Goal: Task Accomplishment & Management: Complete application form

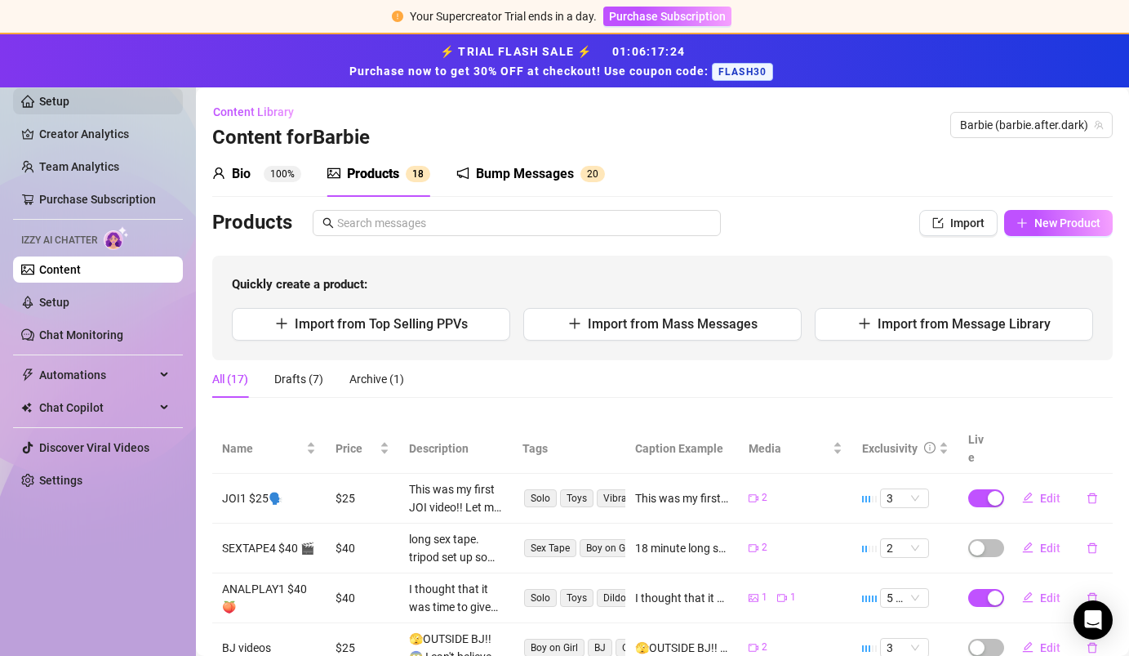
click at [69, 100] on link "Setup" at bounding box center [54, 101] width 30 height 13
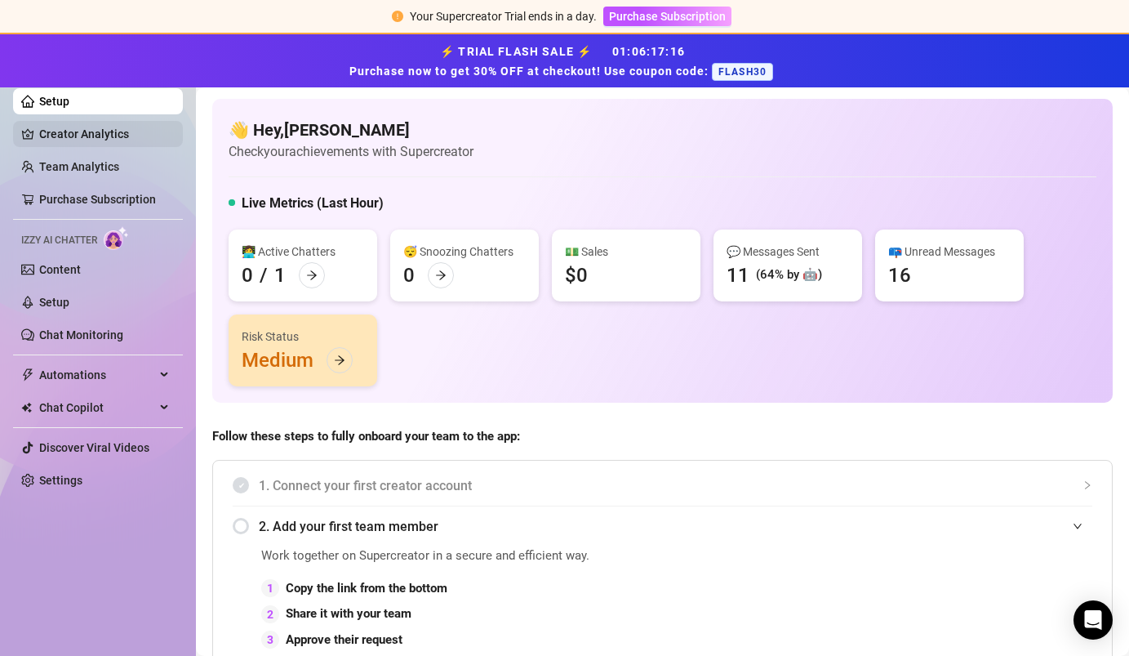
click at [111, 145] on link "Creator Analytics" at bounding box center [104, 134] width 131 height 26
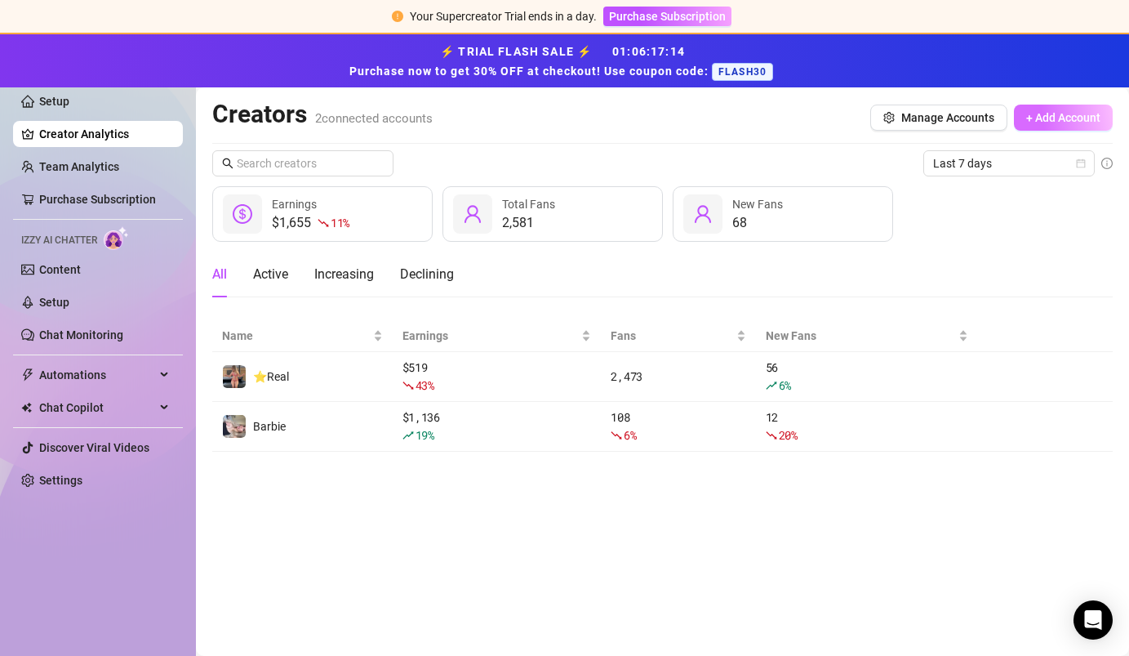
click at [708, 120] on span "+ Add Account" at bounding box center [1063, 117] width 74 height 13
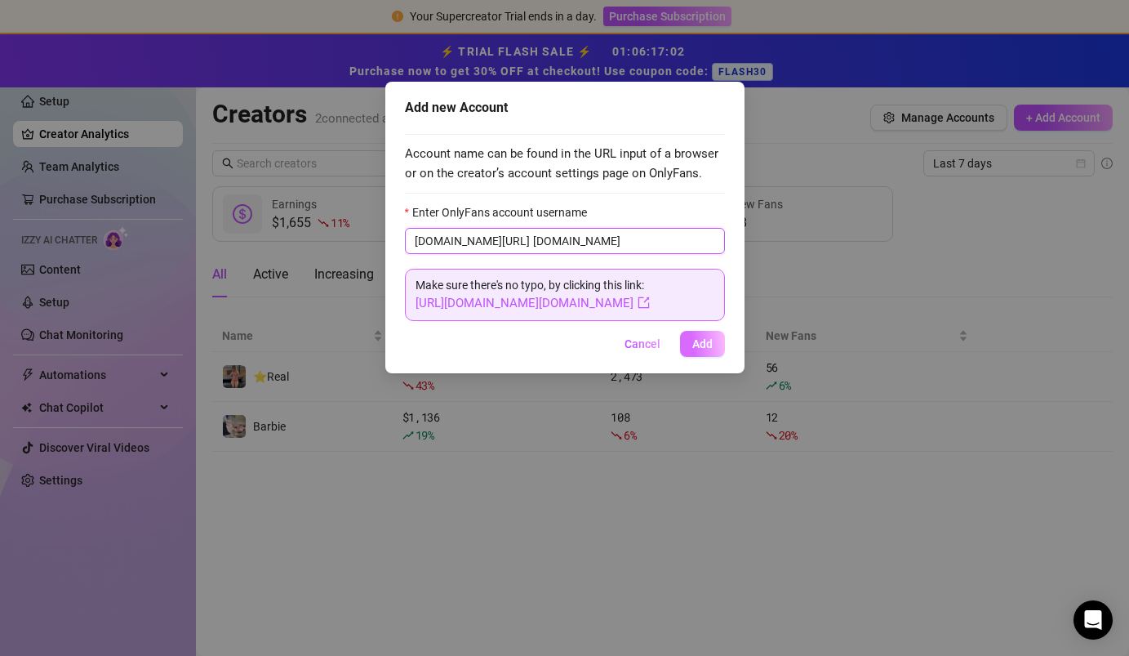
type input "[DOMAIN_NAME]"
click at [691, 350] on button "Add" at bounding box center [702, 344] width 45 height 26
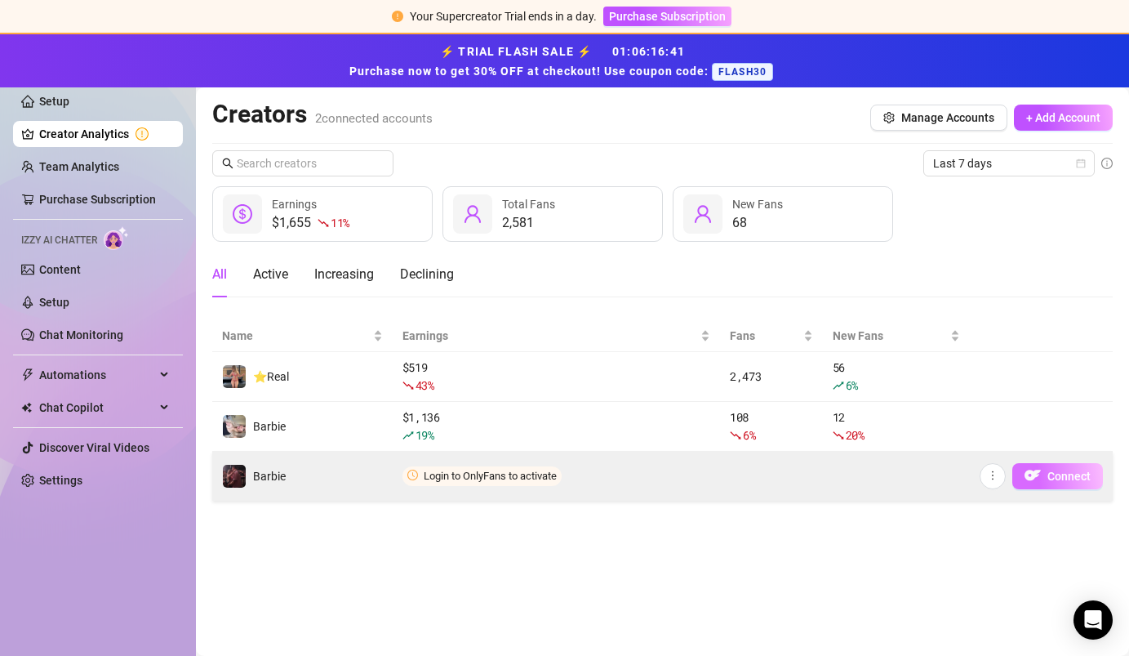
click at [708, 476] on span "Connect" at bounding box center [1068, 475] width 43 height 13
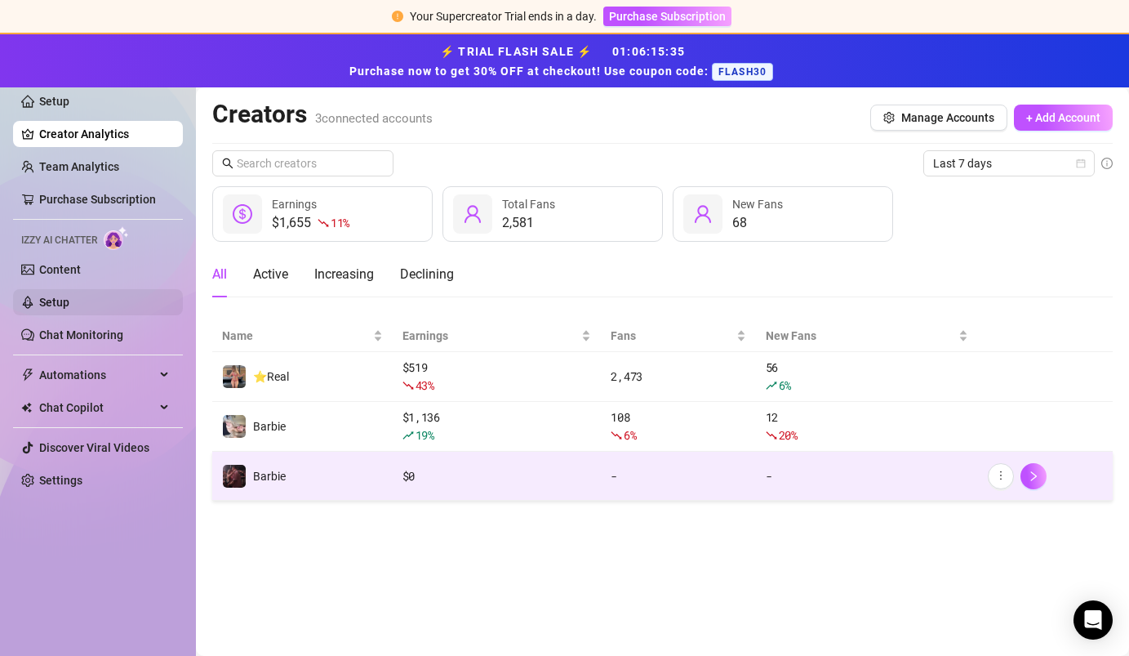
click at [69, 308] on link "Setup" at bounding box center [54, 302] width 30 height 13
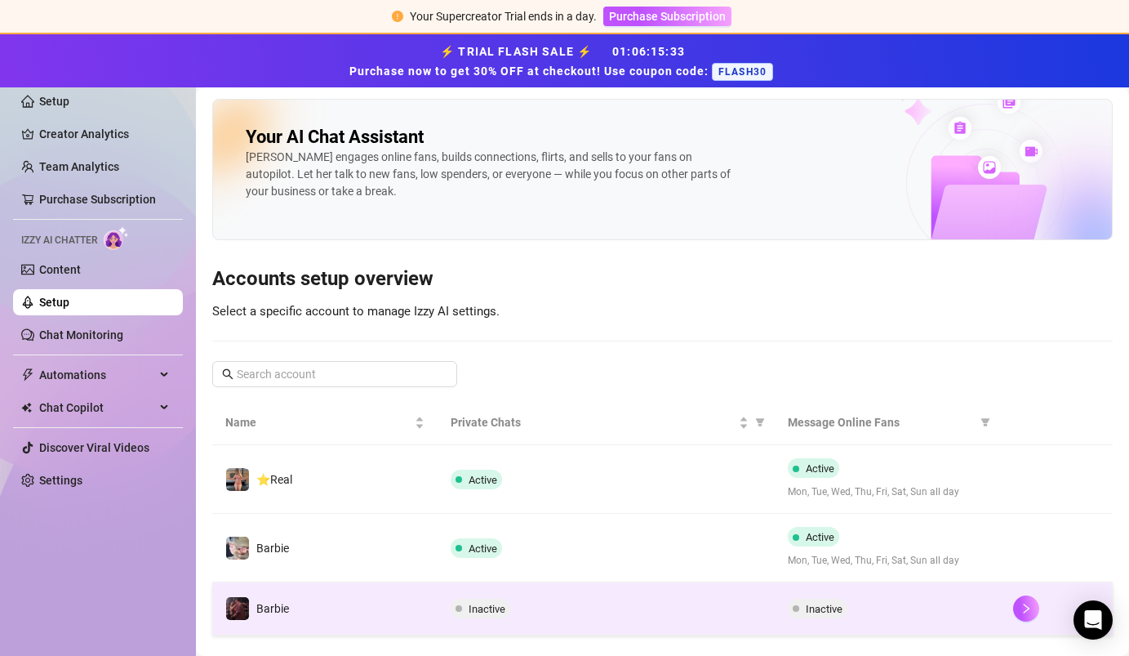
click at [475, 600] on span "Inactive" at bounding box center [481, 608] width 60 height 20
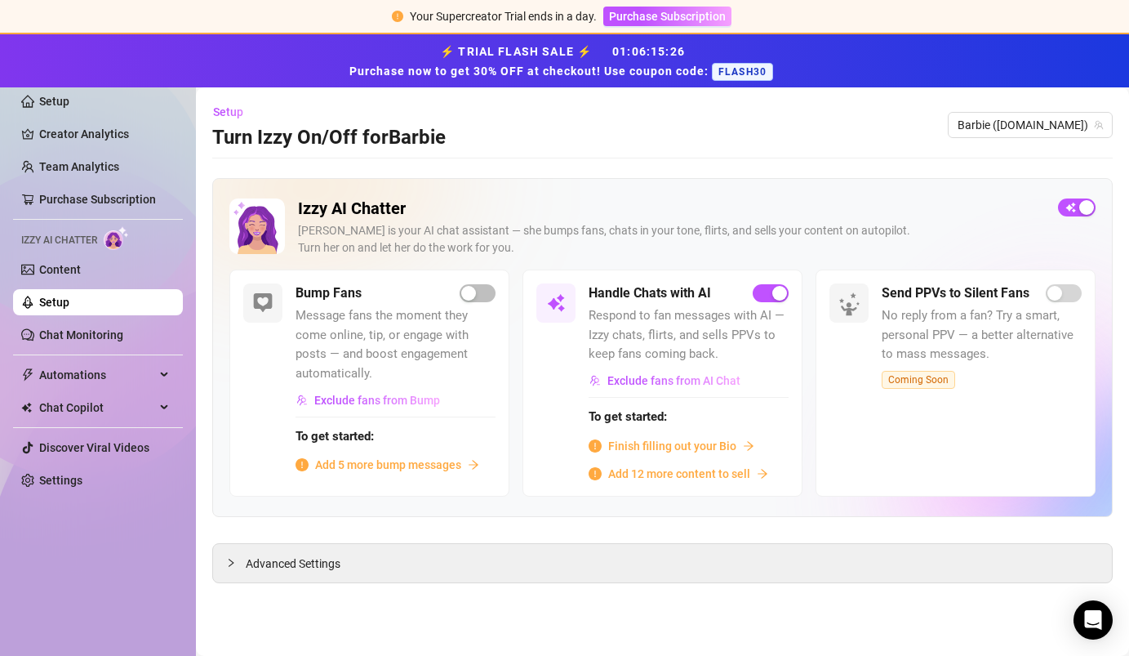
click at [708, 441] on span "Finish filling out your Bio" at bounding box center [672, 446] width 128 height 18
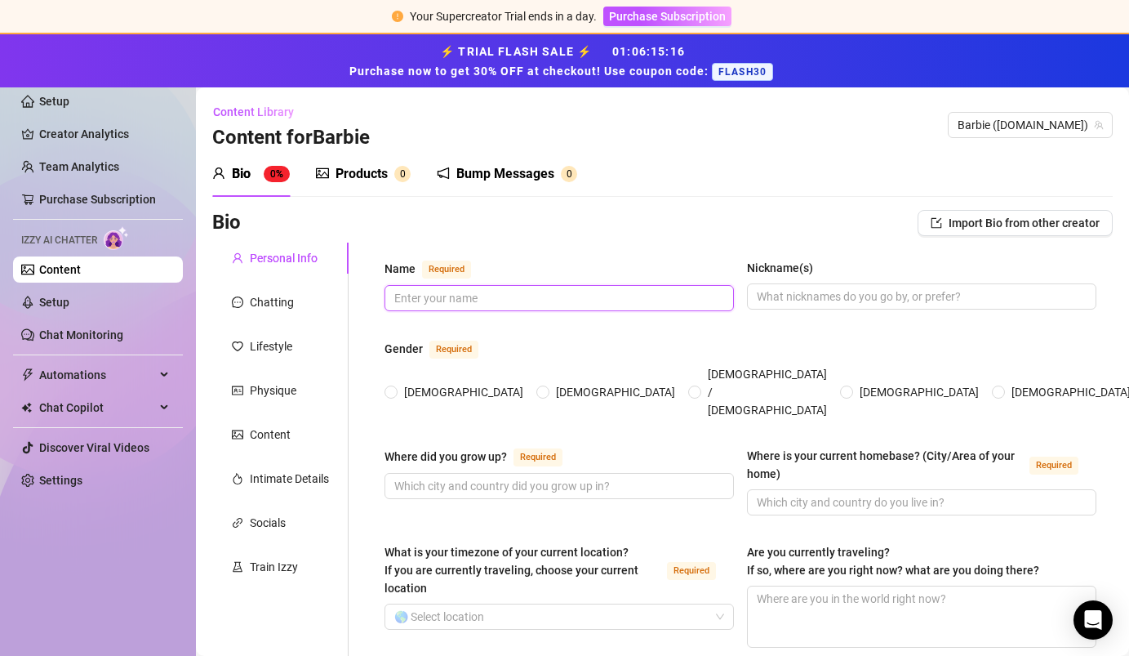
click at [616, 292] on input "Name Required" at bounding box center [557, 298] width 327 height 18
type input "b"
type input "[PERSON_NAME]"
click at [708, 228] on span "Import Bio from other creator" at bounding box center [1024, 222] width 151 height 13
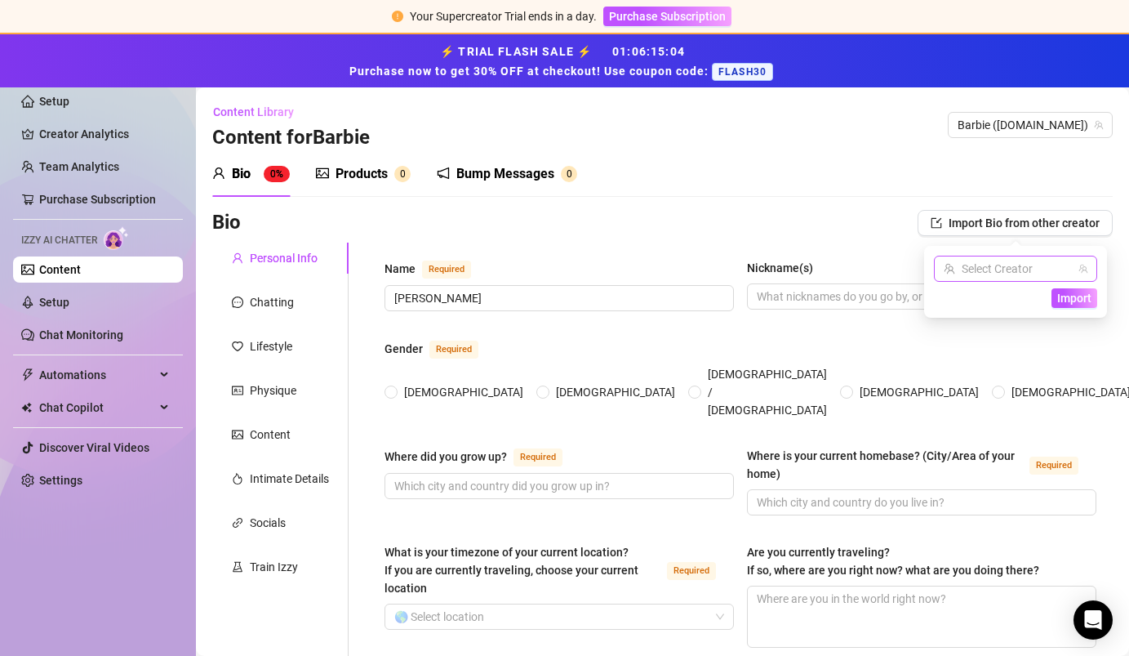
click at [708, 263] on input "search" at bounding box center [1008, 268] width 129 height 24
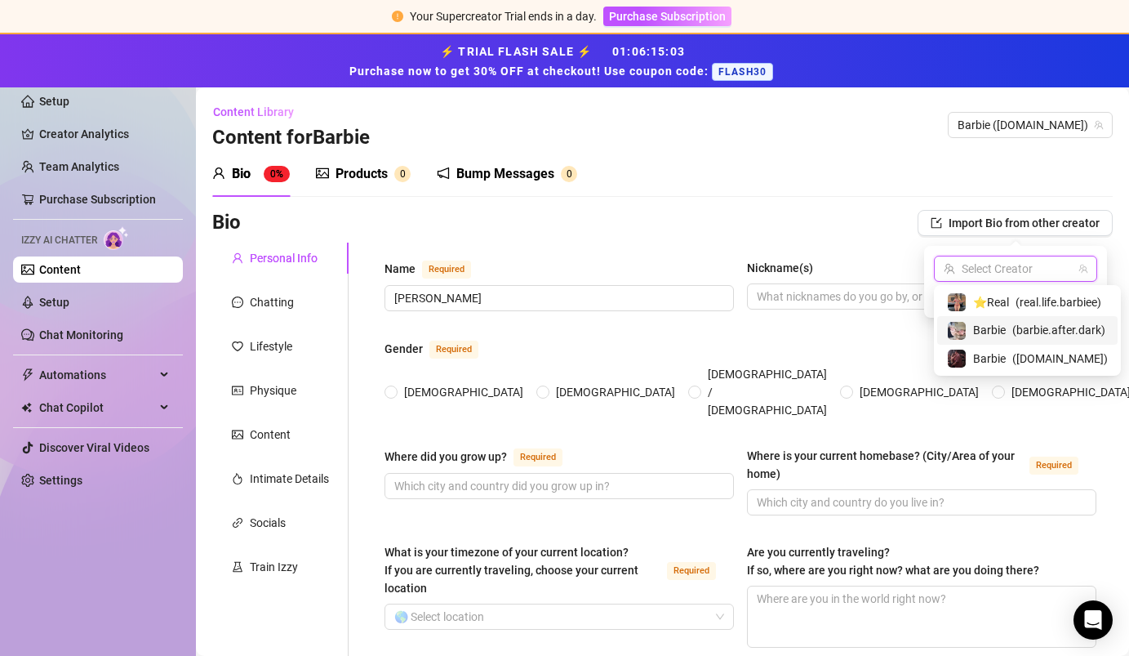
click at [708, 327] on span "( barbie.after.dark )" at bounding box center [1058, 330] width 93 height 18
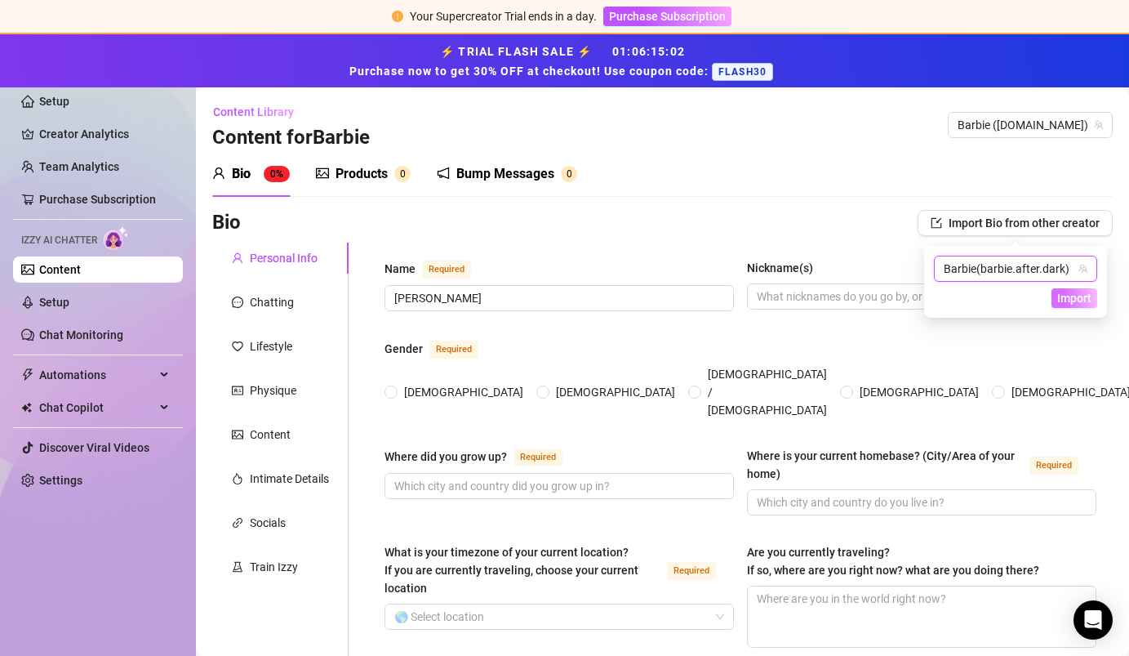
click at [708, 300] on span "Import" at bounding box center [1074, 297] width 34 height 13
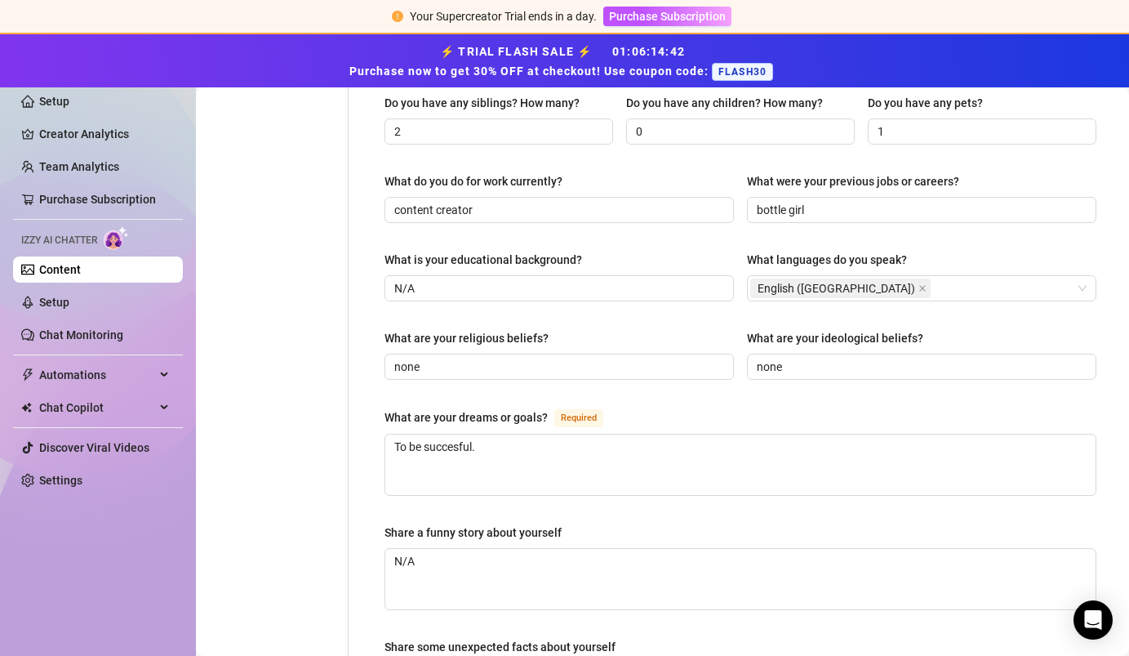
scroll to position [1039, 0]
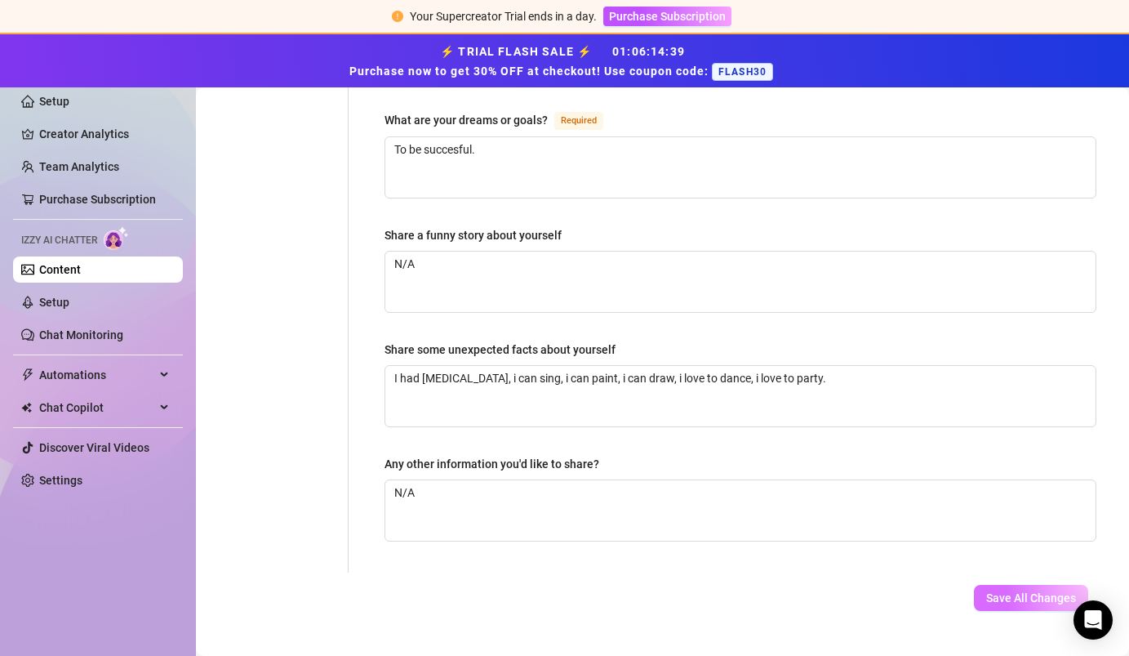
click at [708, 591] on span "Save All Changes" at bounding box center [1031, 597] width 90 height 13
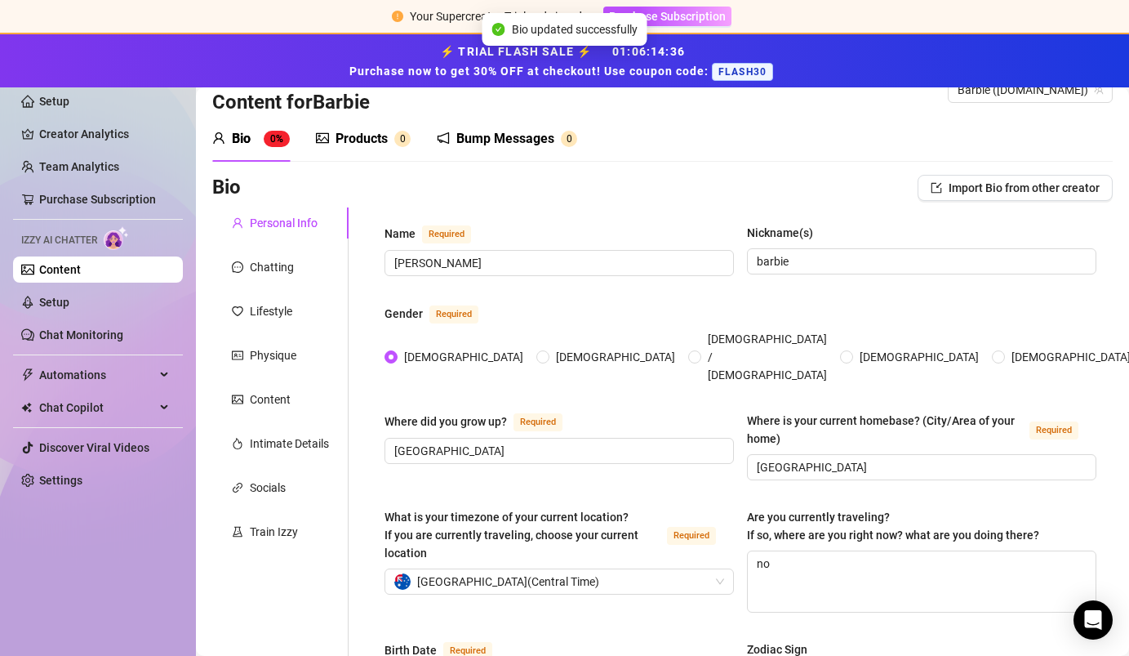
scroll to position [0, 0]
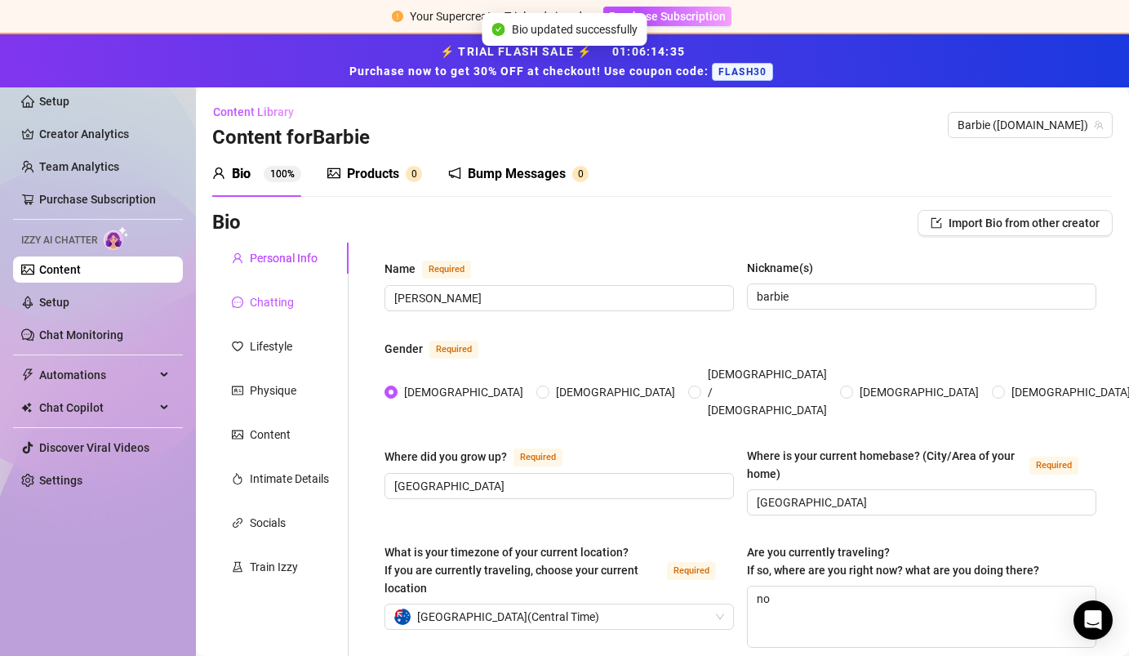
click at [267, 299] on div "Chatting" at bounding box center [272, 302] width 44 height 18
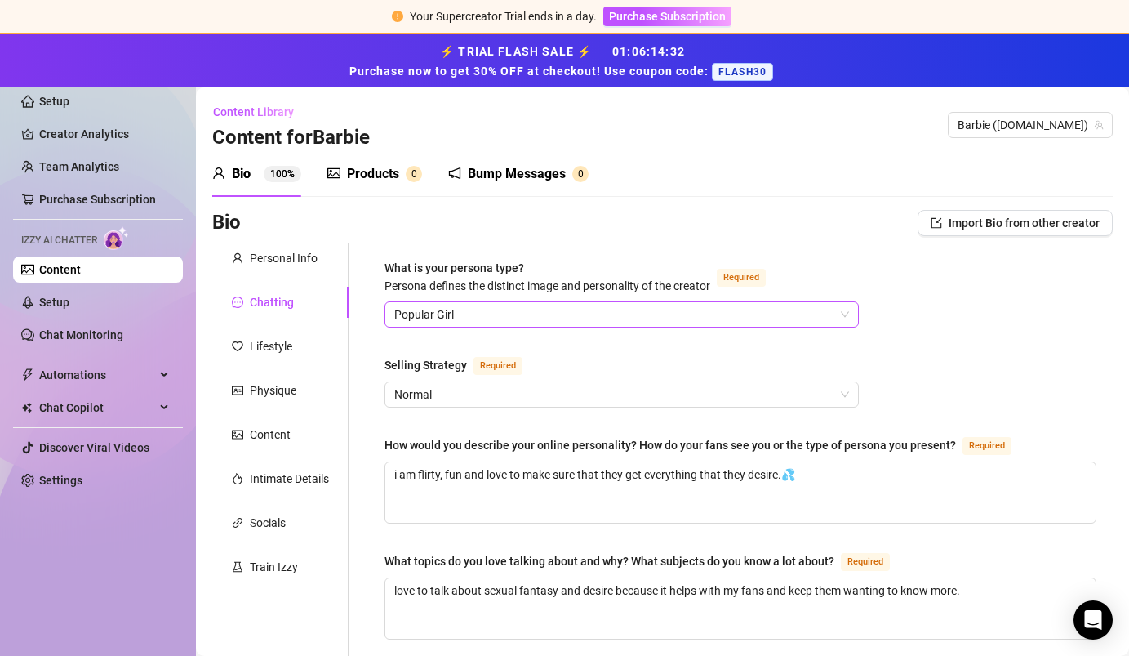
click at [594, 315] on span "Popular Girl" at bounding box center [621, 314] width 455 height 24
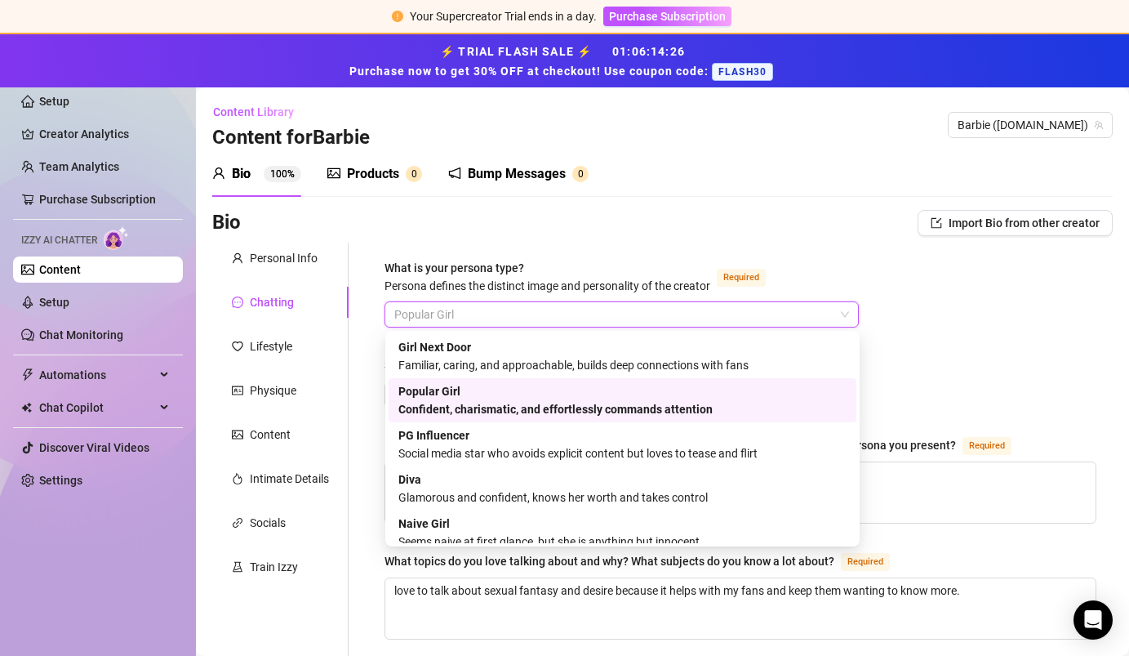
click at [708, 241] on div "Bio Import Bio from other creator" at bounding box center [662, 226] width 901 height 33
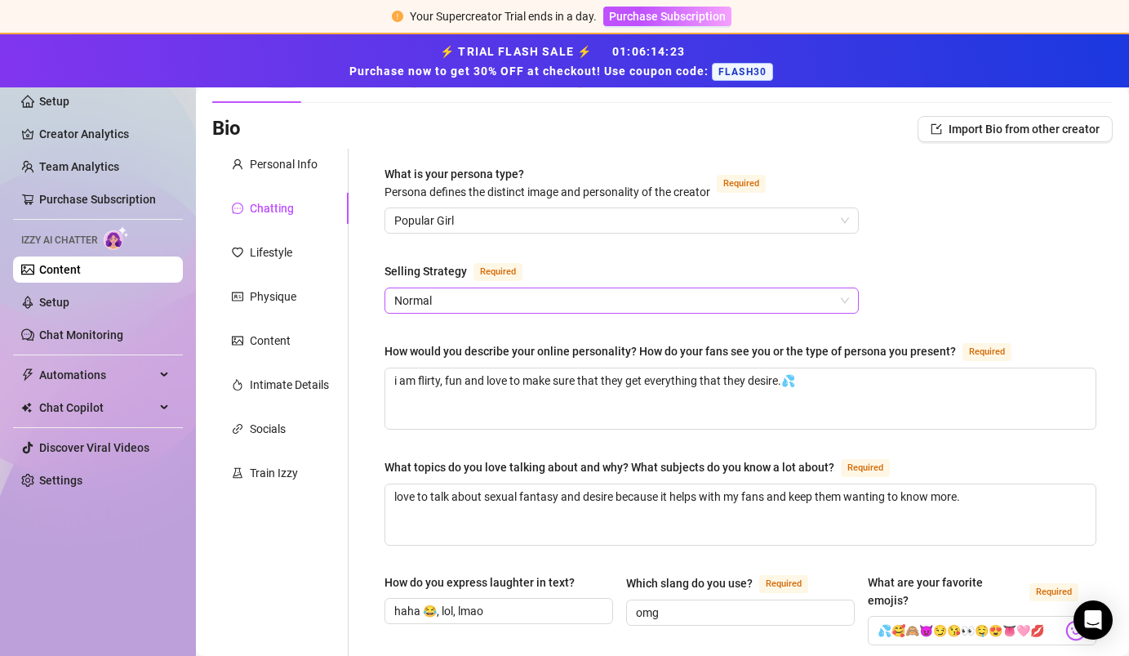
scroll to position [100, 0]
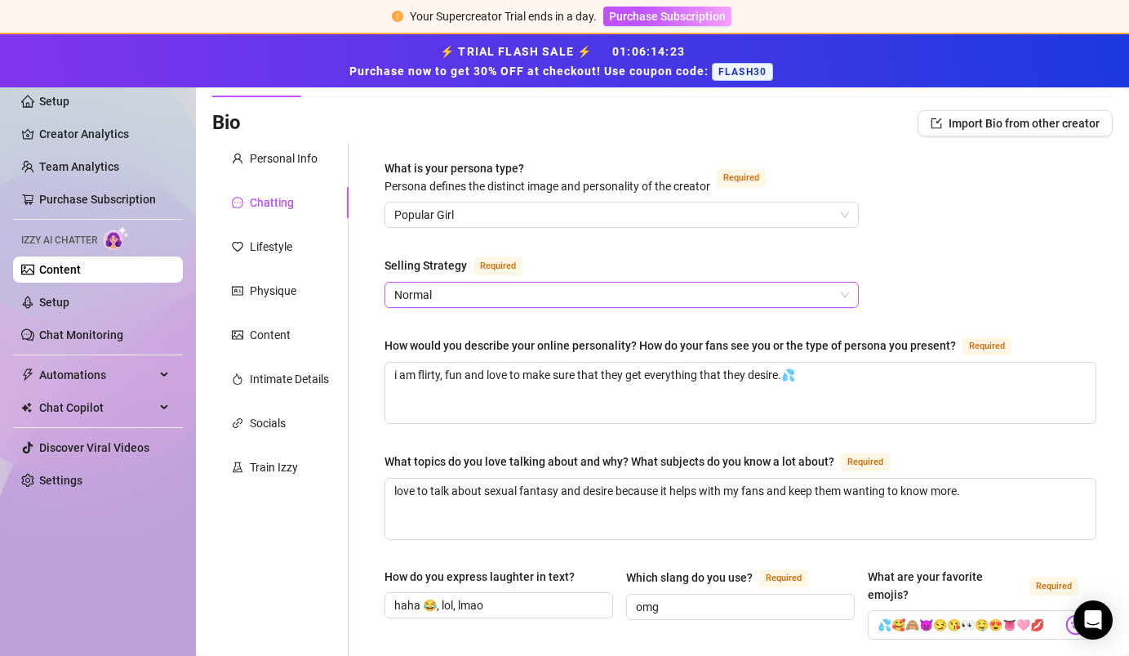
click at [708, 297] on span "Normal" at bounding box center [621, 294] width 455 height 24
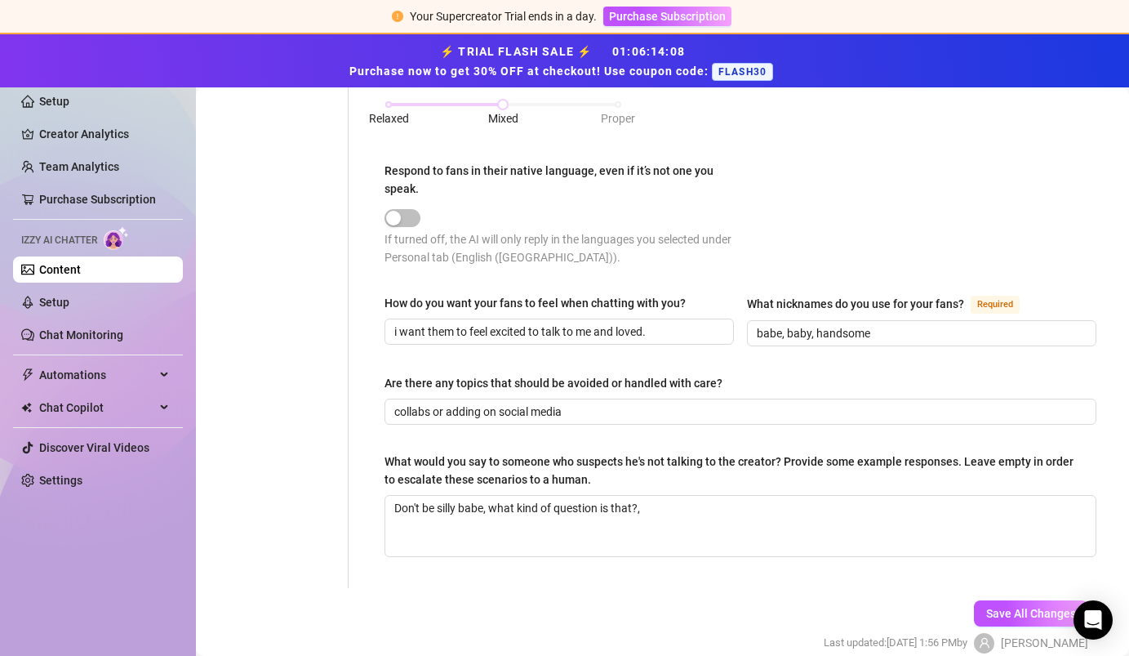
scroll to position [911, 0]
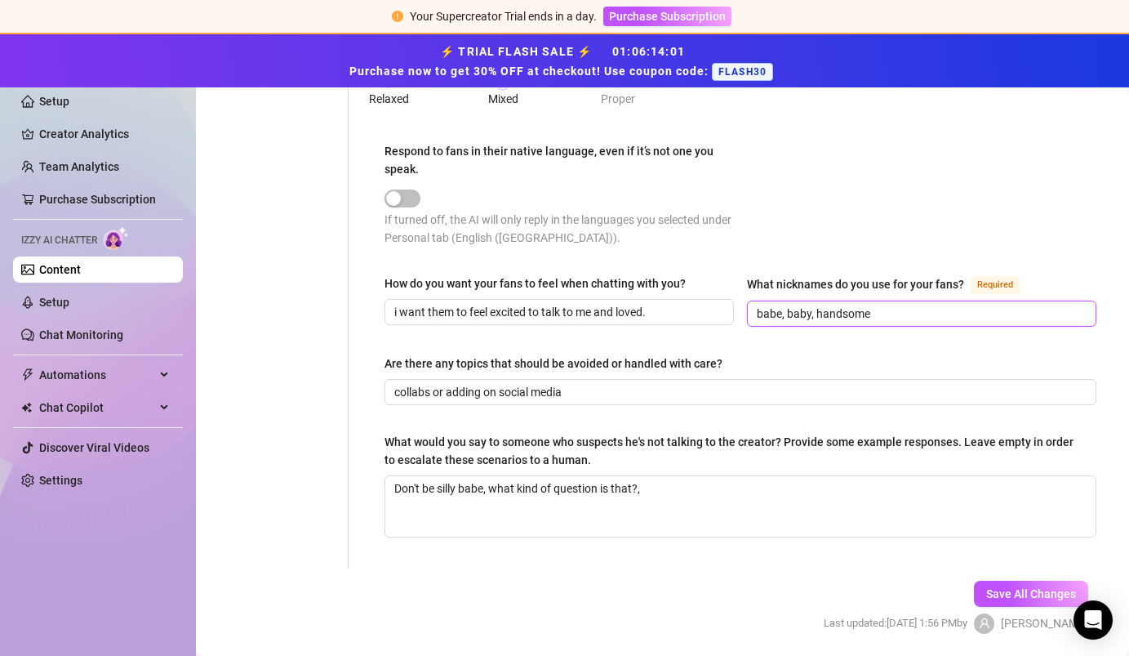
click at [708, 305] on input "babe, baby, handsome" at bounding box center [920, 314] width 327 height 18
type input "babe, baby, handsome, sexy"
click at [708, 587] on span "Save All Changes" at bounding box center [1031, 593] width 90 height 13
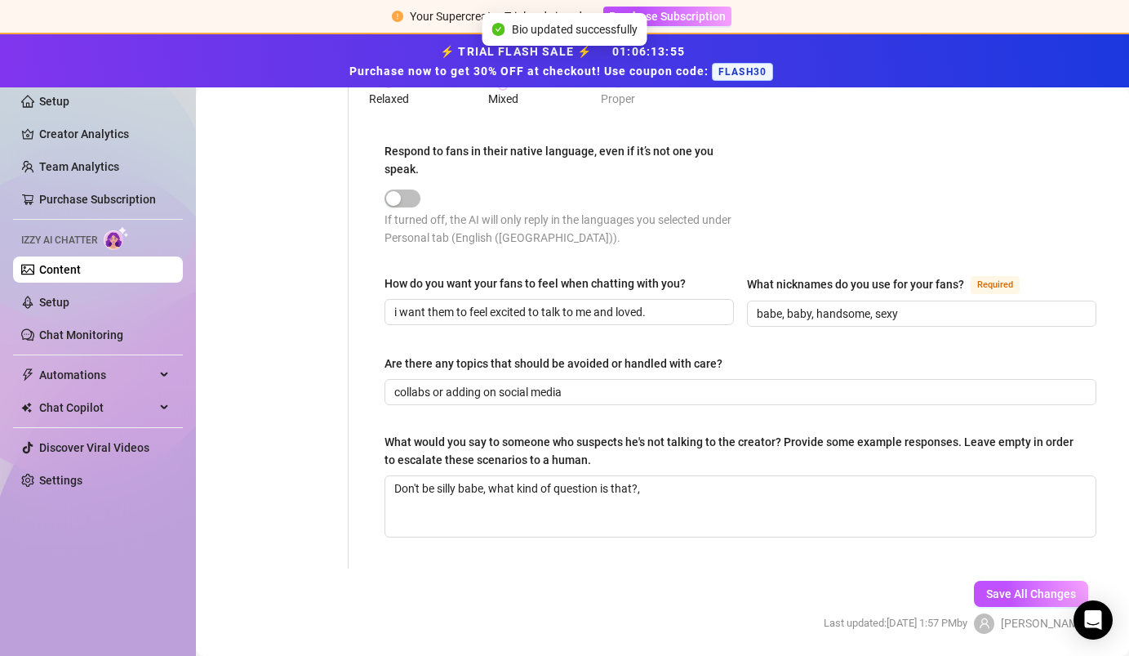
scroll to position [0, 0]
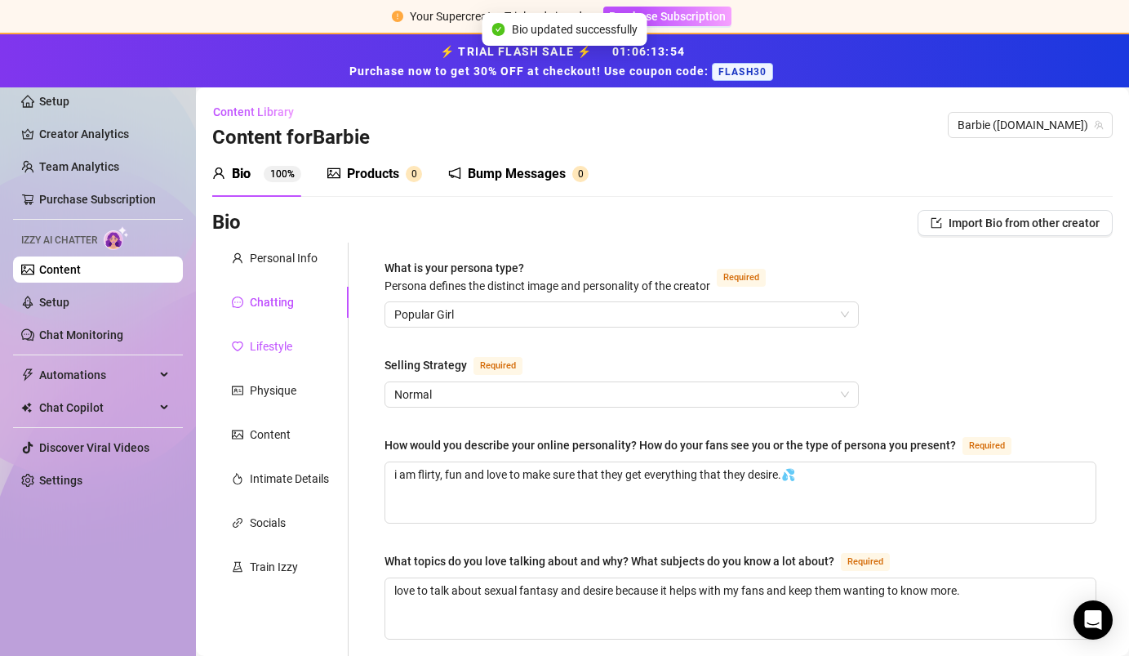
click at [288, 354] on div "Lifestyle" at bounding box center [271, 346] width 42 height 18
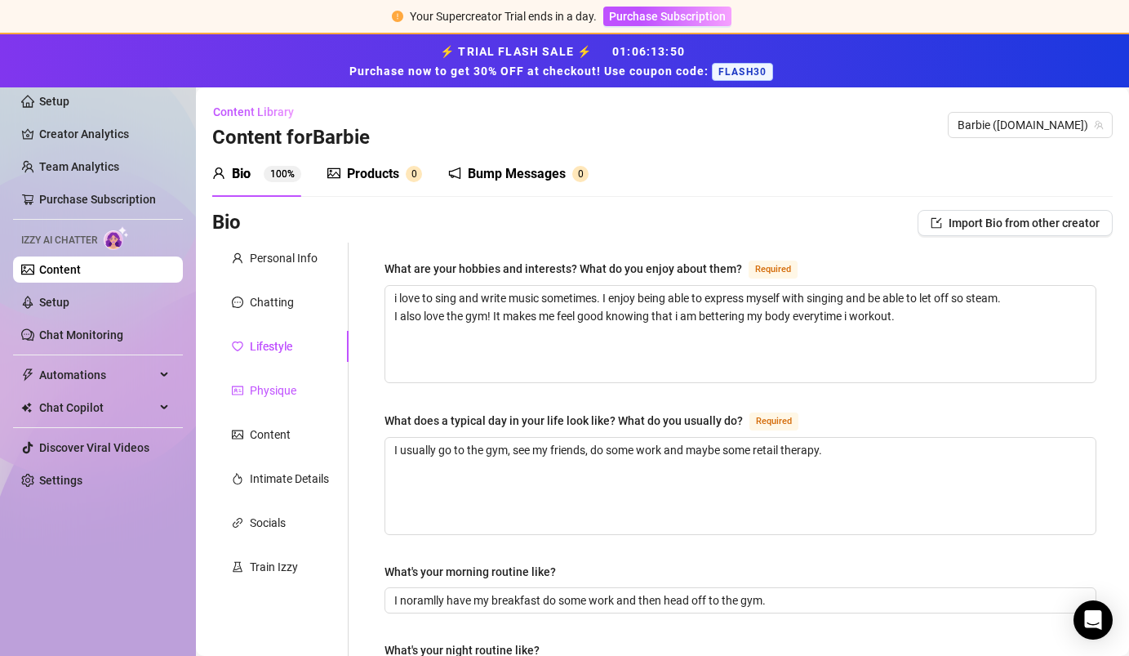
click at [284, 386] on div "Physique" at bounding box center [273, 390] width 47 height 18
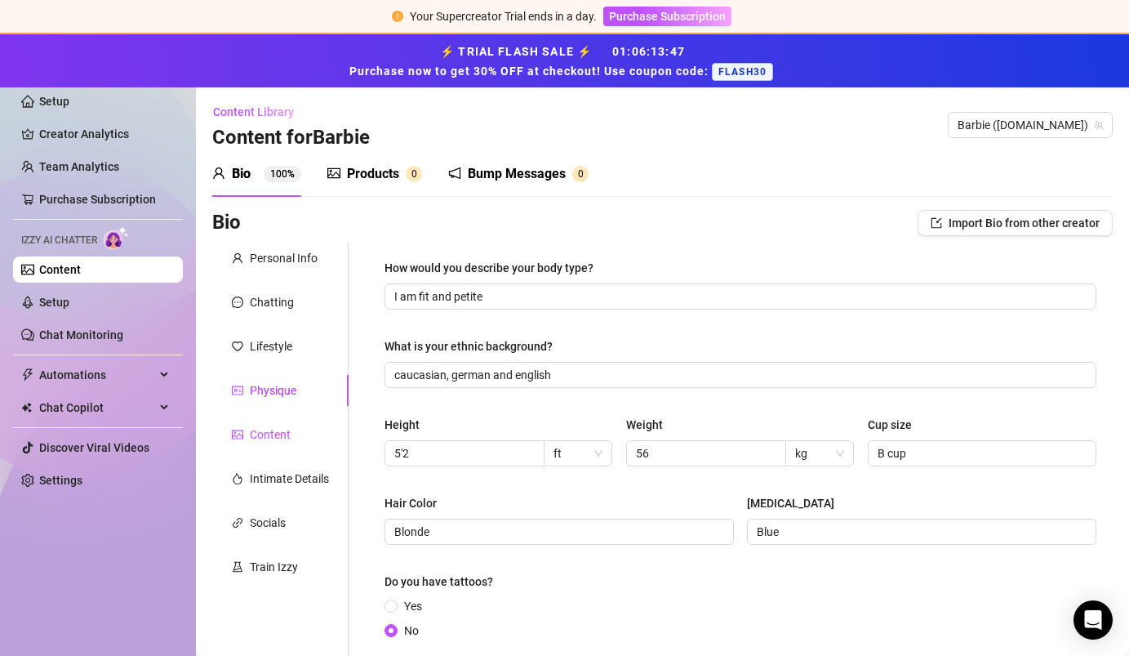
click at [278, 429] on div "Content" at bounding box center [270, 434] width 41 height 18
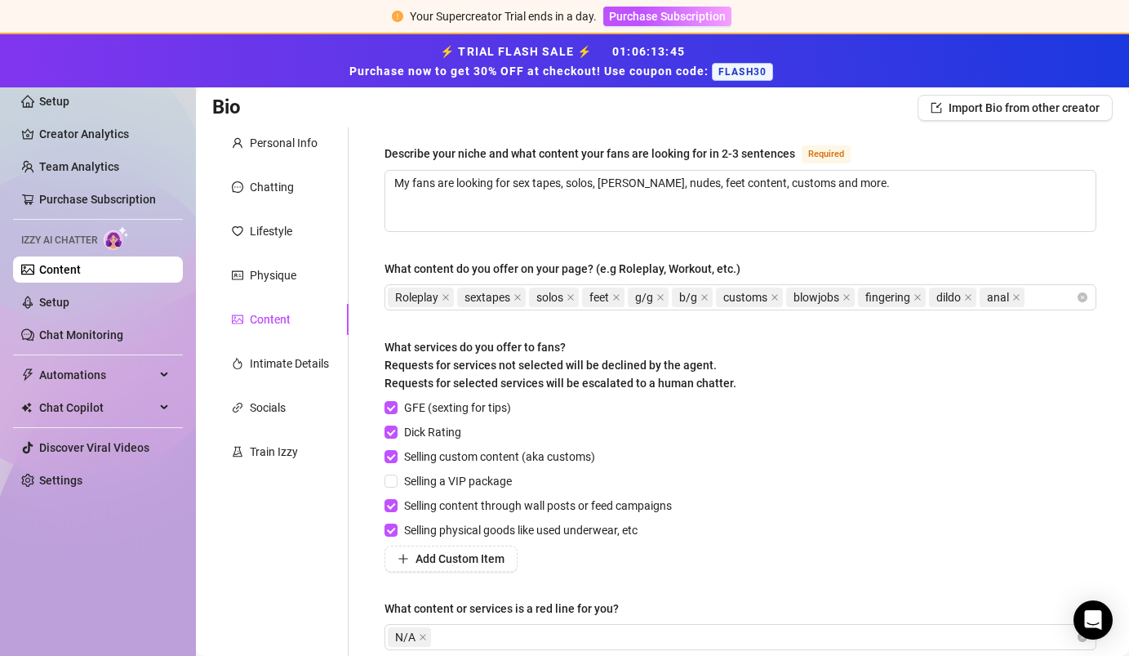
scroll to position [282, 0]
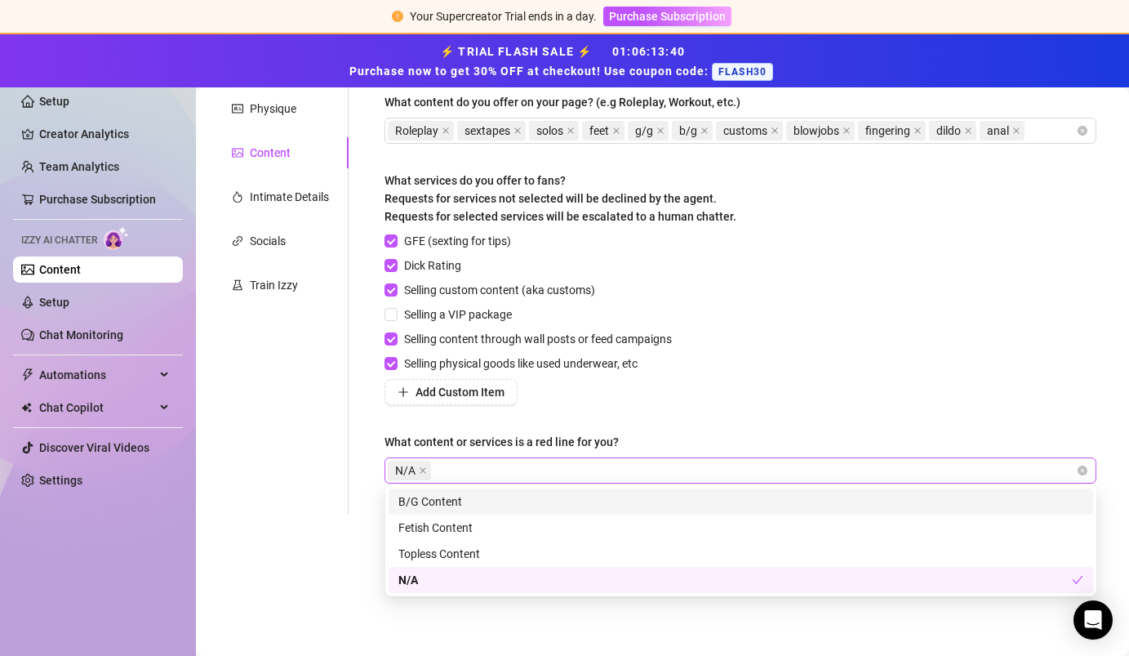
click at [460, 470] on div "N/A" at bounding box center [732, 470] width 688 height 23
click at [425, 466] on icon "close" at bounding box center [423, 470] width 8 height 8
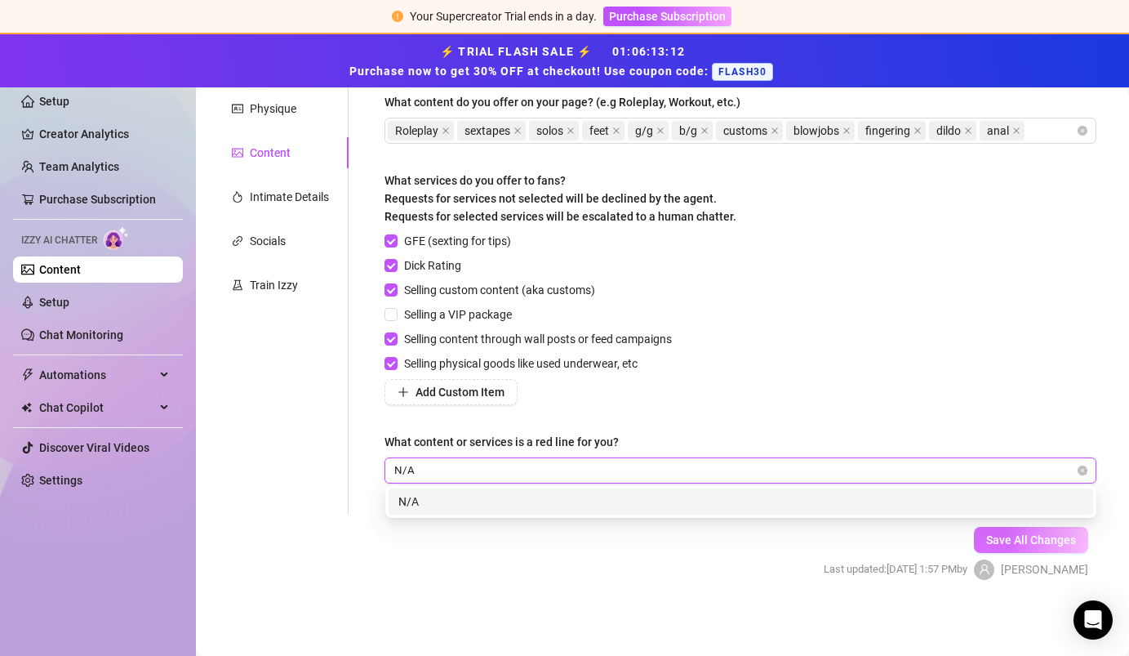
type input "N/A"
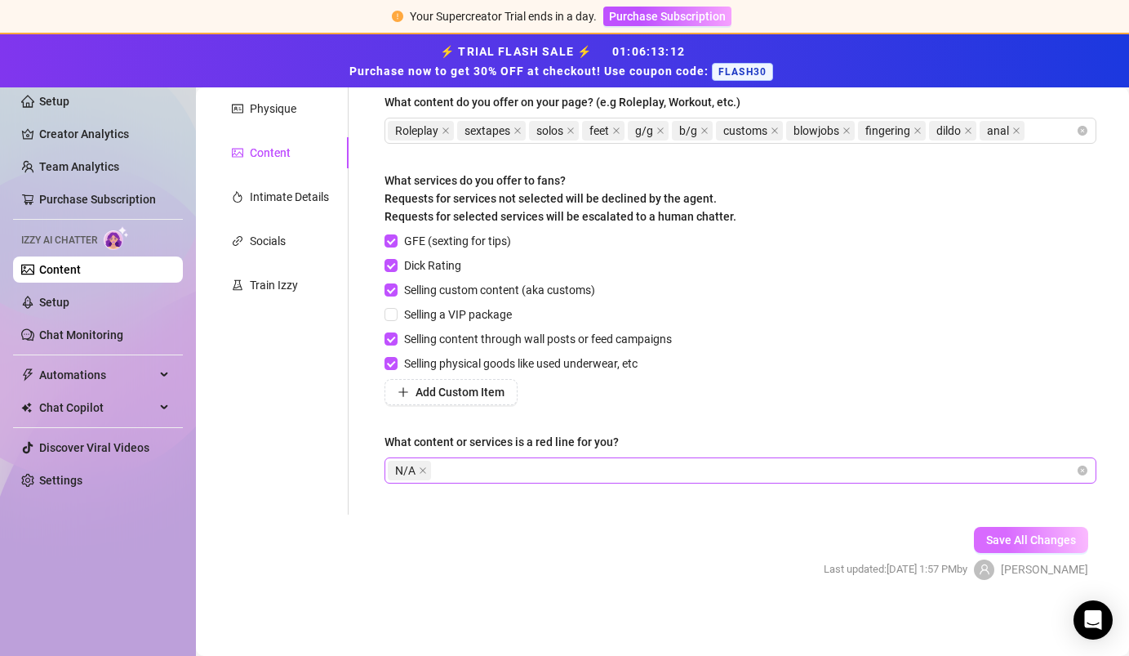
click at [708, 542] on span "Save All Changes" at bounding box center [1031, 539] width 90 height 13
click at [394, 266] on input "Dick Rating" at bounding box center [390, 264] width 11 height 11
checkbox input "false"
click at [708, 544] on span "Save All Changes" at bounding box center [1031, 539] width 90 height 13
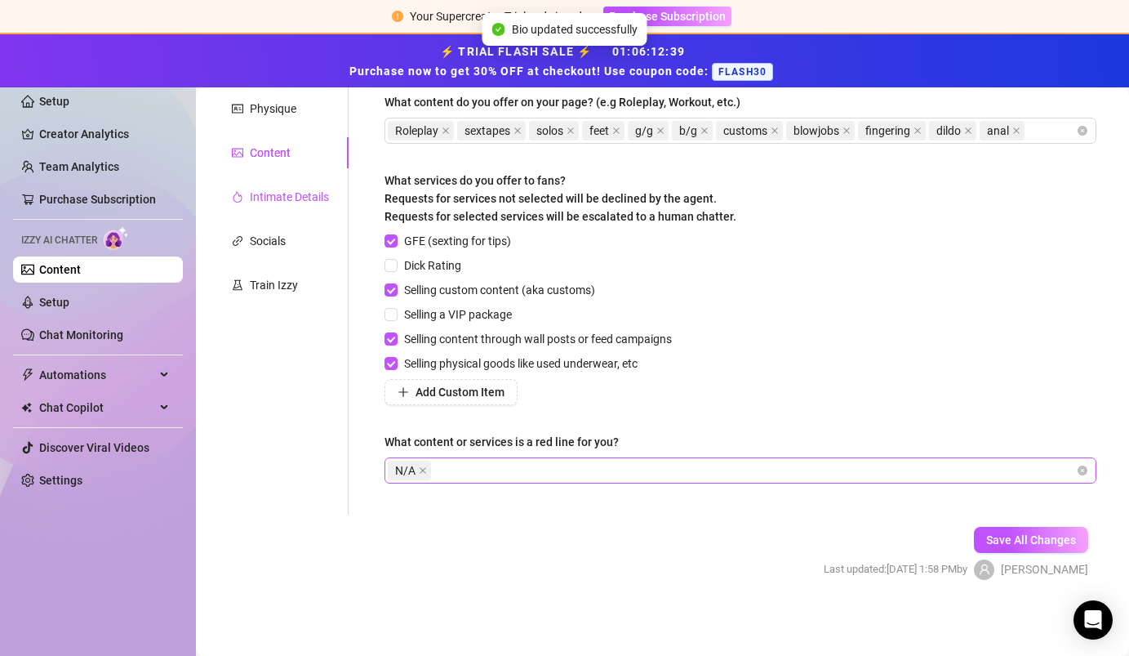
click at [305, 193] on div "Intimate Details" at bounding box center [289, 197] width 79 height 18
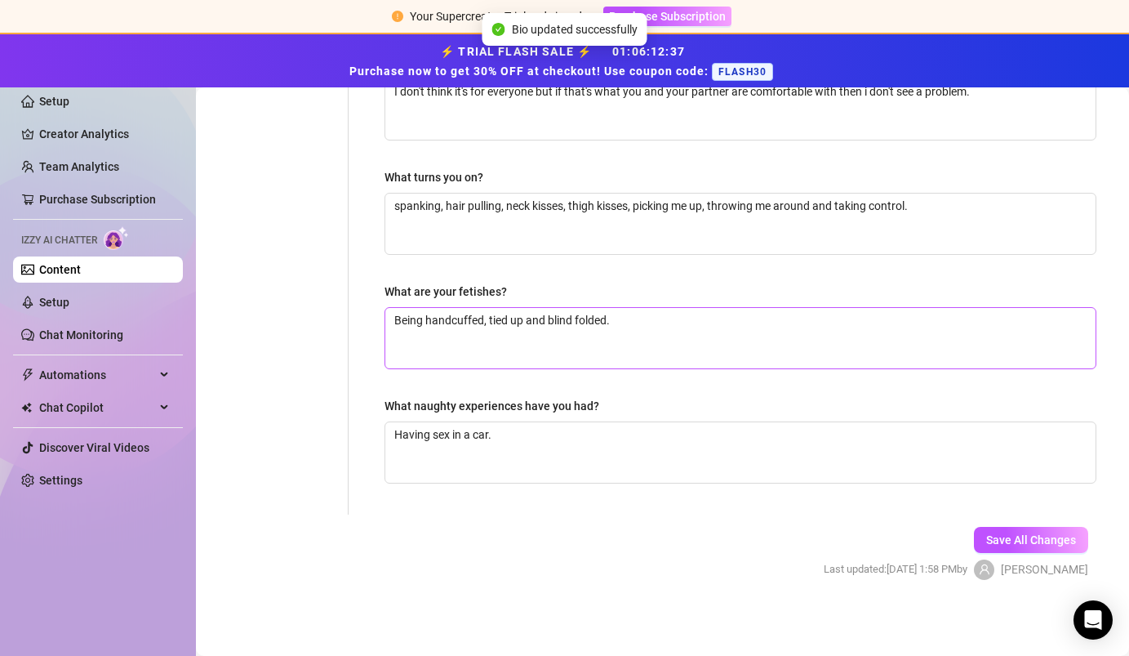
scroll to position [0, 0]
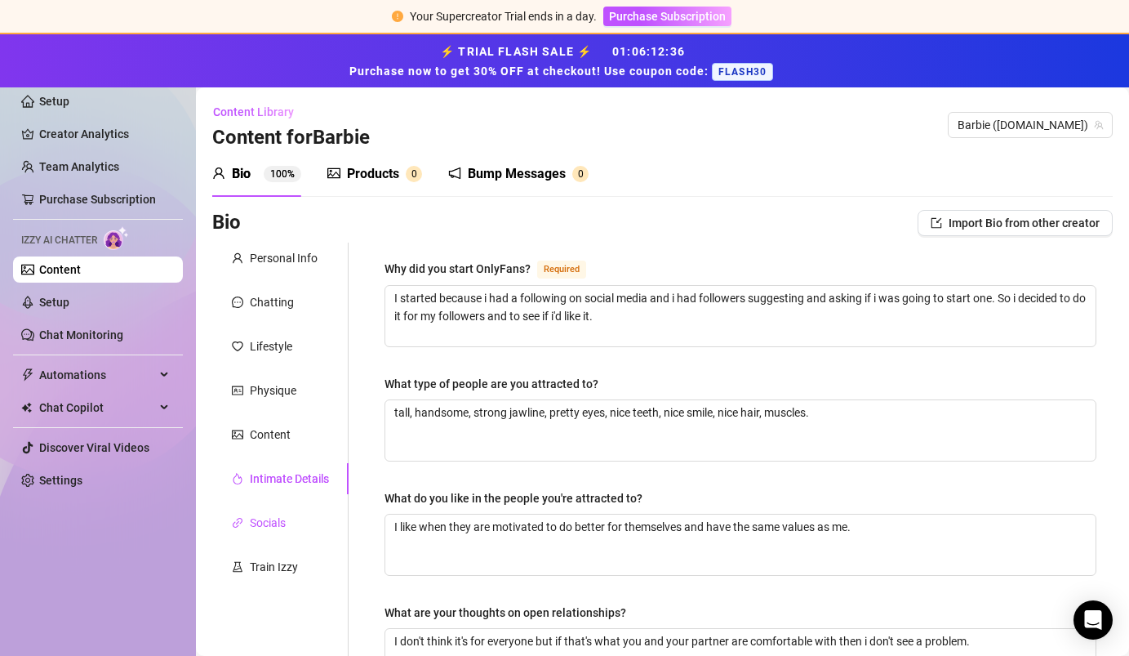
click at [282, 527] on div "Socials" at bounding box center [268, 523] width 36 height 18
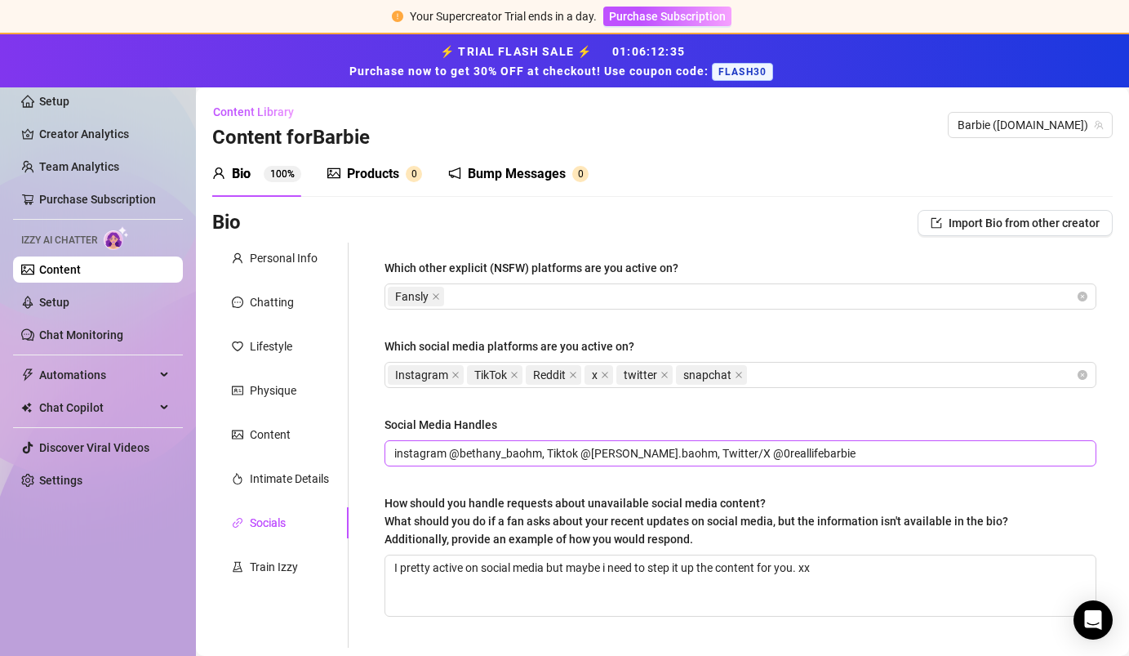
scroll to position [134, 0]
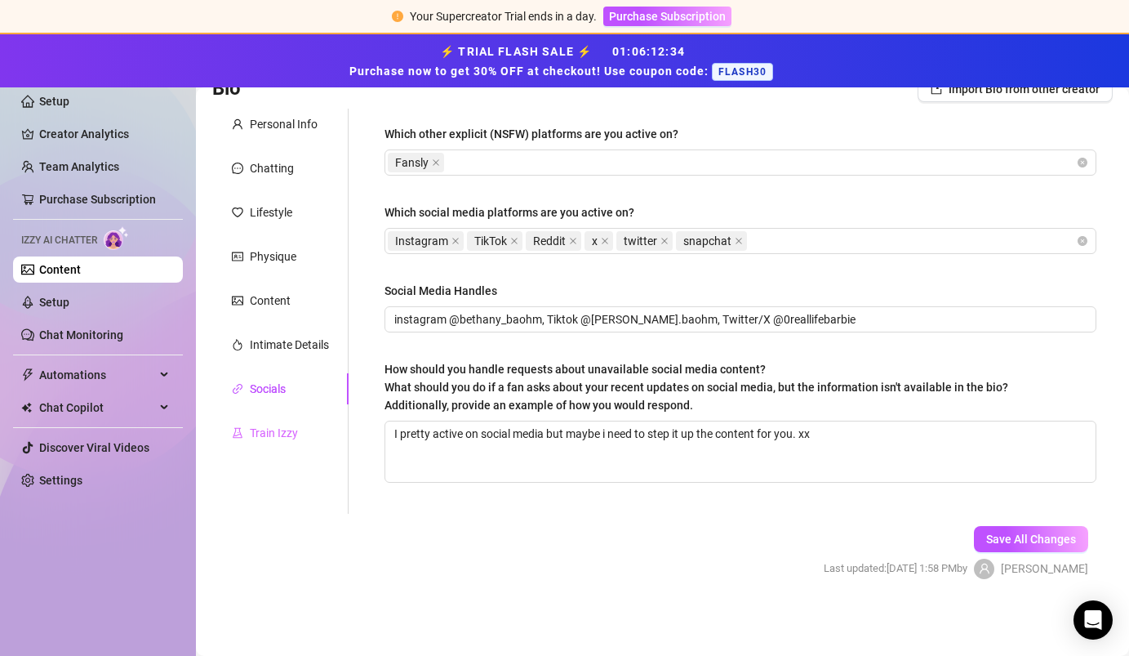
click at [282, 442] on div "Train Izzy" at bounding box center [280, 432] width 136 height 31
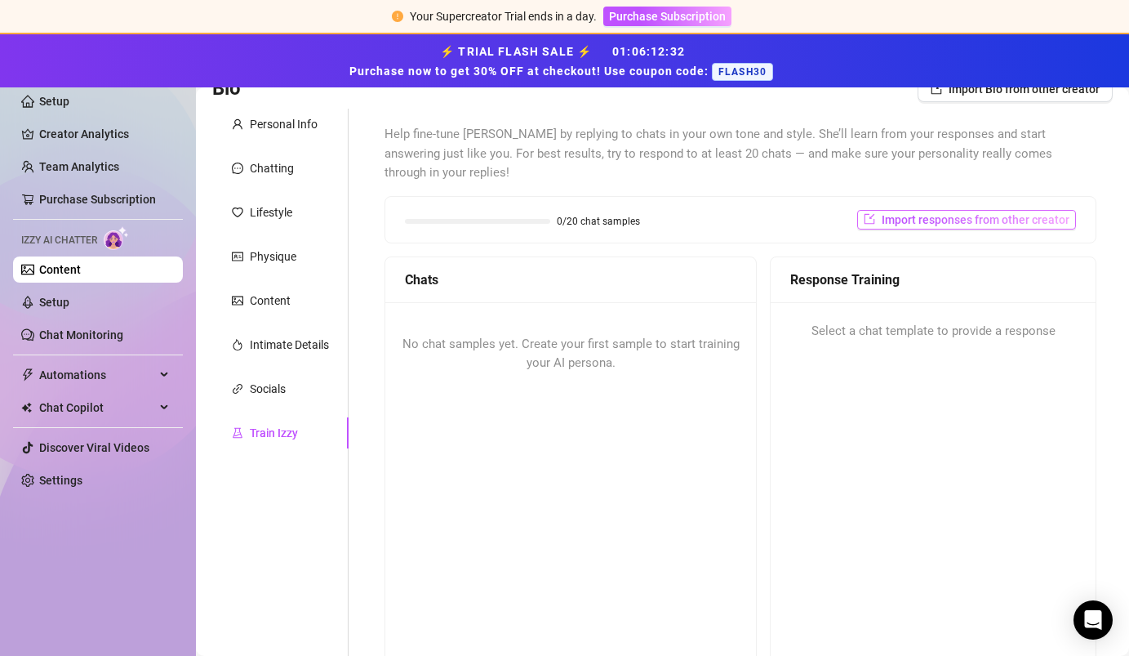
click at [708, 213] on span "Import responses from other creator" at bounding box center [976, 219] width 188 height 13
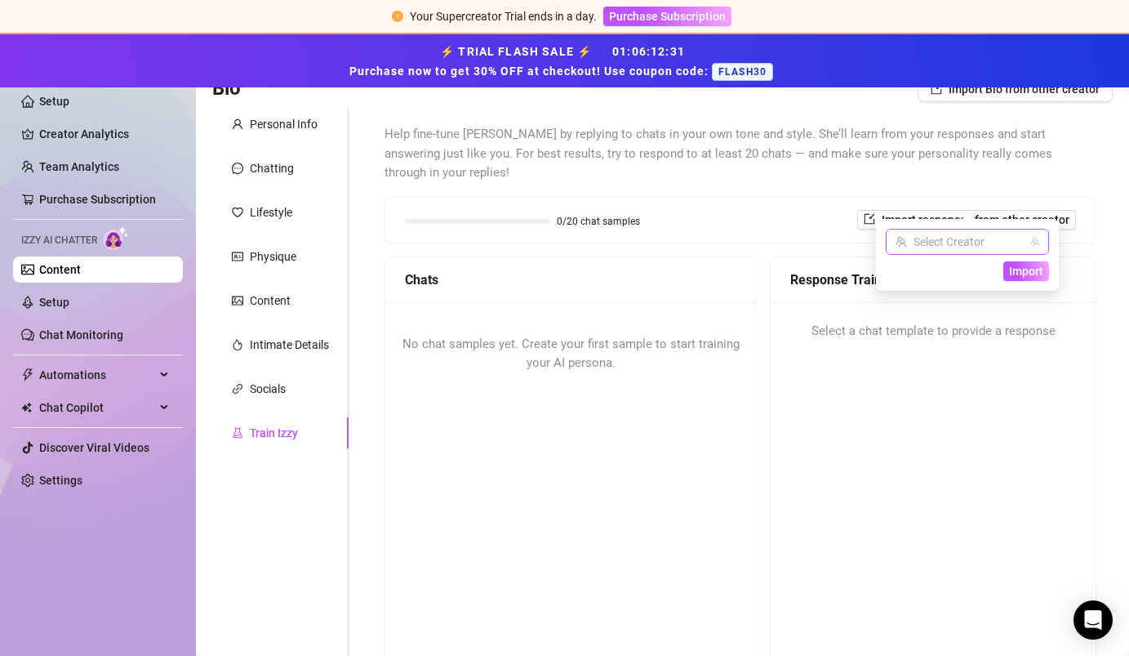
click at [708, 242] on input "search" at bounding box center [960, 241] width 129 height 24
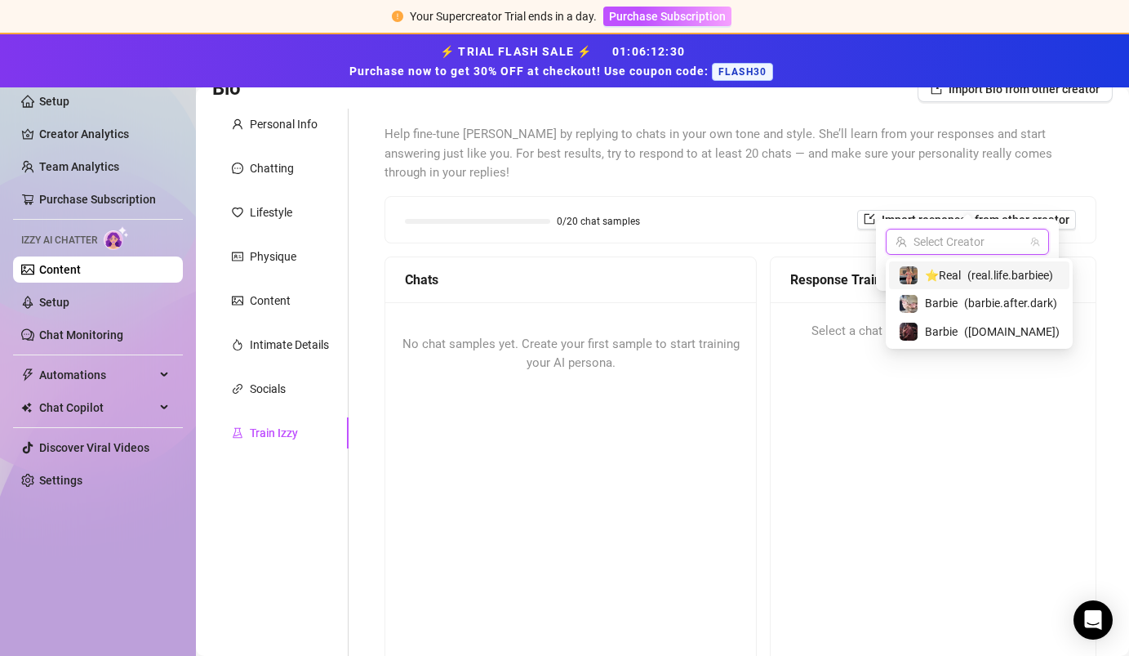
click at [708, 273] on span "( real.life.barbiee )" at bounding box center [1010, 275] width 86 height 18
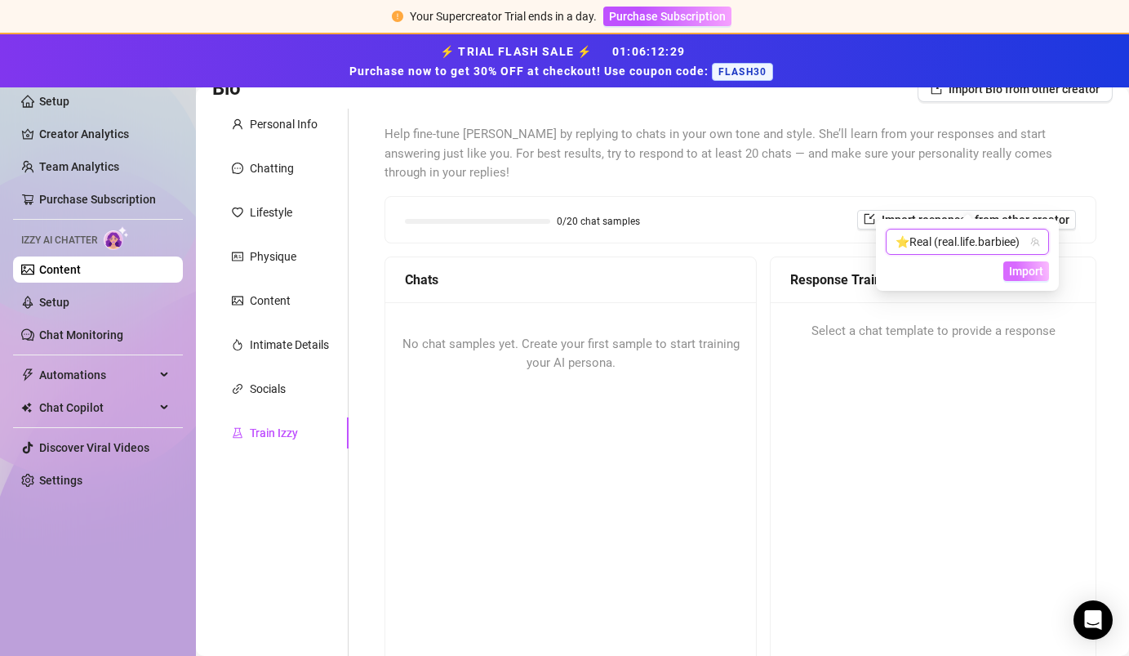
click at [708, 276] on span "Import" at bounding box center [1026, 271] width 34 height 13
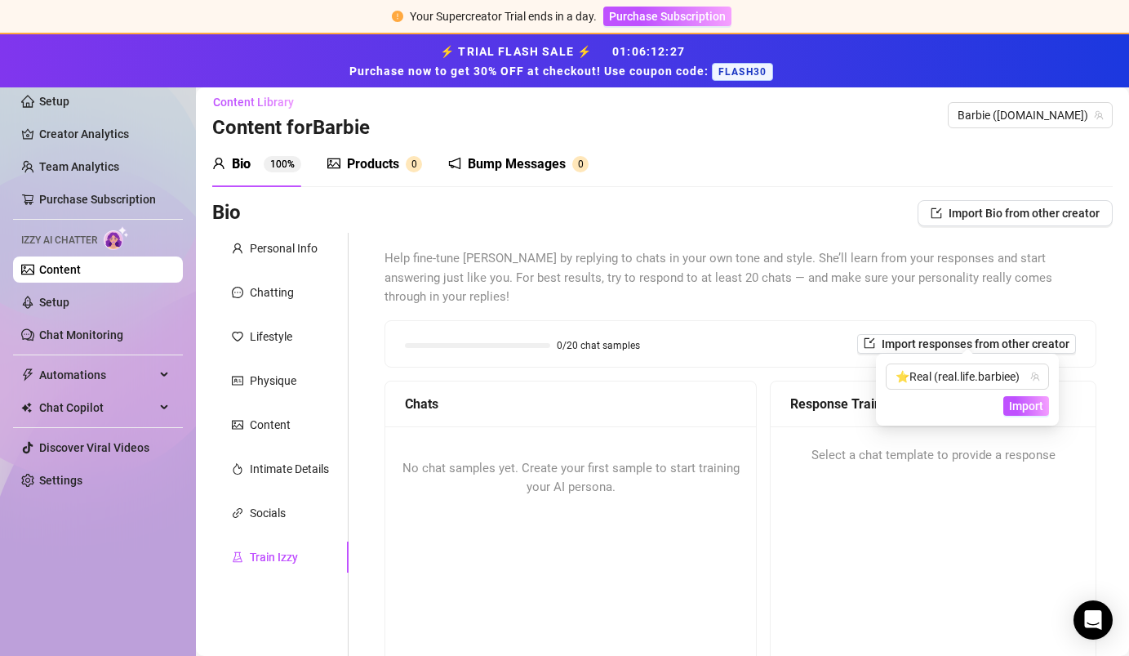
scroll to position [0, 0]
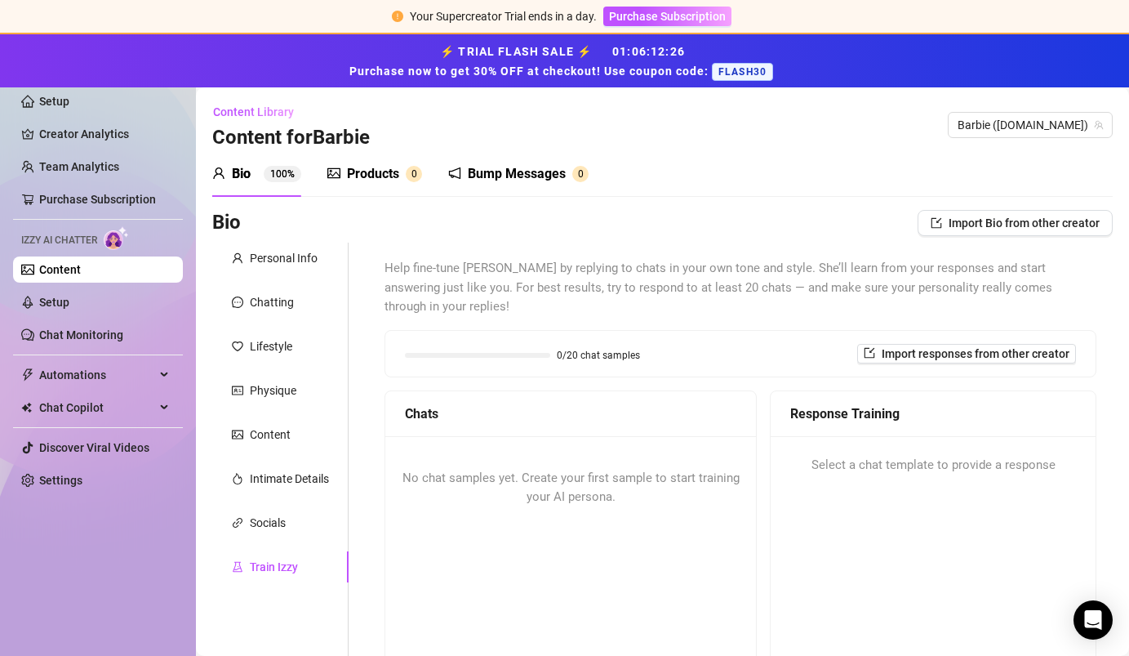
click at [708, 363] on div "Help fine-tune [PERSON_NAME] by replying to chats in your own tone and style. S…" at bounding box center [741, 529] width 712 height 540
click at [598, 447] on div "No chat samples yet. Create your first sample to start training your AI persona." at bounding box center [570, 488] width 371 height 104
click at [465, 403] on div "Chats" at bounding box center [570, 413] width 331 height 20
click at [383, 171] on div "Products" at bounding box center [373, 174] width 52 height 20
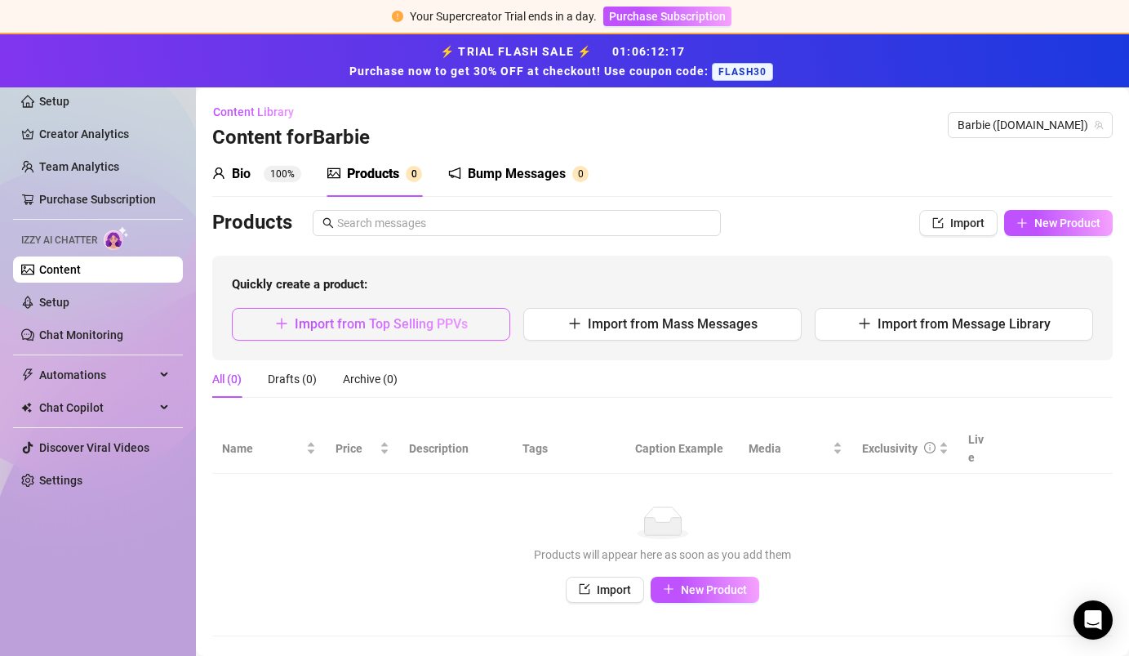
click at [413, 331] on button "Import from Top Selling PPVs" at bounding box center [371, 324] width 278 height 33
type textarea "Type your message here..."
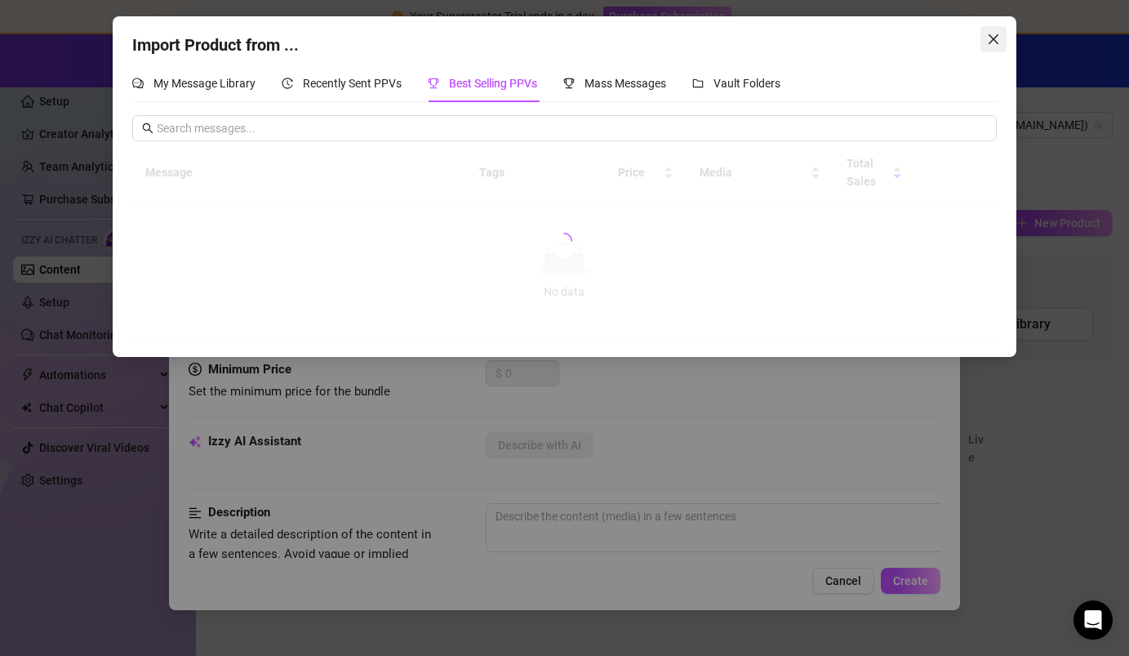
click at [708, 45] on icon "close" at bounding box center [993, 39] width 13 height 13
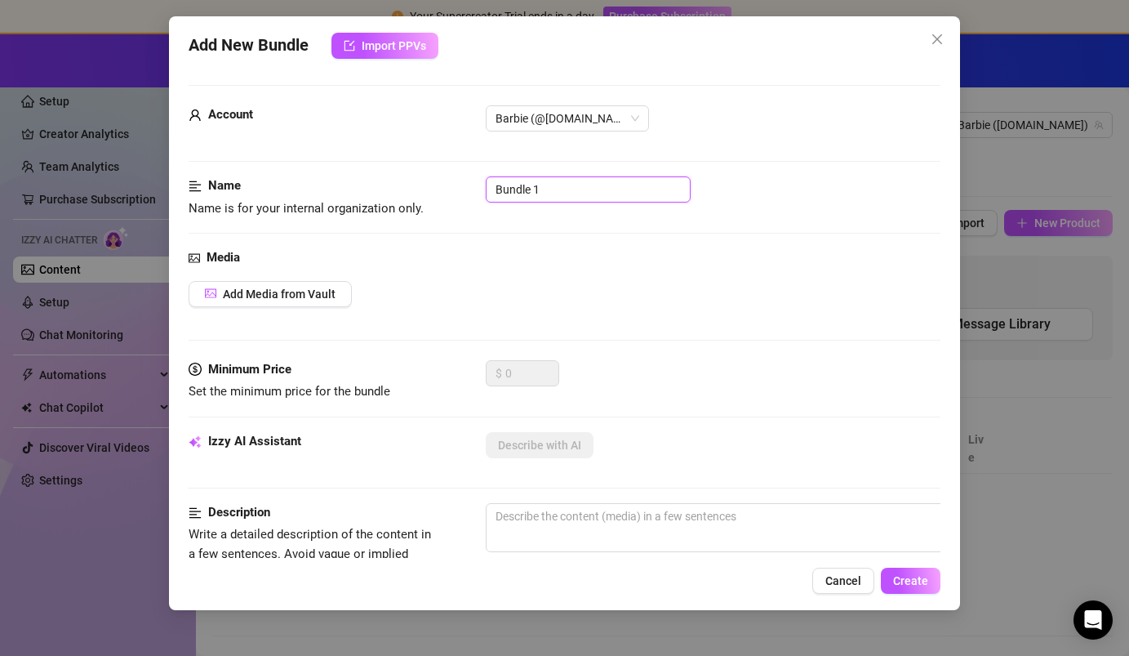
drag, startPoint x: 594, startPoint y: 189, endPoint x: 406, endPoint y: 170, distance: 188.8
click at [405, 170] on form "Account Barbie (@[DOMAIN_NAME]) Name Name is for your internal organization onl…" at bounding box center [564, 654] width 751 height 1138
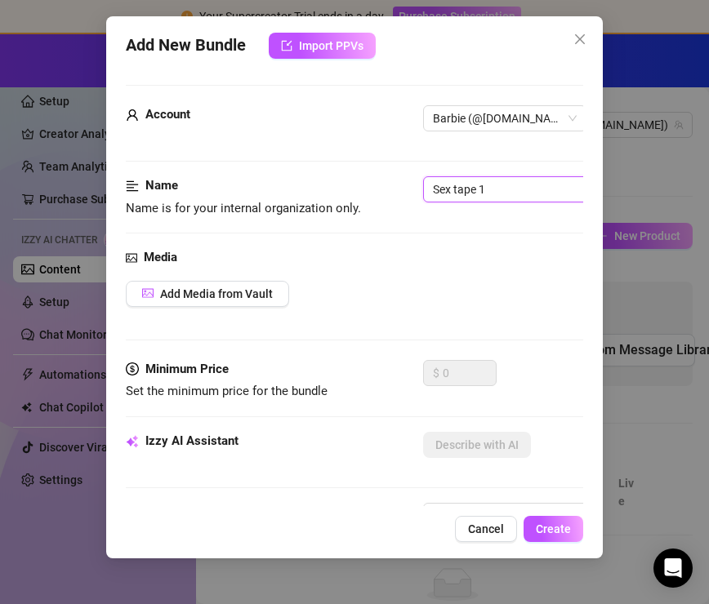
click at [516, 189] on input "Sex tape 1" at bounding box center [525, 189] width 205 height 26
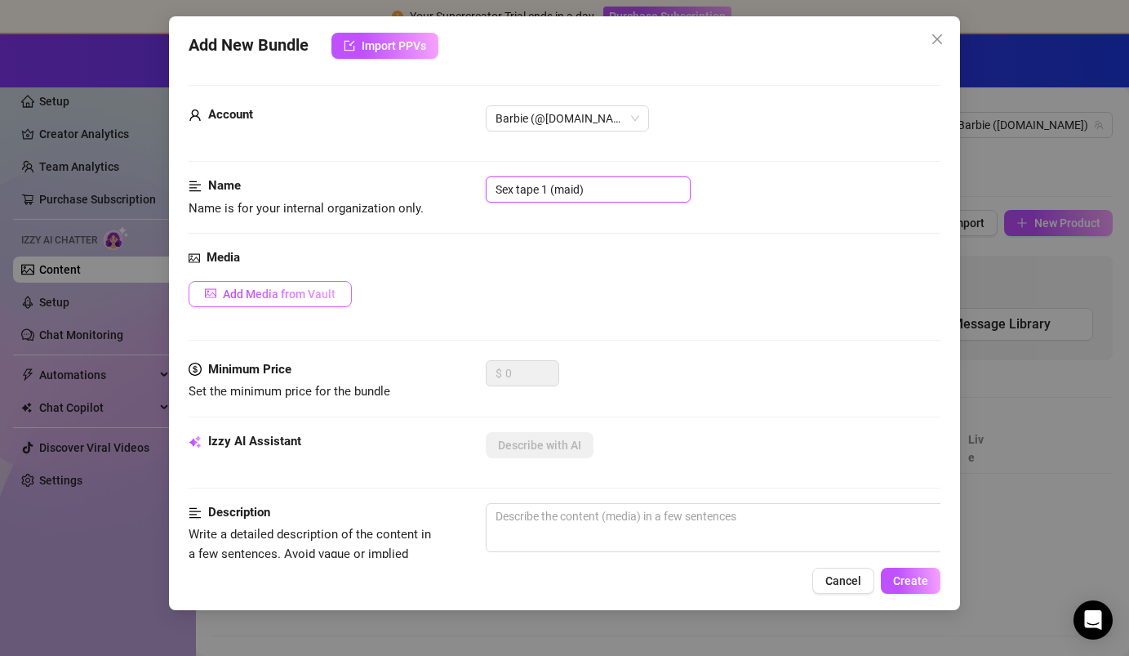
type input "Sex tape 1 (maid)"
click at [251, 296] on span "Add Media from Vault" at bounding box center [279, 293] width 113 height 13
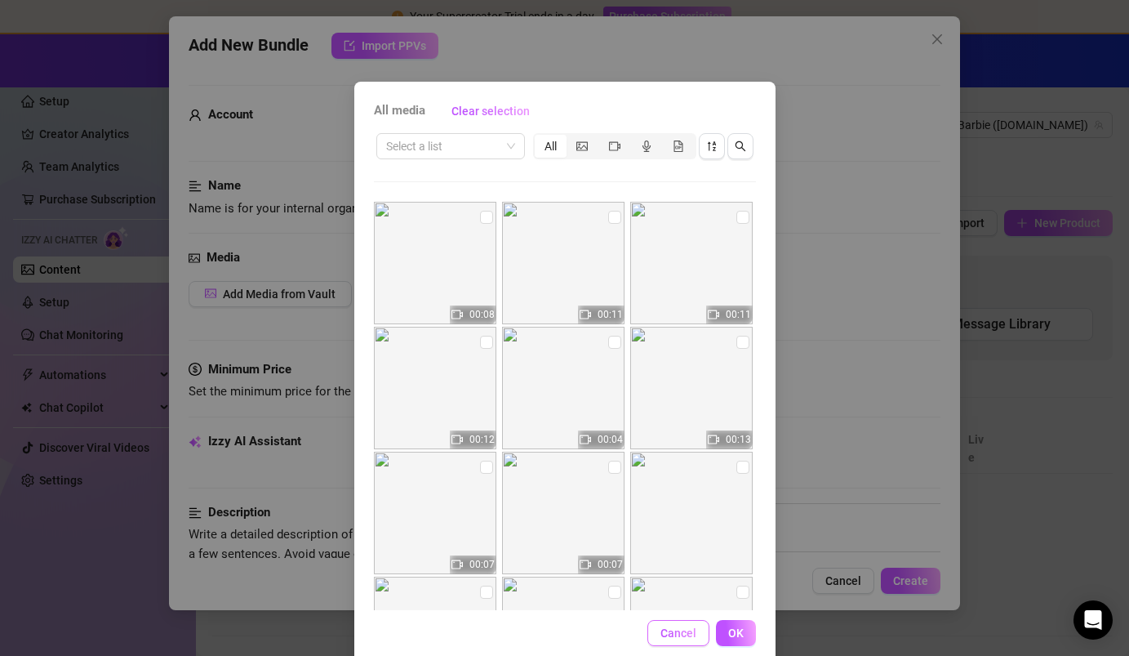
click at [674, 603] on span "Cancel" at bounding box center [678, 632] width 36 height 13
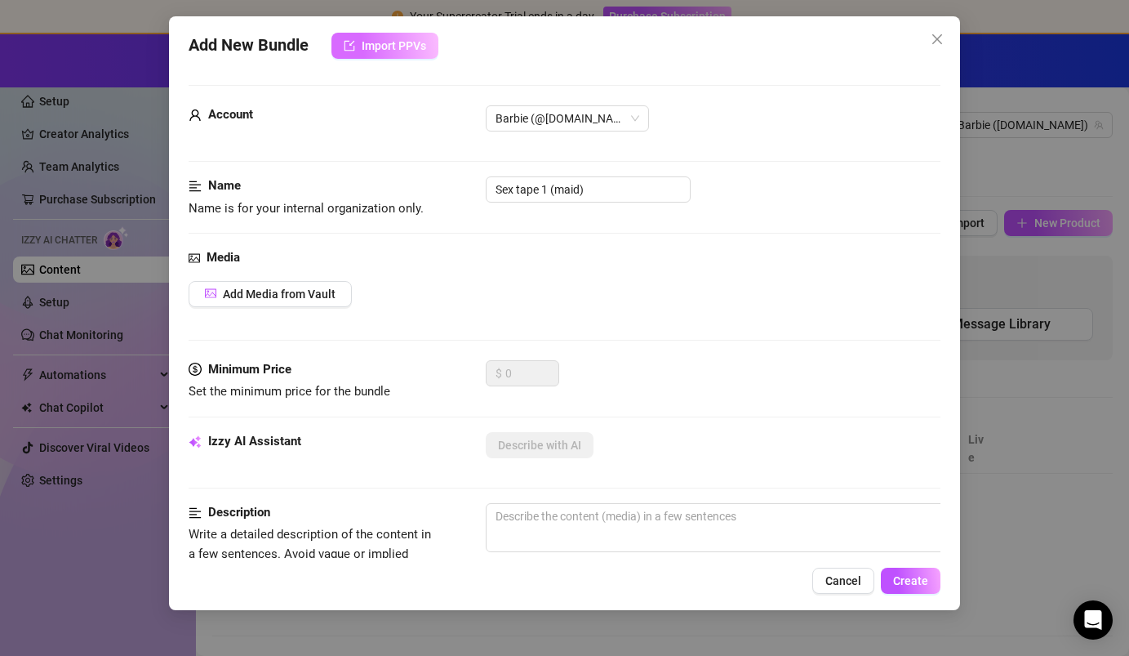
click at [385, 50] on span "Import PPVs" at bounding box center [394, 45] width 64 height 13
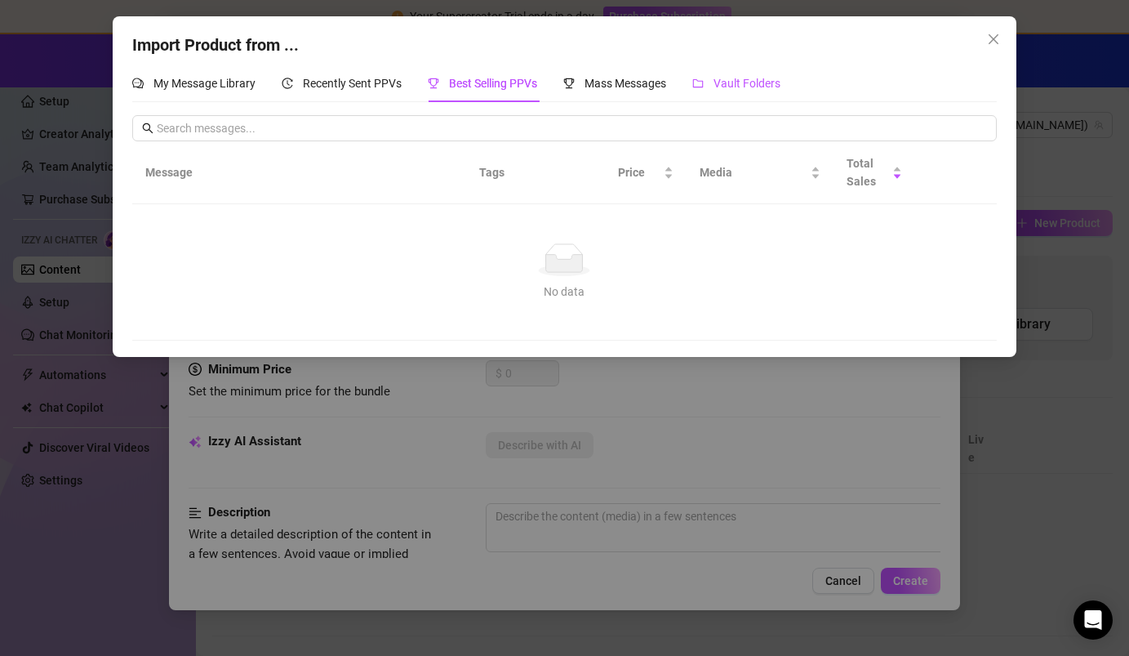
click at [708, 75] on div "Vault Folders" at bounding box center [736, 83] width 88 height 18
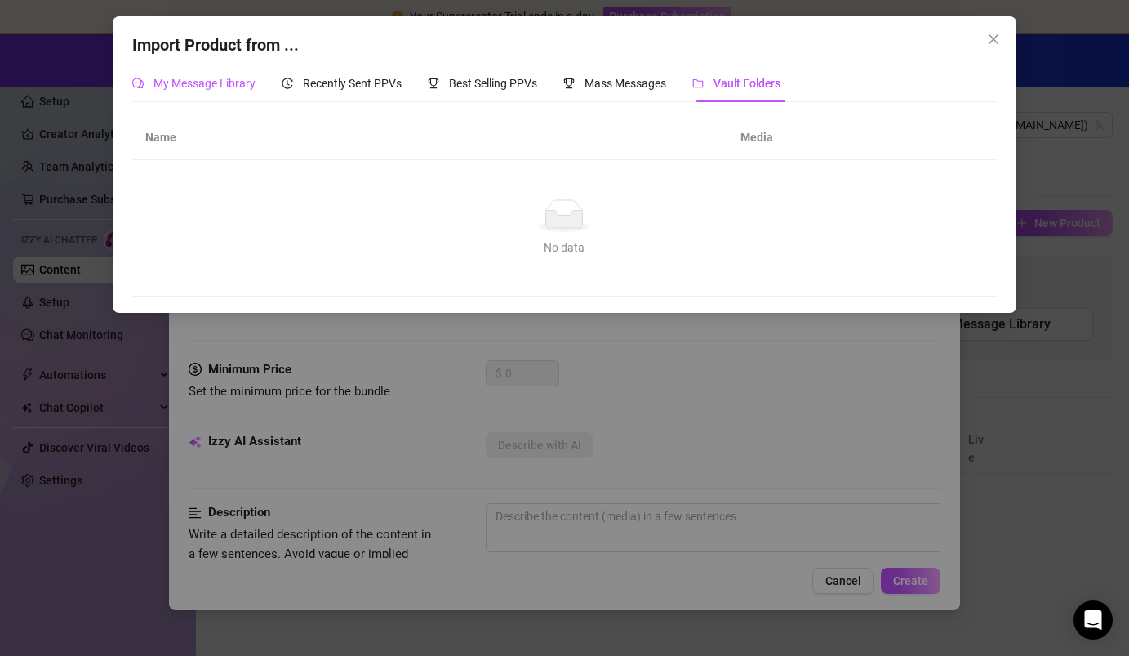
click at [243, 78] on span "My Message Library" at bounding box center [204, 83] width 102 height 13
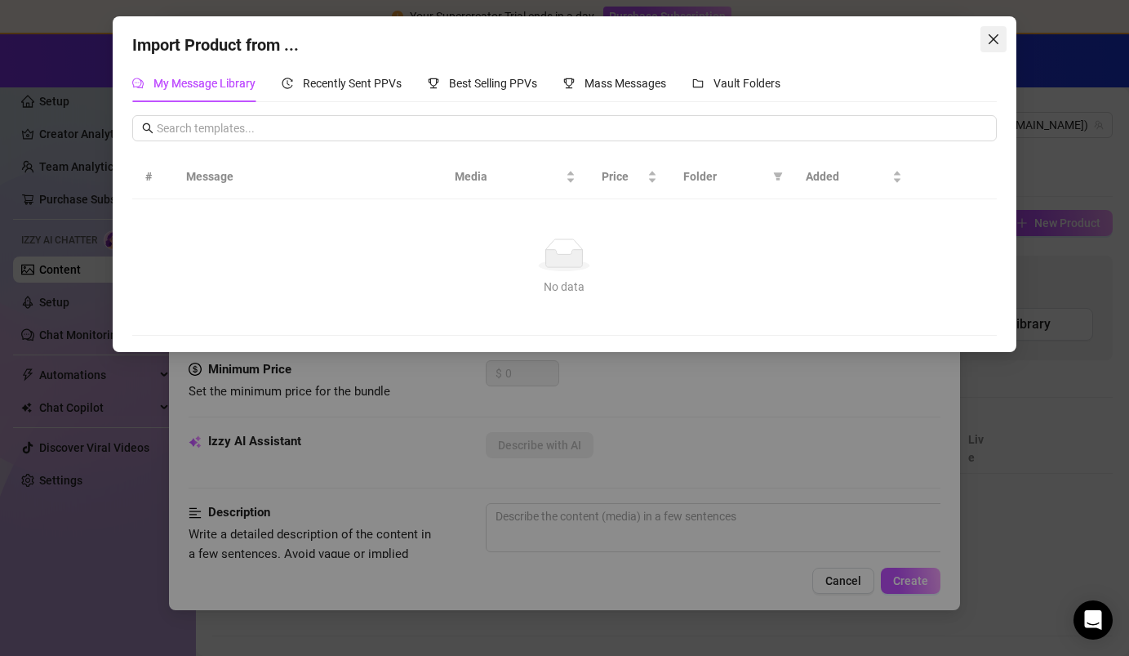
click at [708, 44] on span "Close" at bounding box center [994, 39] width 26 height 13
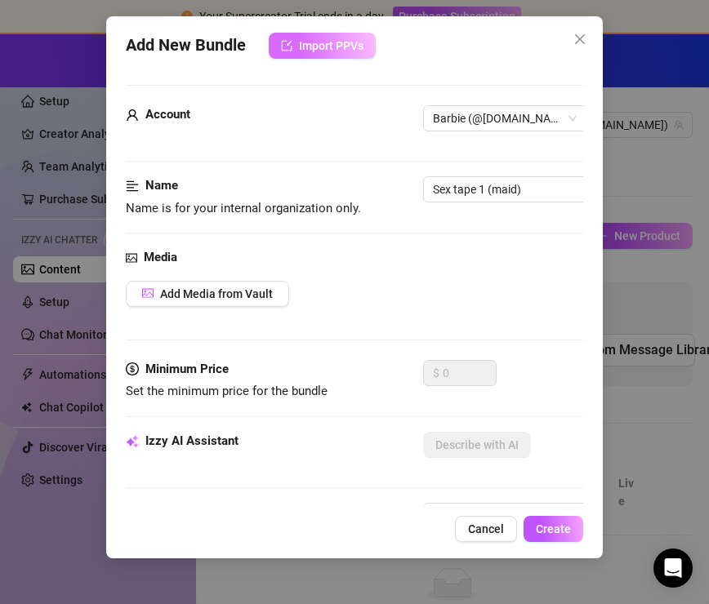
click at [339, 38] on button "Import PPVs" at bounding box center [322, 46] width 107 height 26
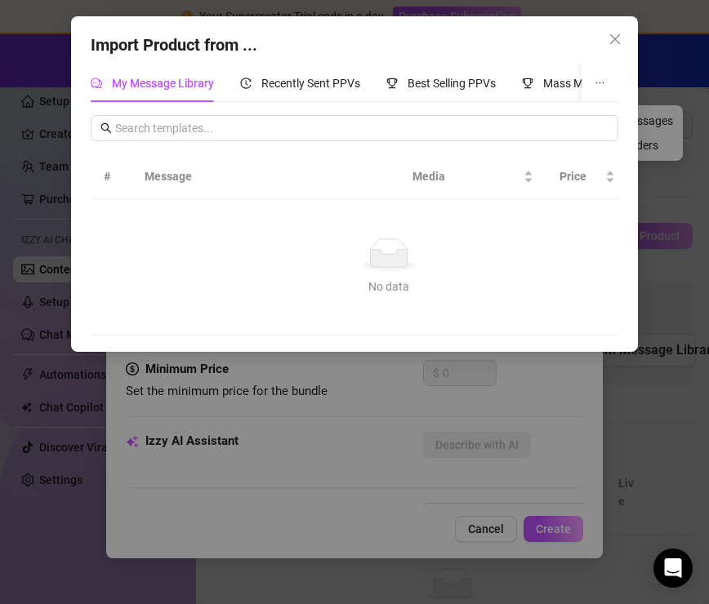
click at [613, 82] on button "button" at bounding box center [599, 83] width 37 height 38
click at [607, 82] on button "button" at bounding box center [599, 83] width 37 height 38
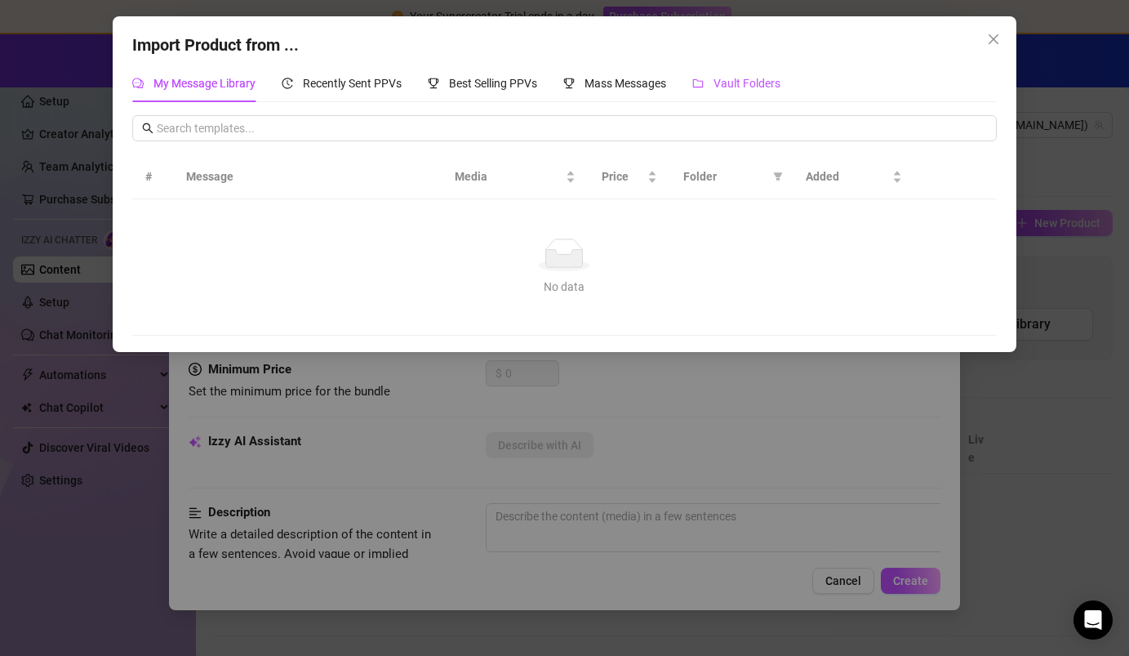
click at [708, 77] on span "Vault Folders" at bounding box center [747, 83] width 67 height 13
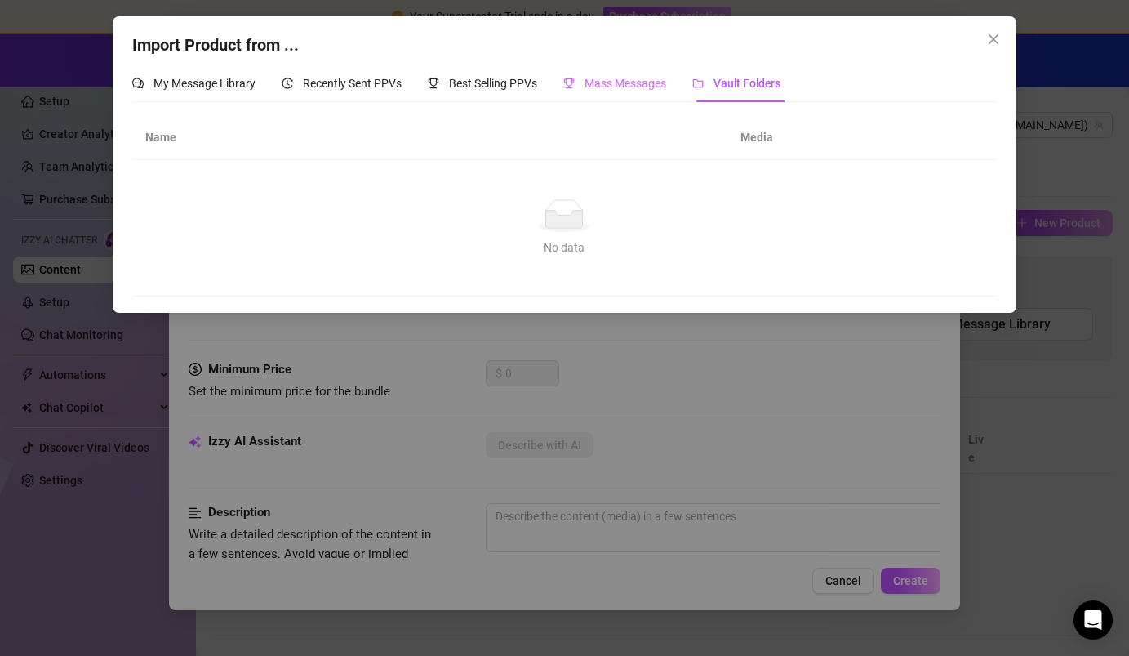
click at [634, 73] on div "Mass Messages" at bounding box center [614, 83] width 103 height 38
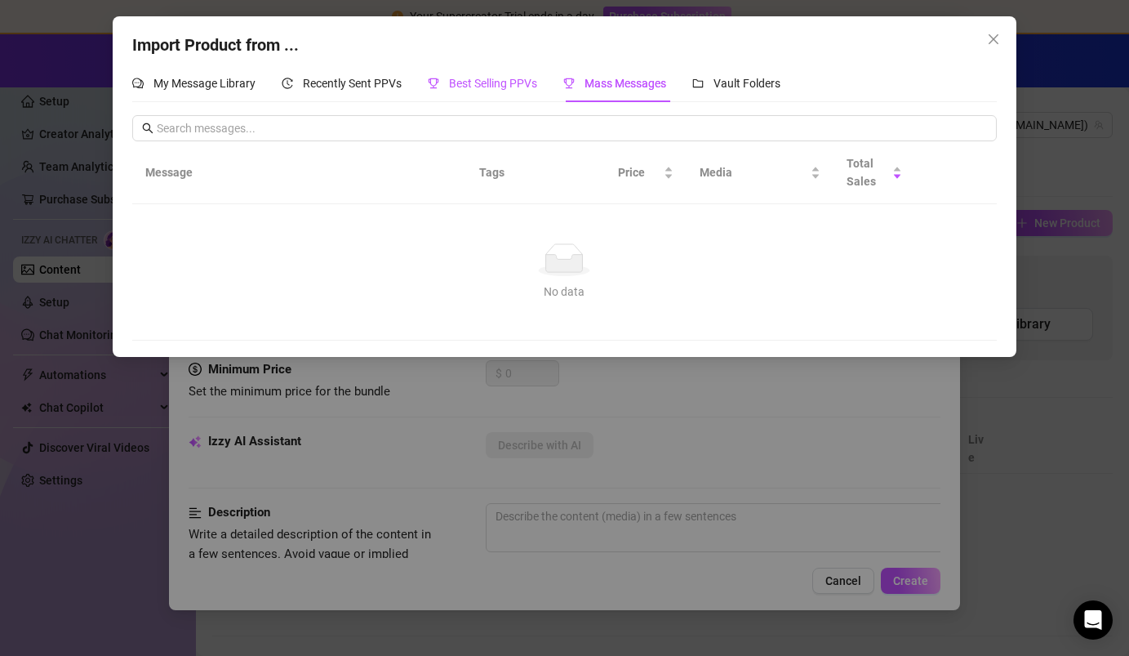
click at [514, 83] on span "Best Selling PPVs" at bounding box center [493, 83] width 88 height 13
click at [244, 75] on div "My Message Library" at bounding box center [193, 83] width 123 height 18
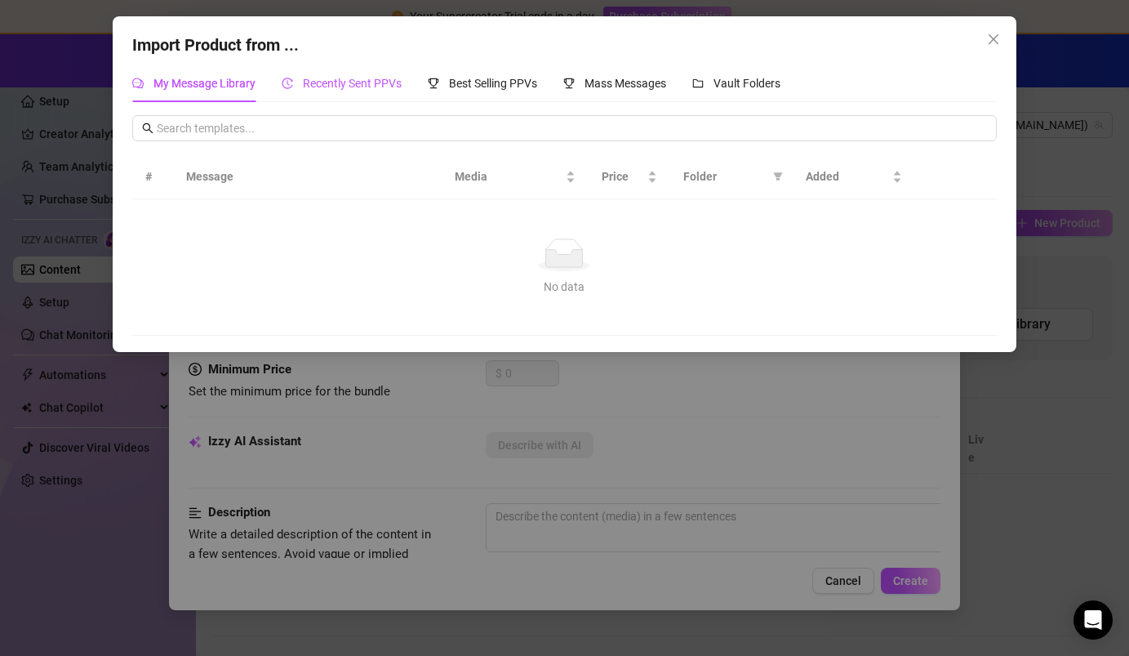
click at [317, 82] on span "Recently Sent PPVs" at bounding box center [352, 83] width 99 height 13
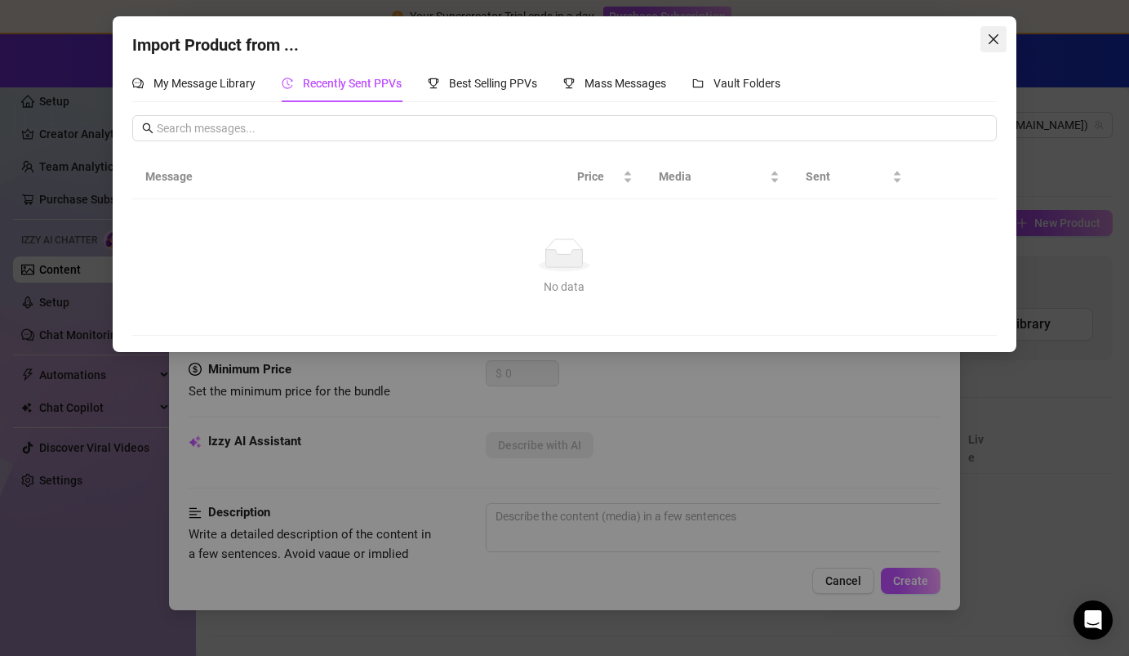
click at [708, 35] on icon "close" at bounding box center [993, 39] width 13 height 13
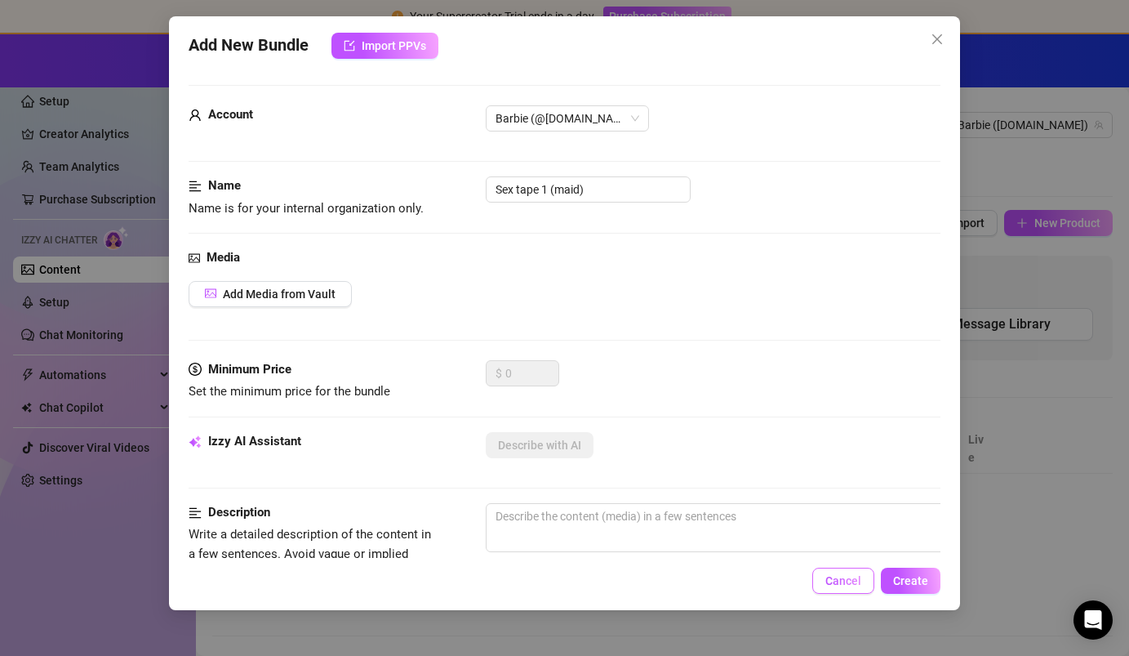
click at [708, 582] on span "Cancel" at bounding box center [843, 580] width 36 height 13
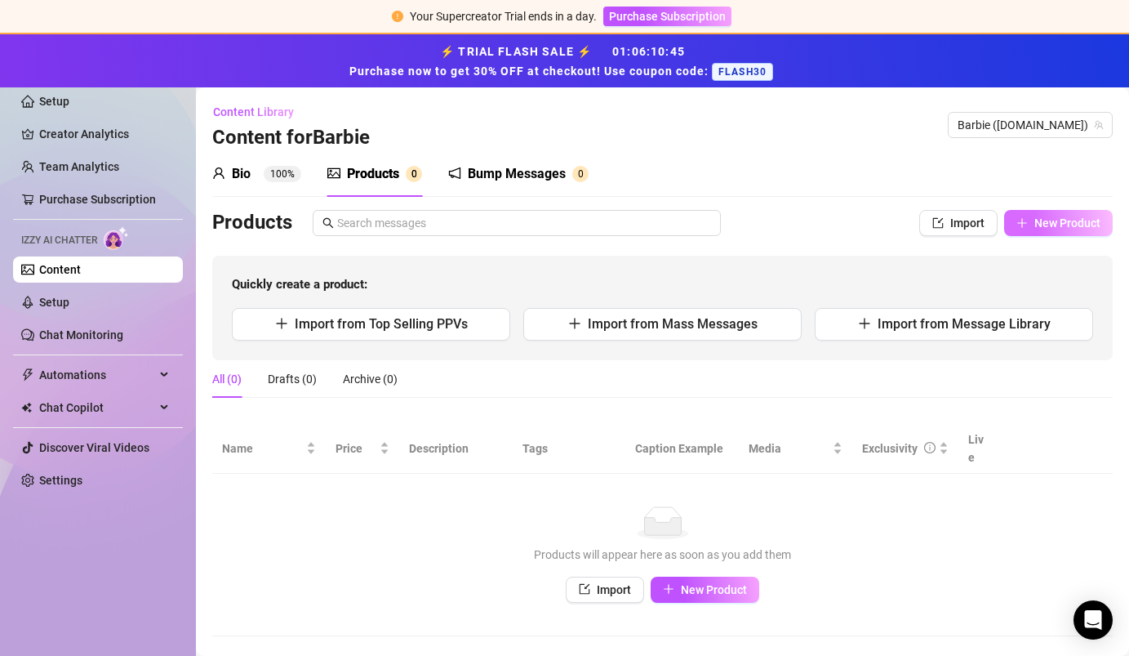
click at [708, 230] on button "New Product" at bounding box center [1058, 223] width 109 height 26
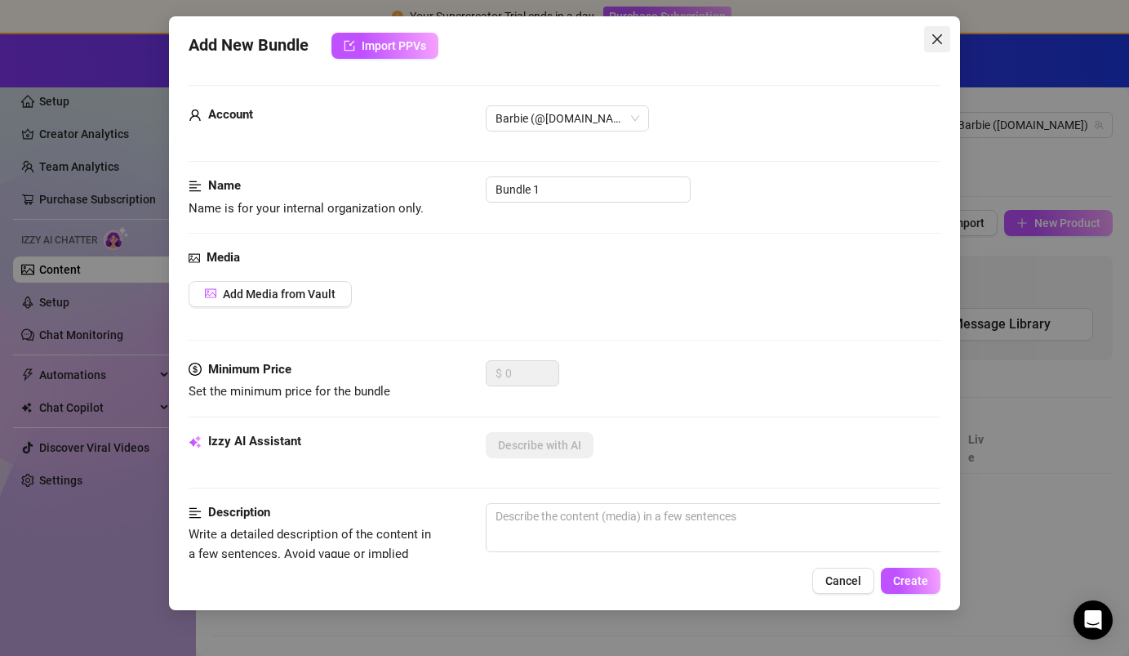
click at [708, 47] on button "Close" at bounding box center [937, 39] width 26 height 26
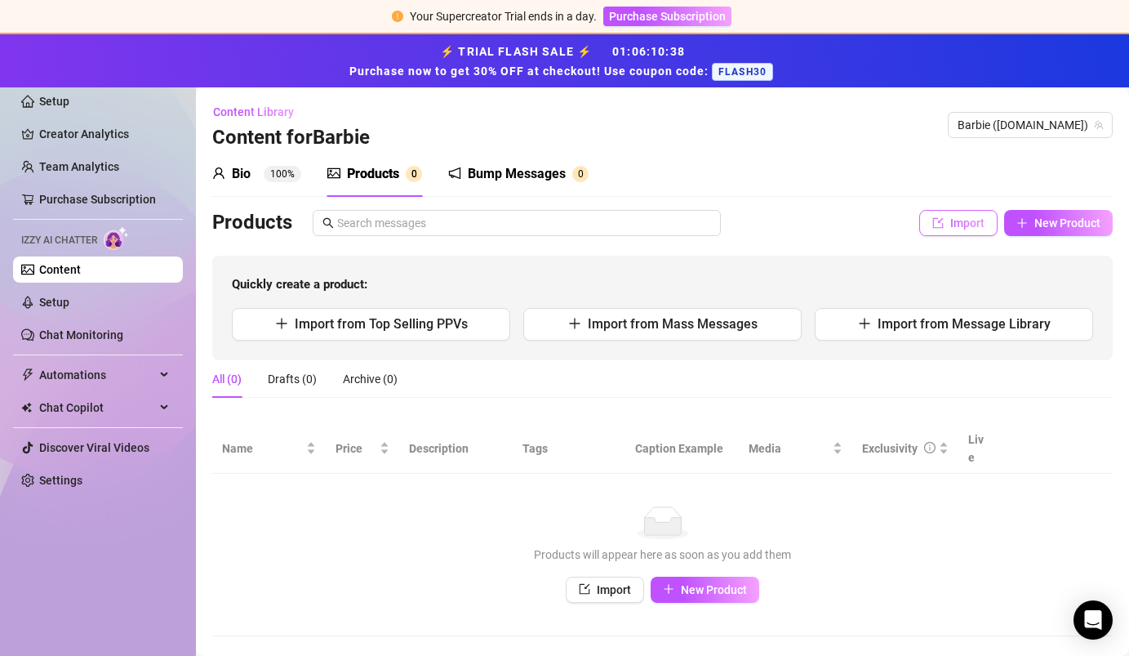
click at [708, 227] on icon "import" at bounding box center [937, 222] width 11 height 11
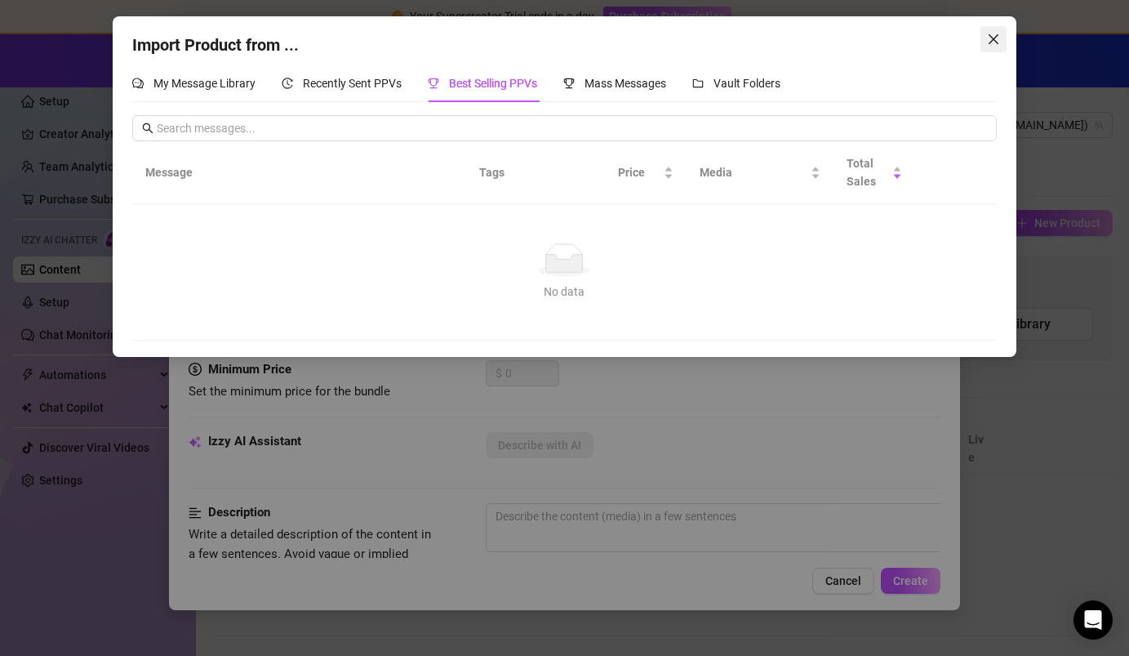
click at [708, 37] on span "Close" at bounding box center [994, 39] width 26 height 13
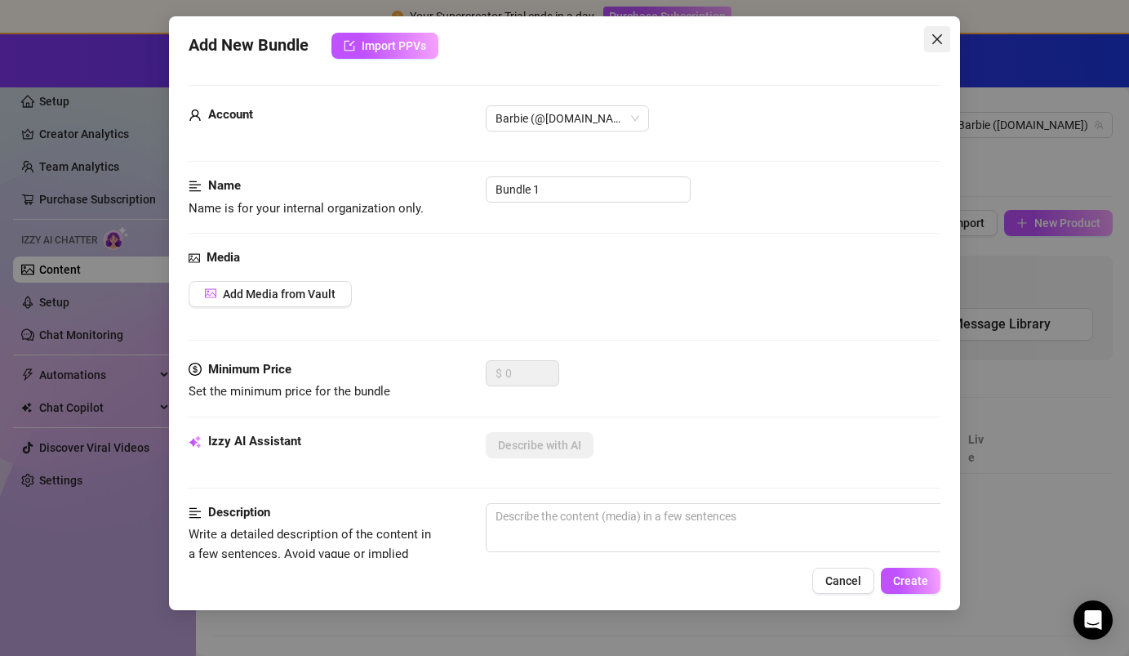
click at [708, 37] on icon "close" at bounding box center [937, 39] width 13 height 13
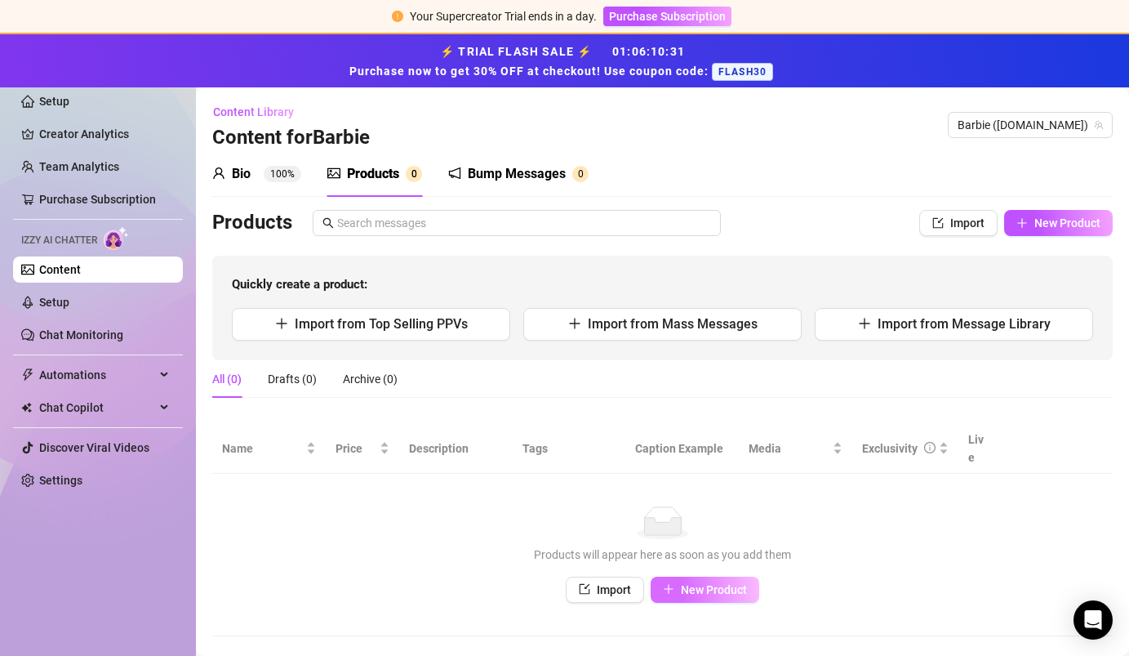
click at [681, 580] on button "New Product" at bounding box center [705, 589] width 109 height 26
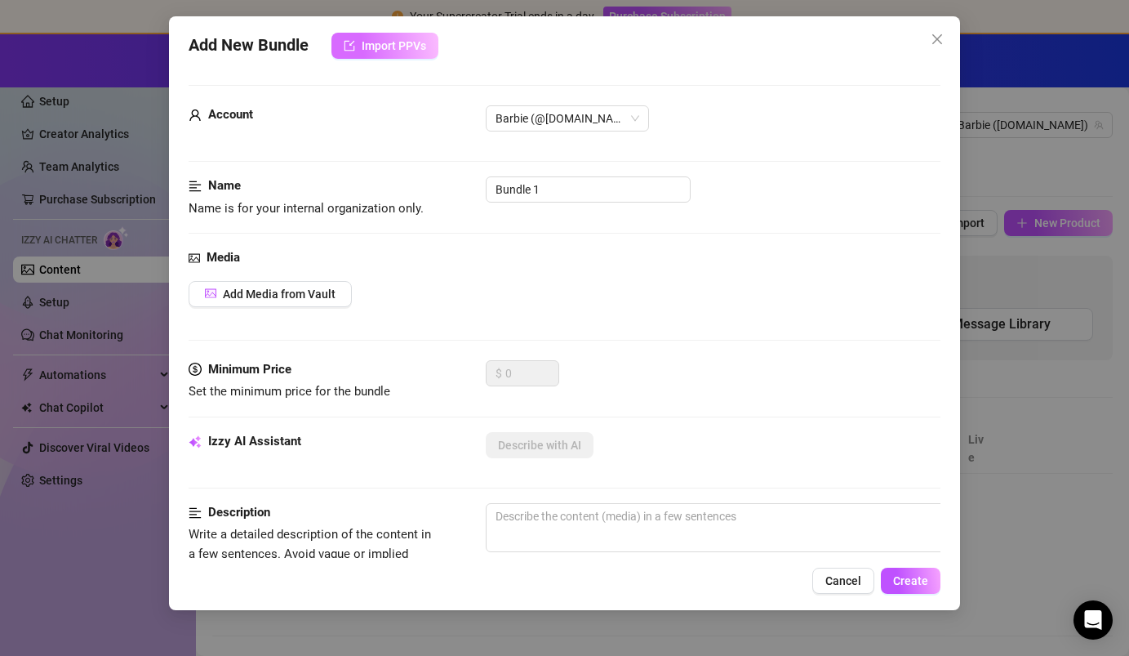
click at [383, 53] on button "Import PPVs" at bounding box center [384, 46] width 107 height 26
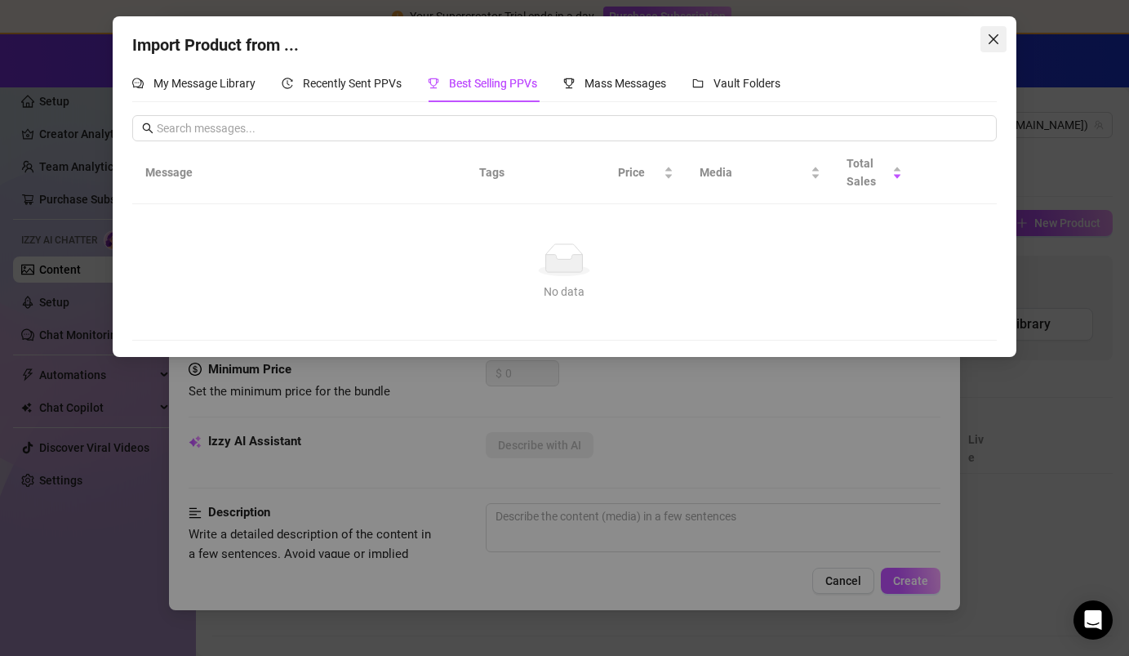
click at [708, 39] on icon "close" at bounding box center [993, 39] width 13 height 13
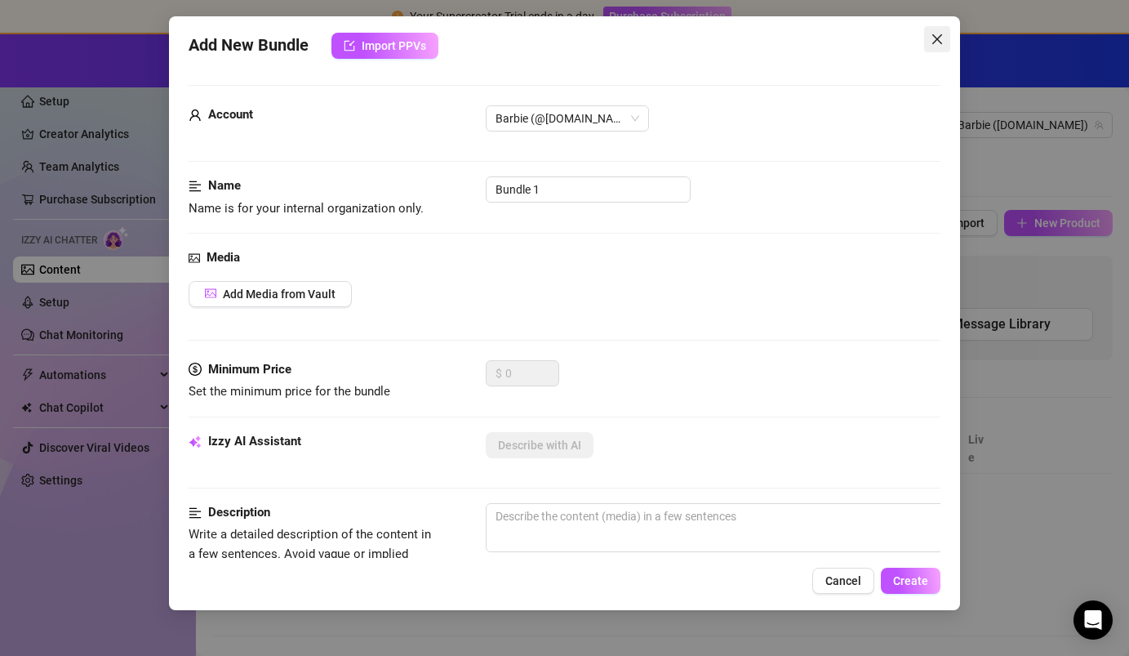
click at [708, 38] on icon "close" at bounding box center [937, 39] width 13 height 13
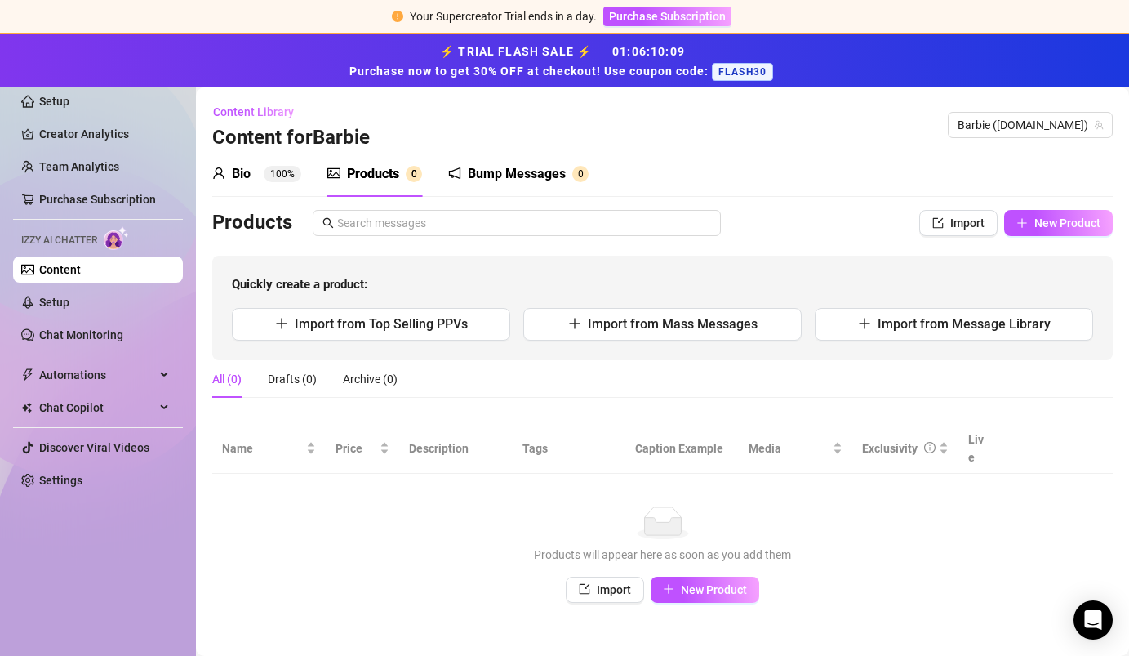
click at [541, 167] on div "Bump Messages" at bounding box center [517, 174] width 98 height 20
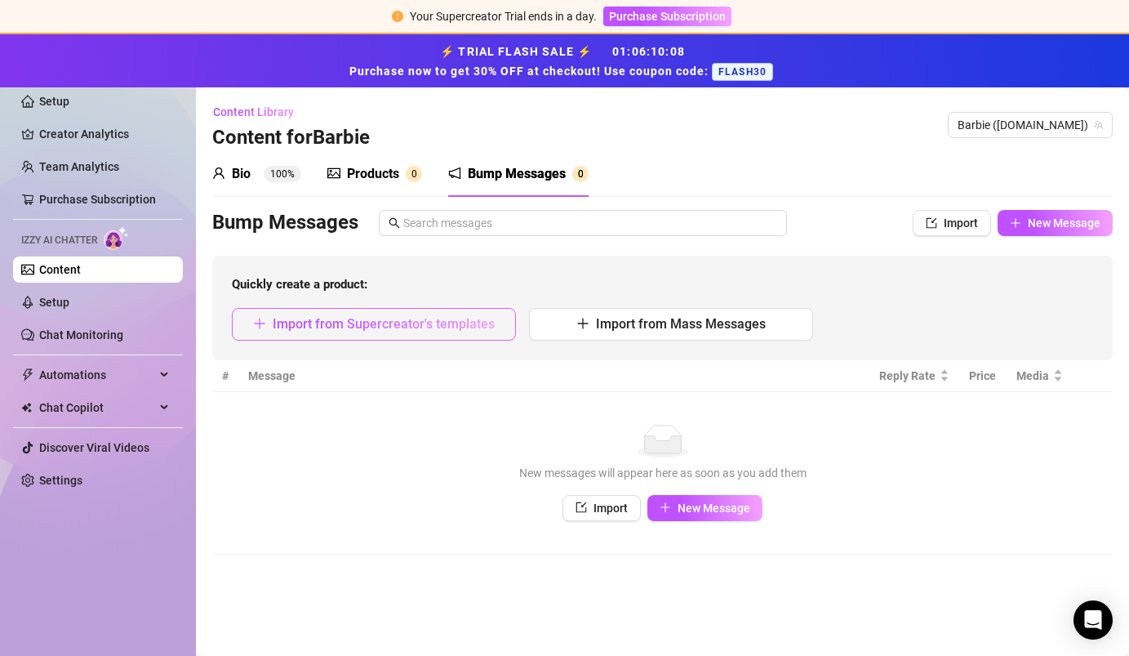
click at [443, 325] on span "Import from Supercreator's templates" at bounding box center [384, 324] width 222 height 16
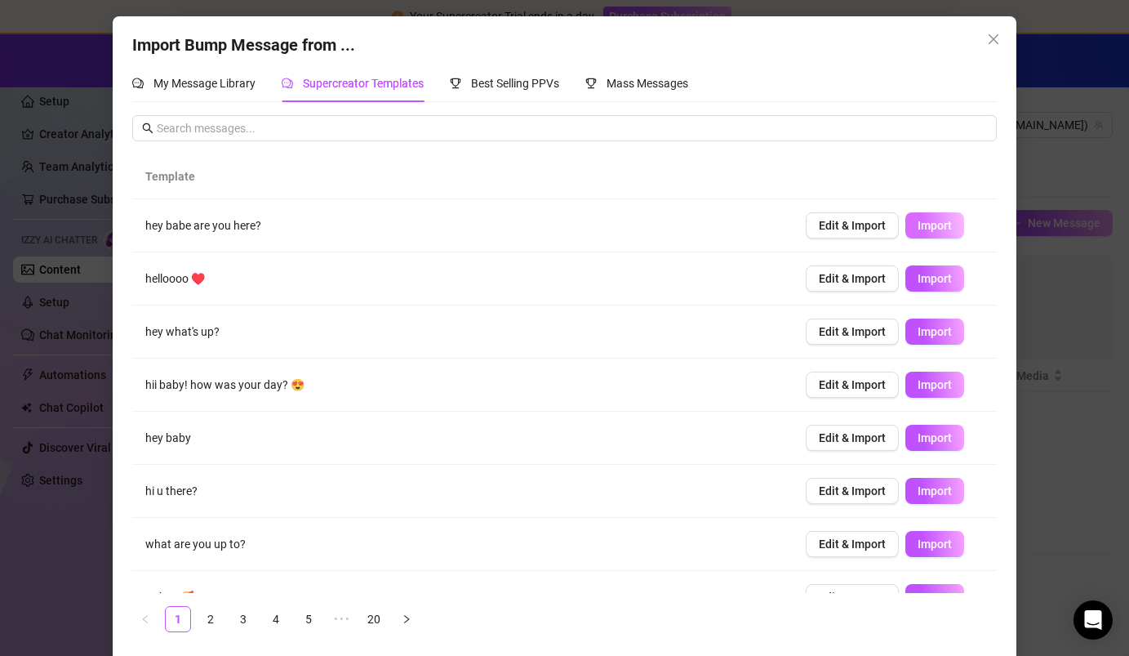
click at [708, 225] on span "Import" at bounding box center [935, 225] width 34 height 13
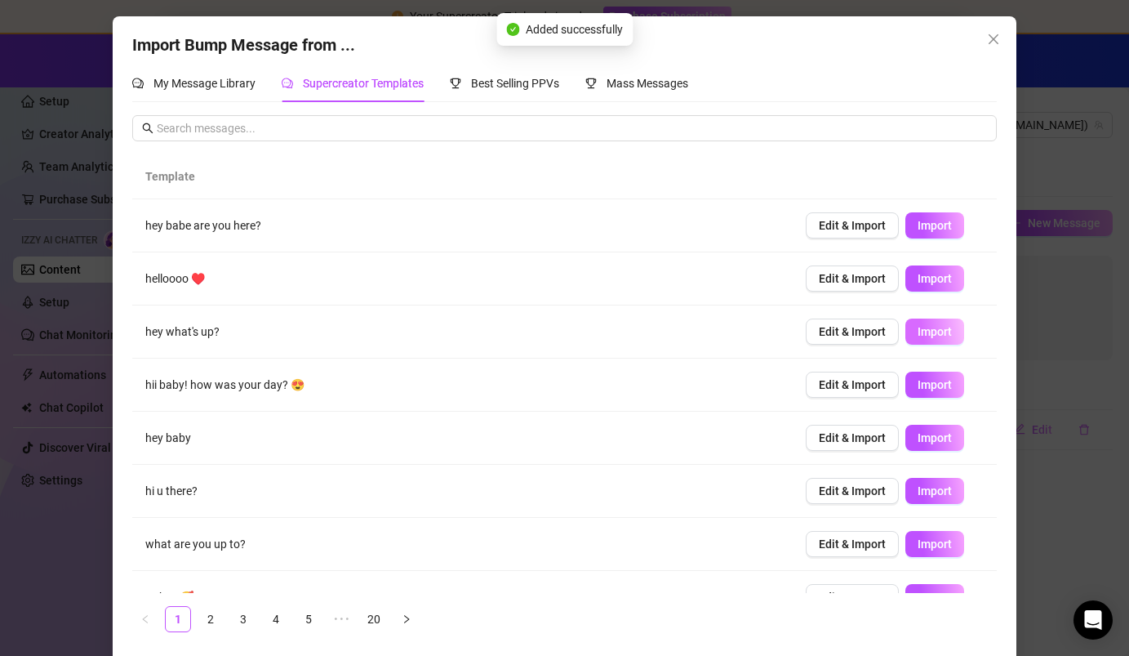
scroll to position [24, 0]
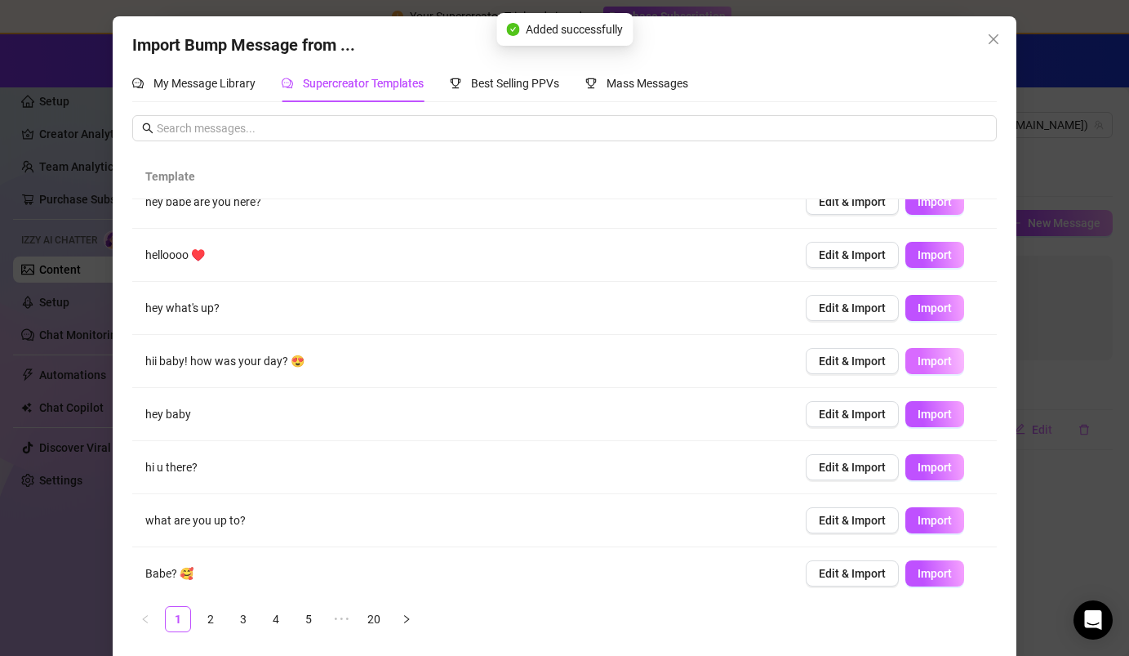
click at [708, 357] on span "Import" at bounding box center [935, 360] width 34 height 13
click at [708, 410] on span "Import" at bounding box center [935, 413] width 34 height 13
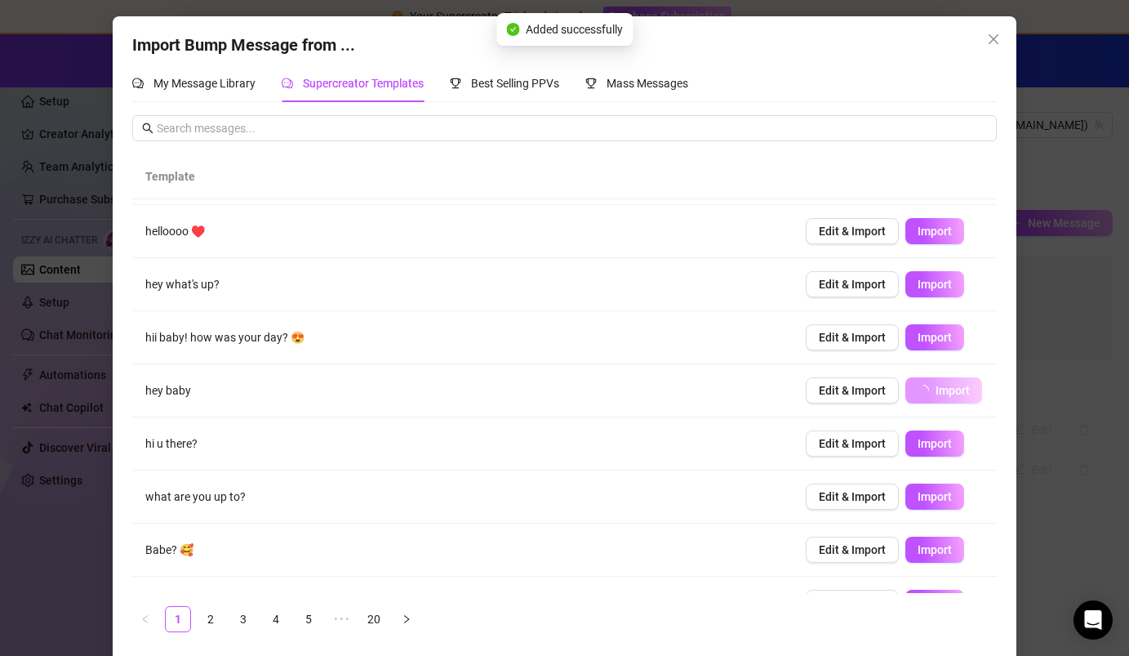
scroll to position [60, 0]
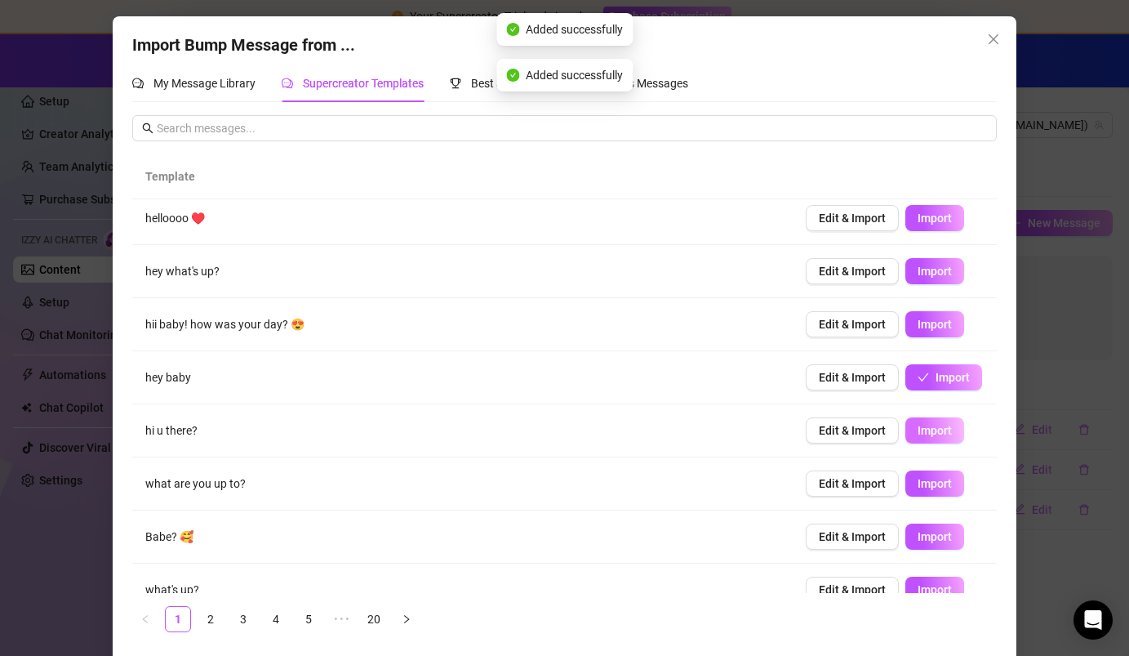
click at [708, 430] on span "Import" at bounding box center [935, 430] width 34 height 13
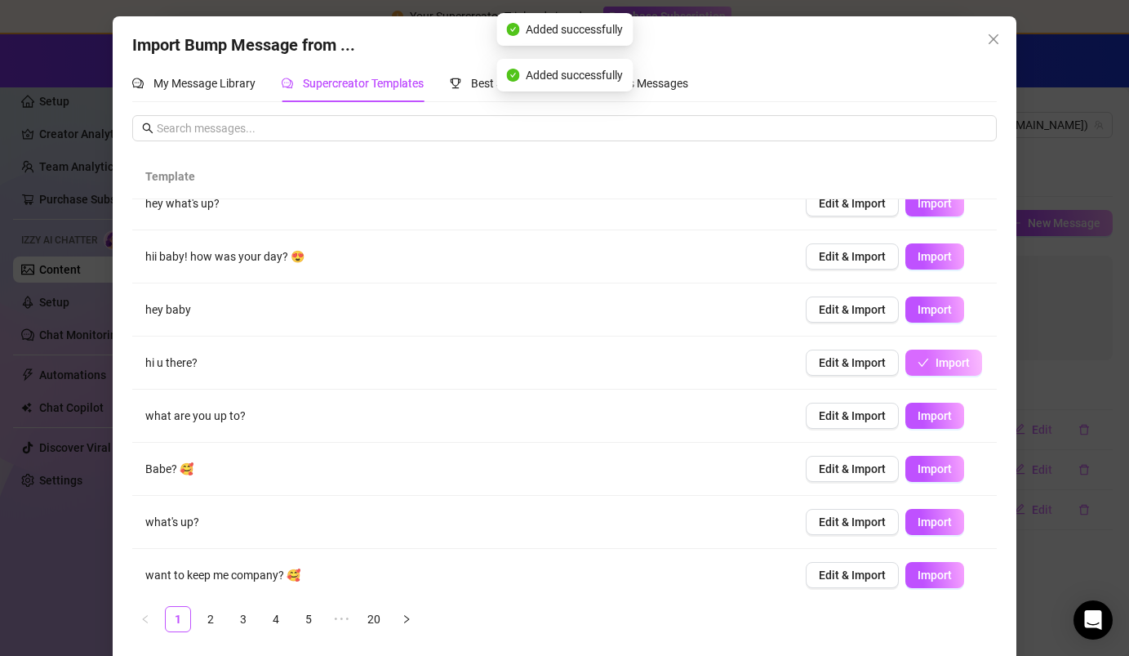
scroll to position [137, 0]
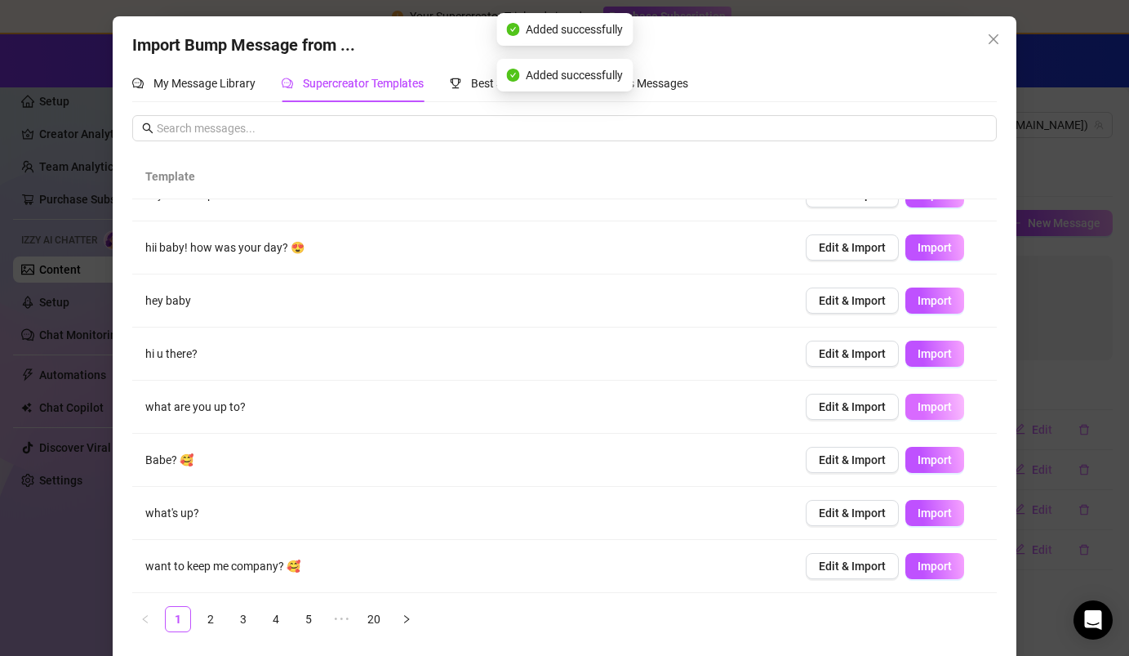
click at [708, 411] on span "Import" at bounding box center [935, 406] width 34 height 13
click at [708, 463] on button "Import" at bounding box center [934, 460] width 59 height 26
click at [708, 572] on span "Import" at bounding box center [935, 565] width 34 height 13
click at [207, 603] on link "2" at bounding box center [210, 619] width 24 height 24
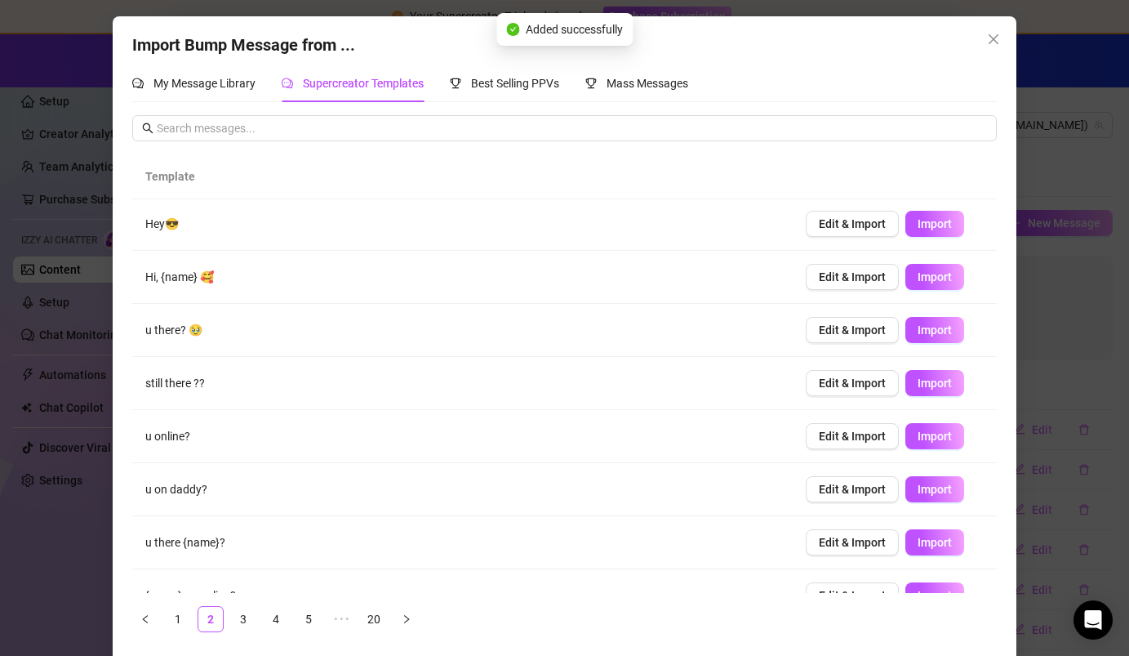
scroll to position [0, 0]
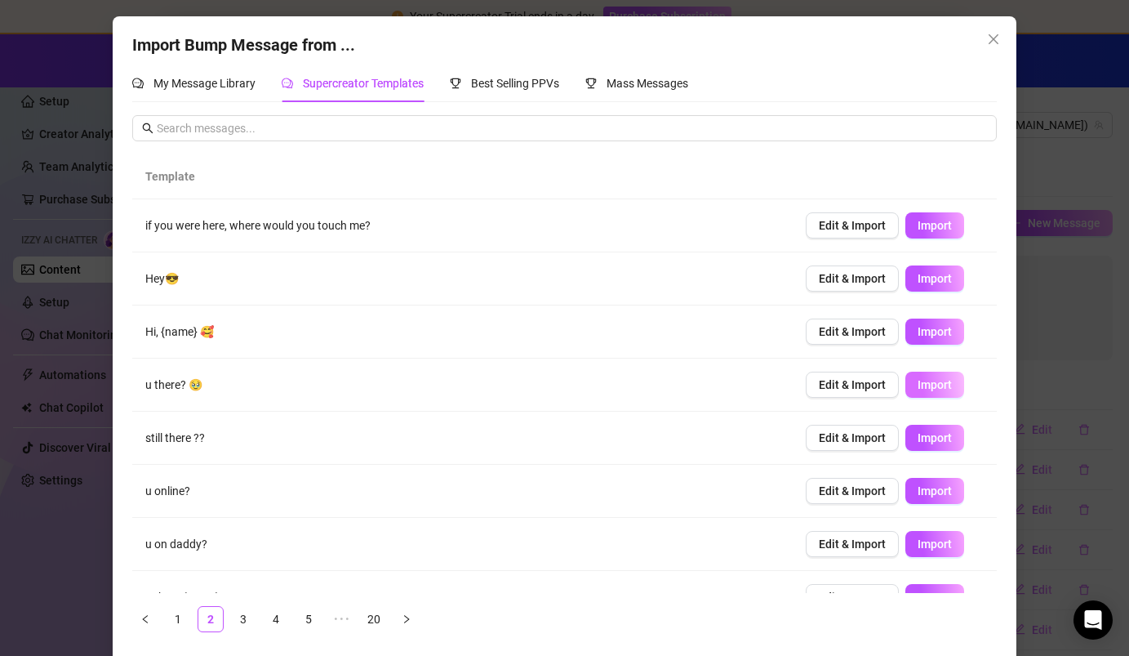
click at [708, 385] on span "Import" at bounding box center [935, 384] width 34 height 13
click at [708, 491] on span "Import" at bounding box center [935, 490] width 34 height 13
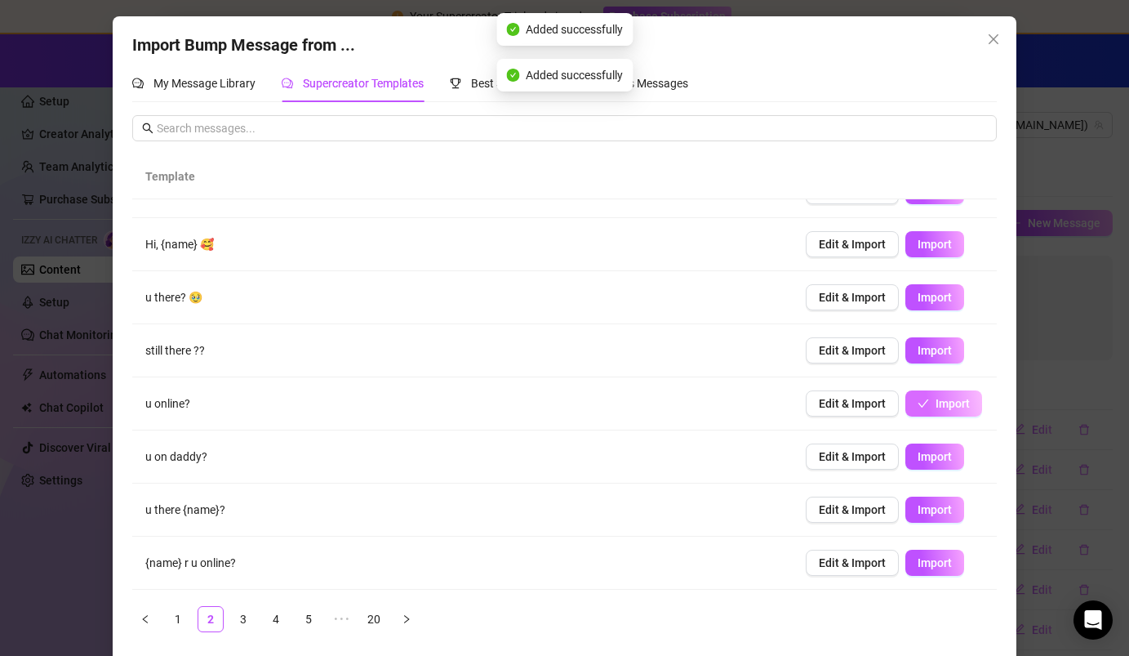
scroll to position [137, 0]
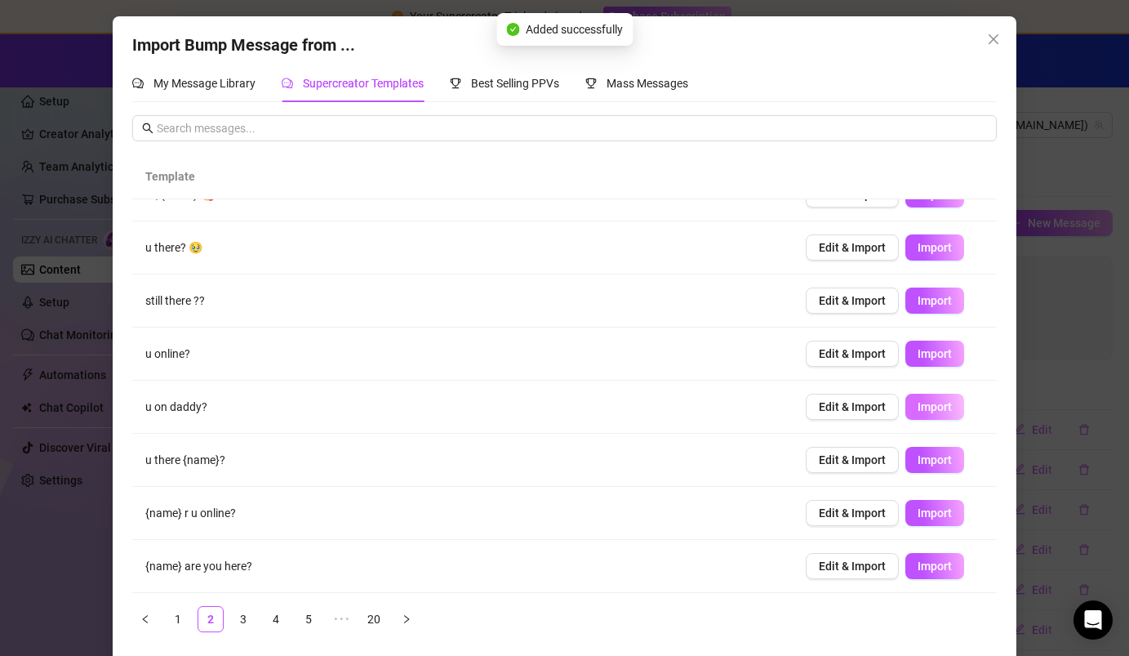
click at [708, 406] on span "Import" at bounding box center [935, 406] width 34 height 13
click at [241, 603] on link "3" at bounding box center [243, 619] width 24 height 24
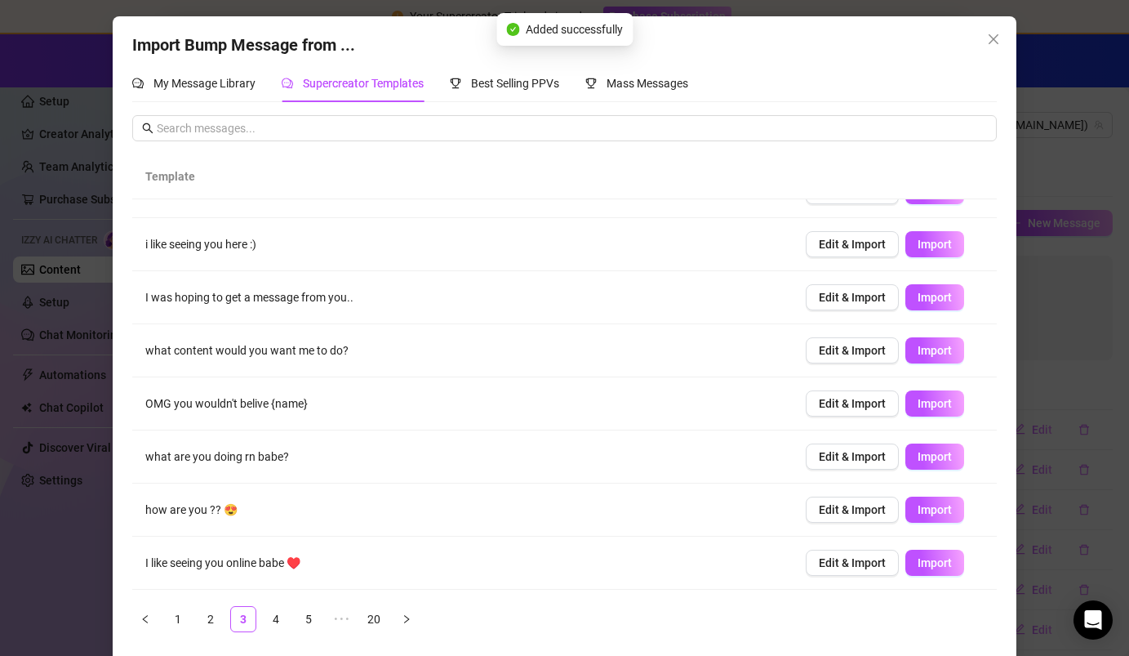
scroll to position [0, 0]
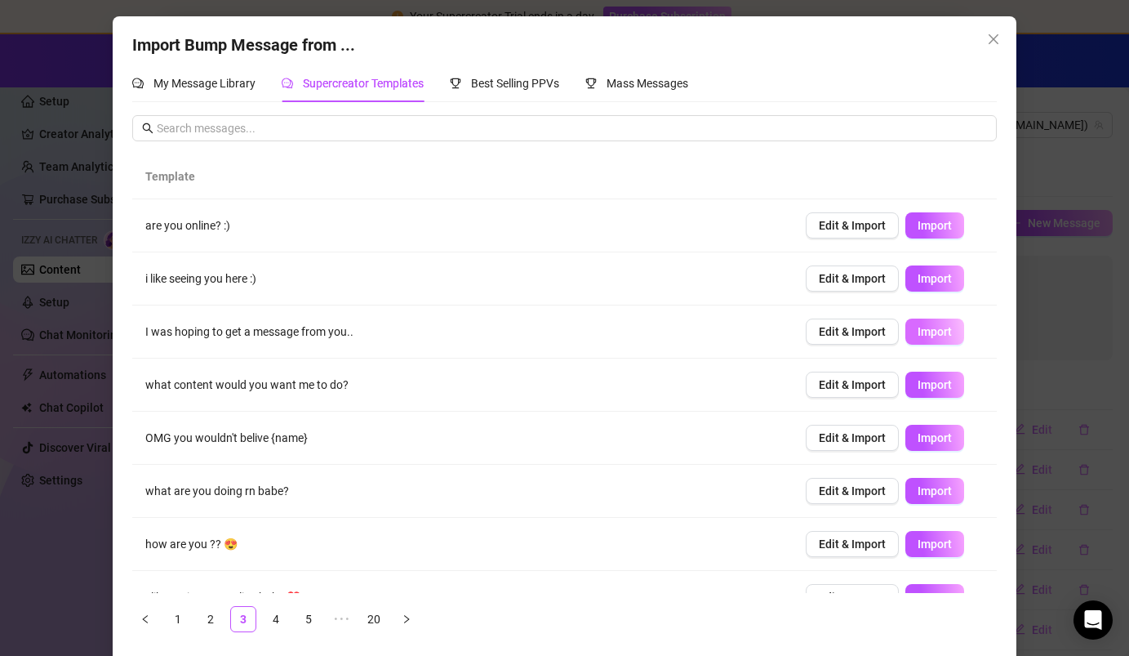
click at [708, 326] on button "Import" at bounding box center [934, 331] width 59 height 26
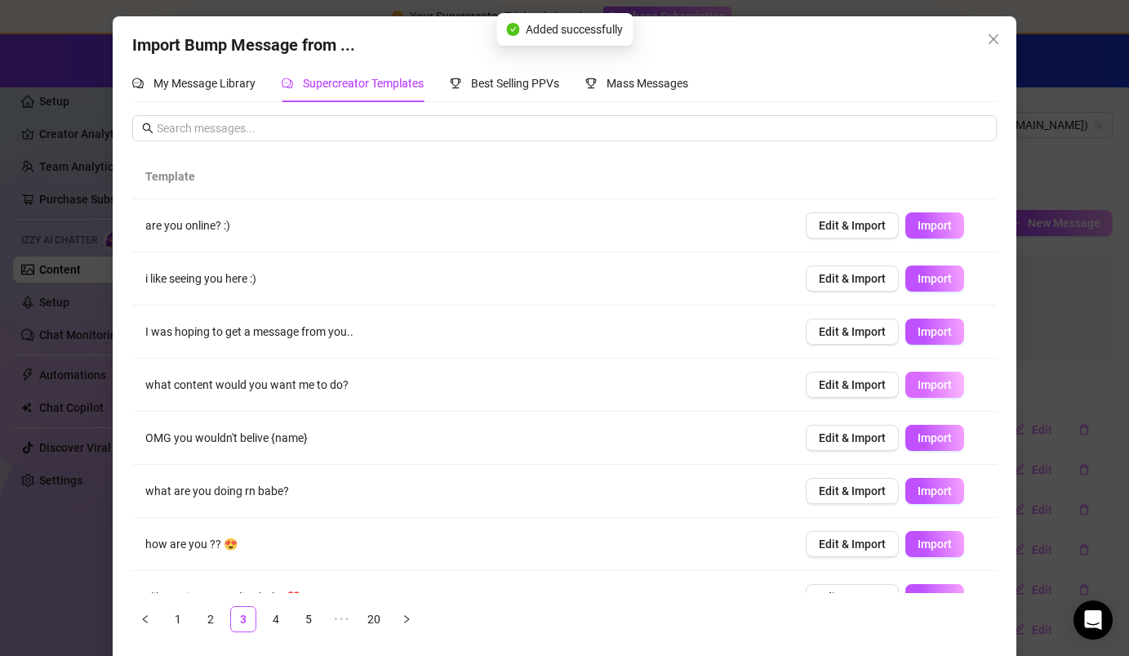
click at [708, 383] on span "Import" at bounding box center [935, 384] width 34 height 13
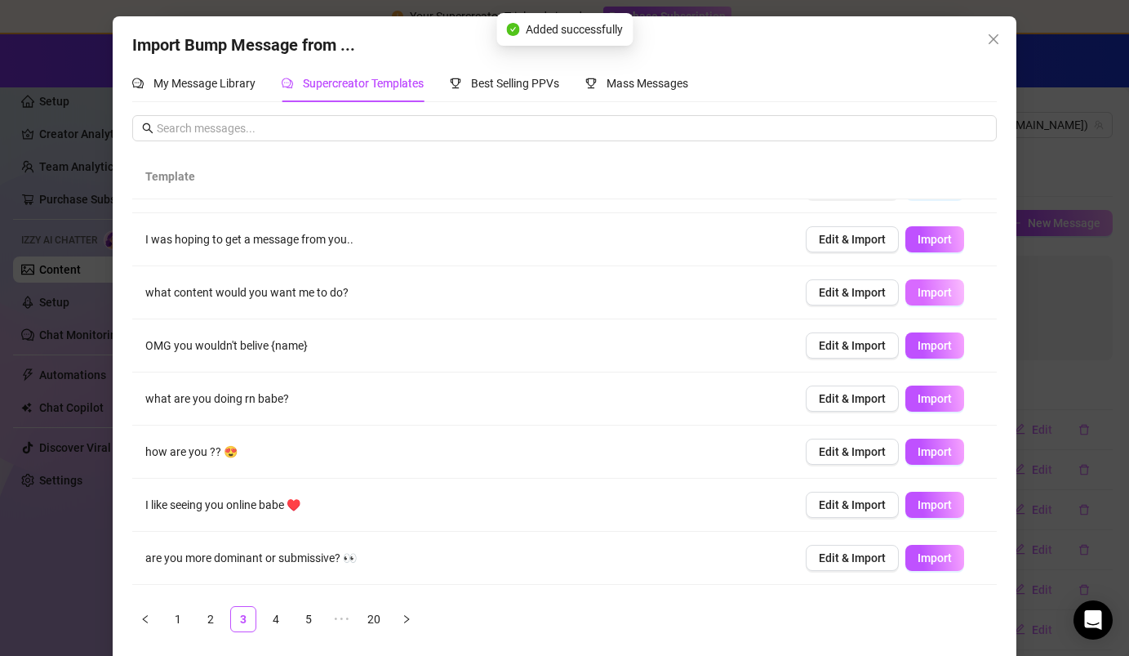
scroll to position [120, 0]
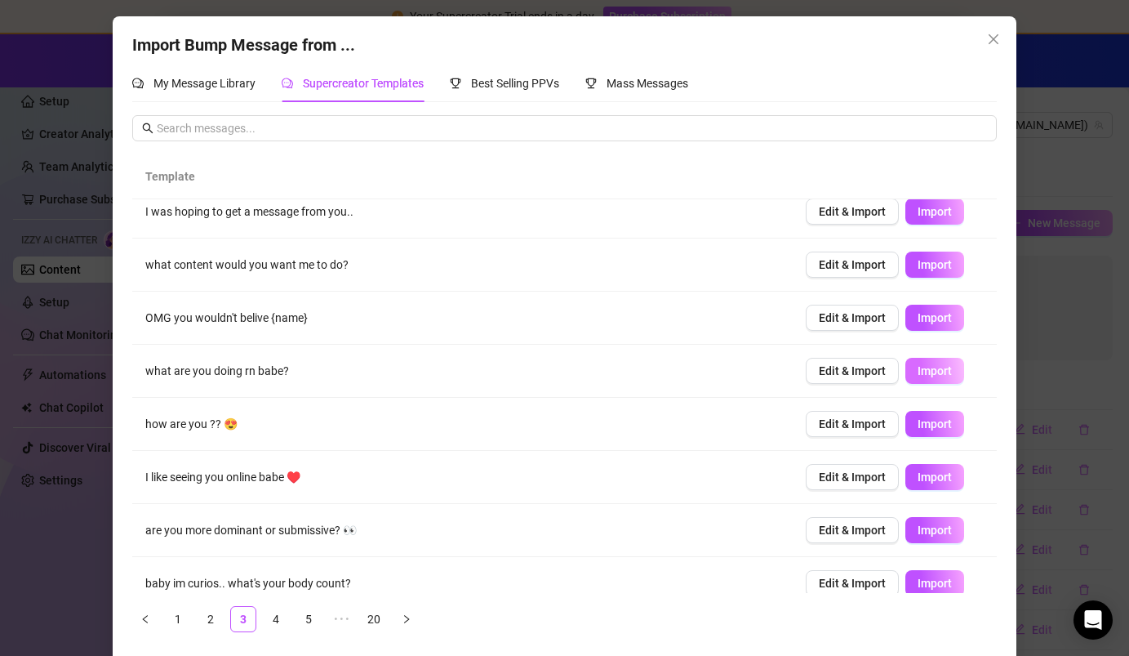
click at [708, 369] on span "Import" at bounding box center [935, 370] width 34 height 13
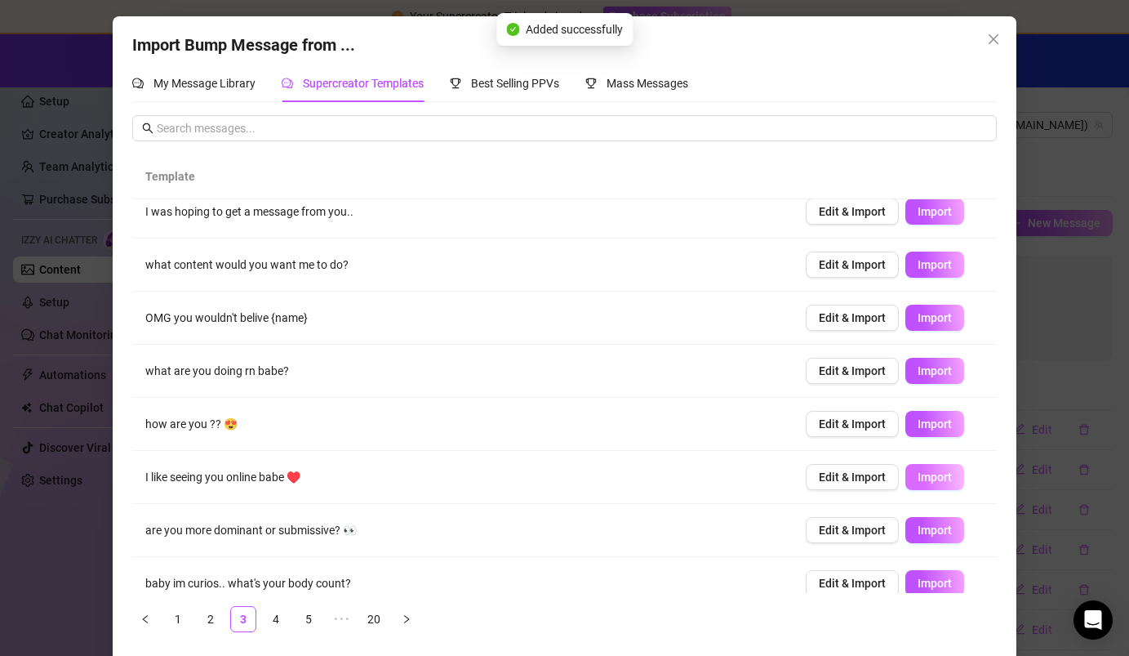
scroll to position [137, 0]
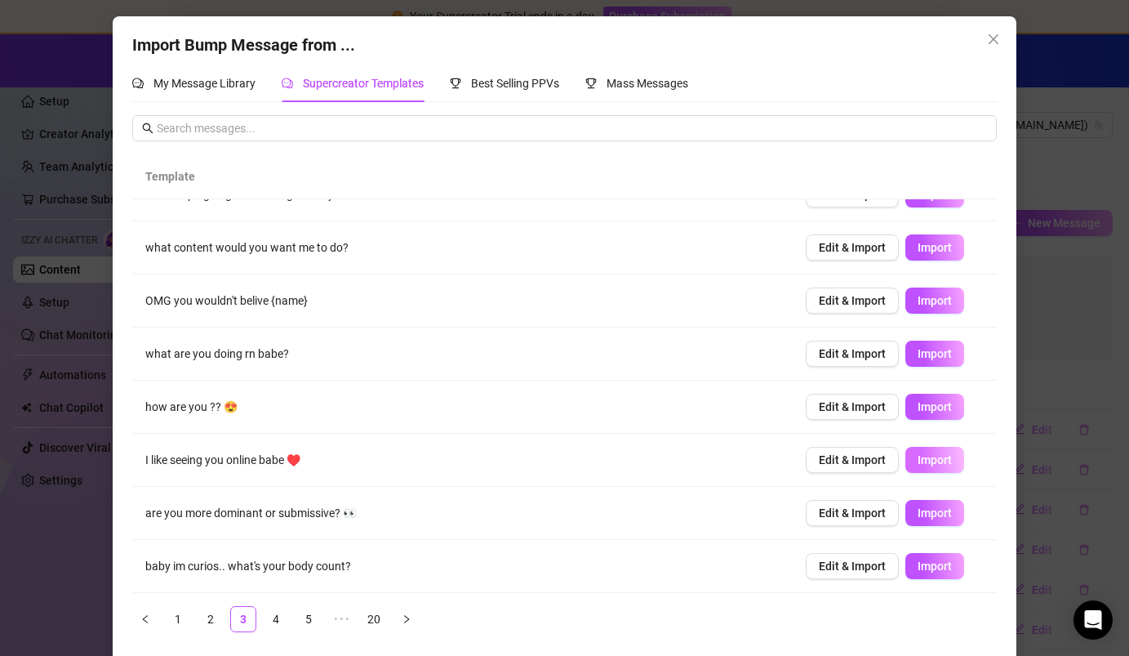
click at [708, 467] on button "Import" at bounding box center [934, 460] width 59 height 26
click at [274, 603] on link "4" at bounding box center [276, 619] width 24 height 24
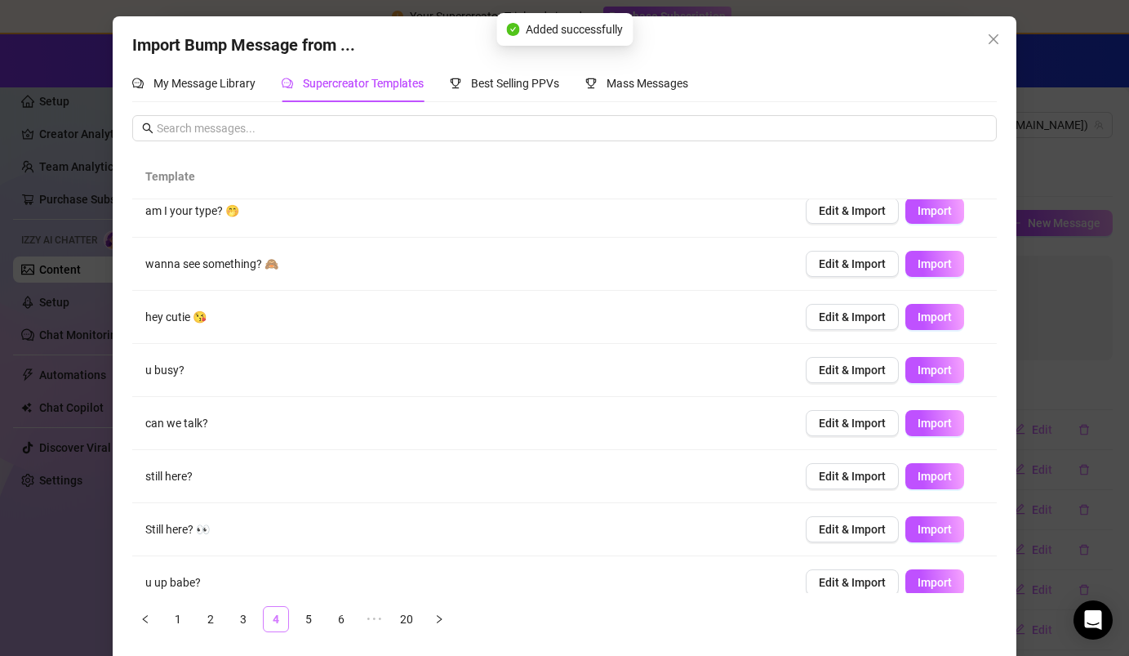
scroll to position [0, 0]
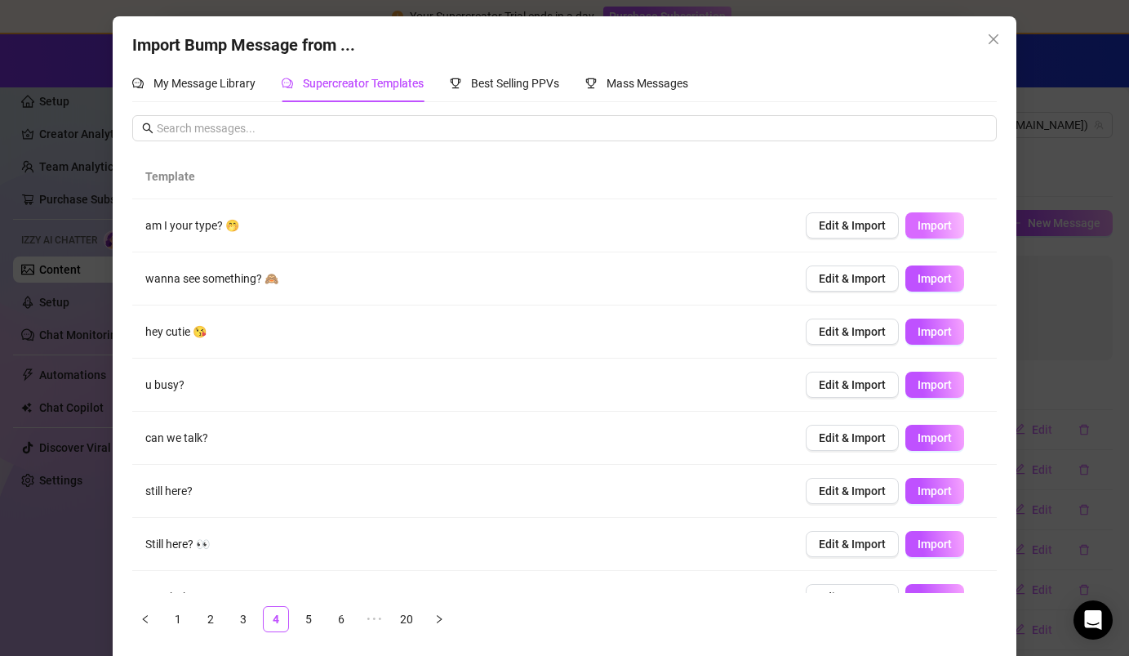
click at [708, 225] on span "Import" at bounding box center [935, 225] width 34 height 13
click at [708, 289] on button "Import" at bounding box center [934, 278] width 59 height 26
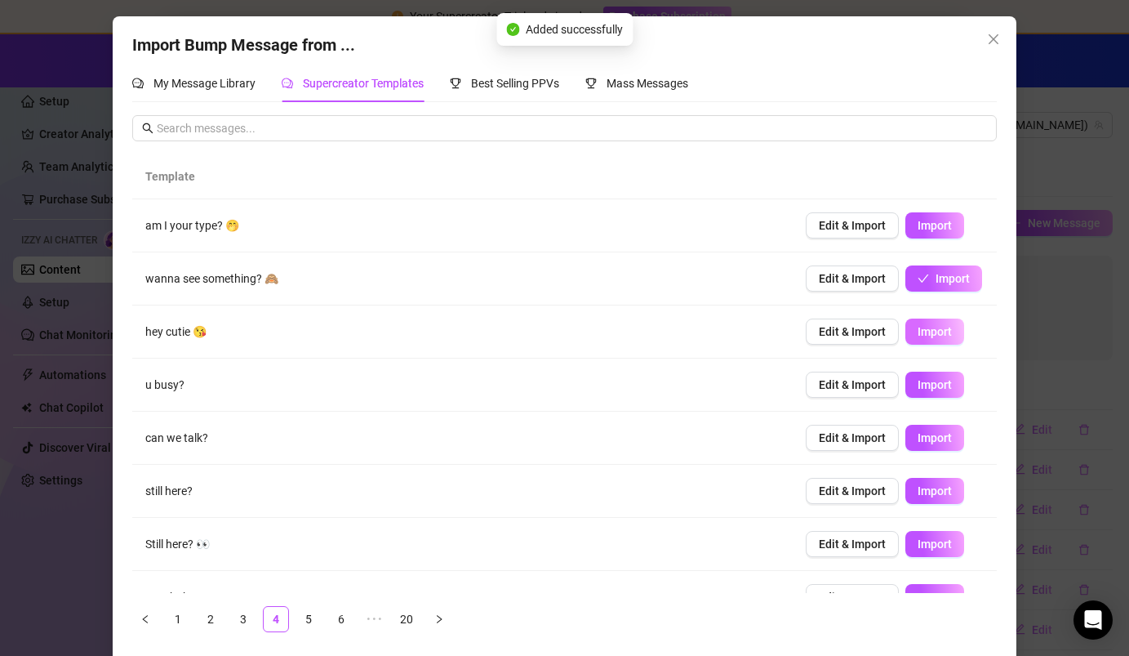
click at [708, 336] on span "Import" at bounding box center [935, 331] width 34 height 13
click at [708, 392] on button "Import" at bounding box center [934, 384] width 59 height 26
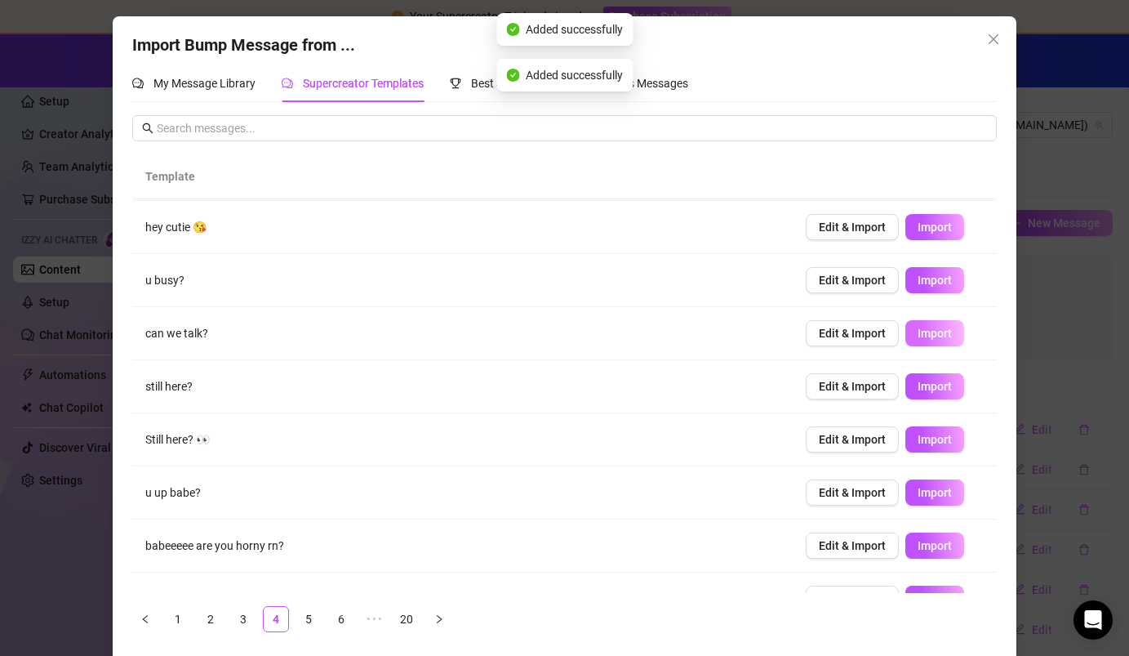
scroll to position [137, 0]
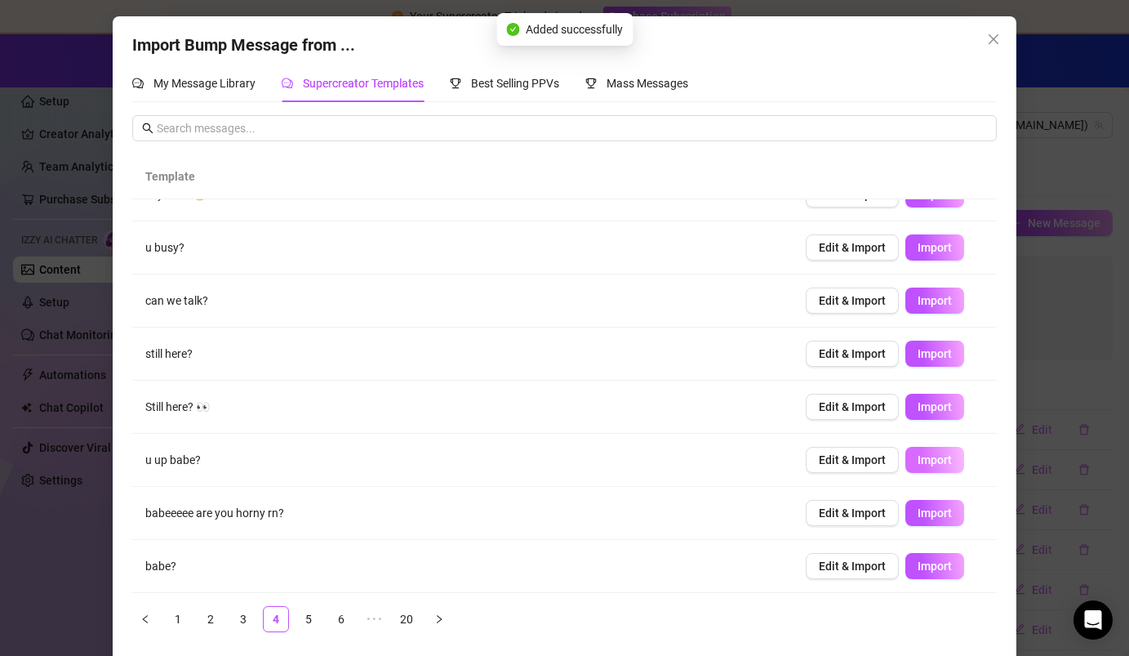
click at [708, 465] on span "Import" at bounding box center [935, 459] width 34 height 13
click at [311, 603] on link "5" at bounding box center [308, 619] width 24 height 24
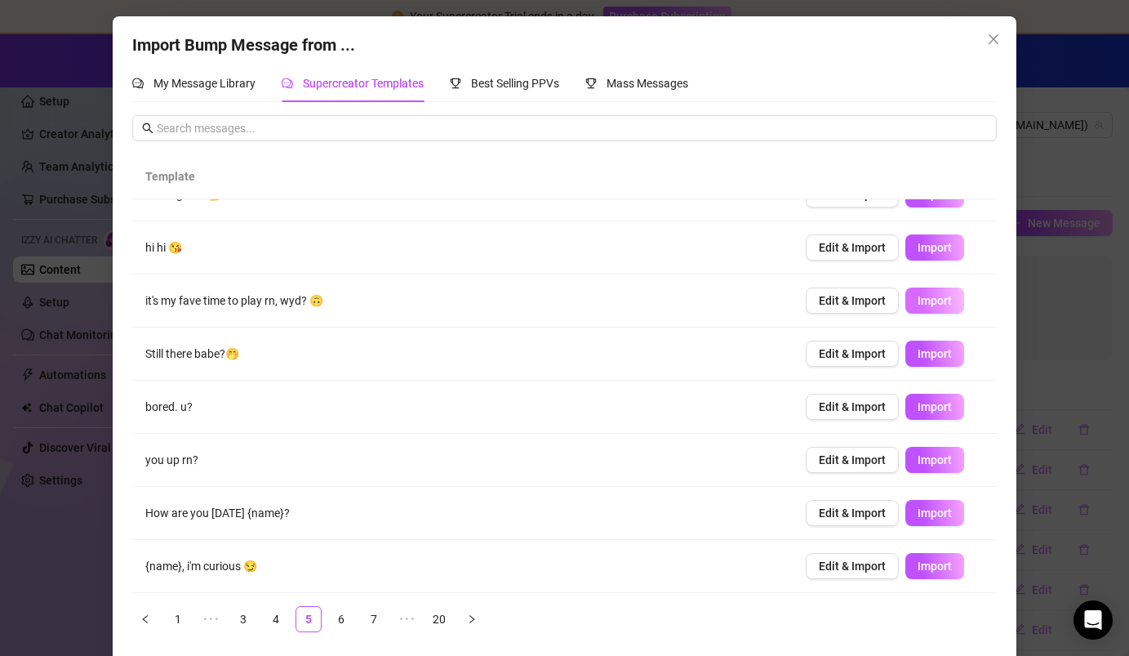
click at [708, 303] on span "Import" at bounding box center [935, 300] width 34 height 13
click at [337, 603] on link "6" at bounding box center [341, 619] width 24 height 24
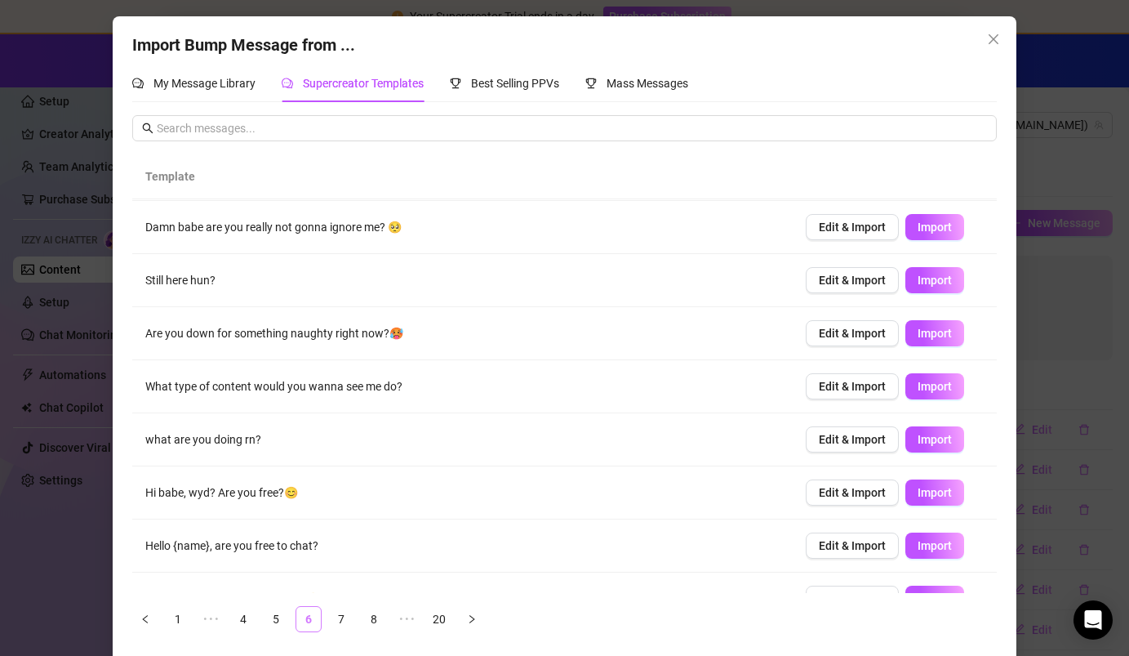
scroll to position [0, 0]
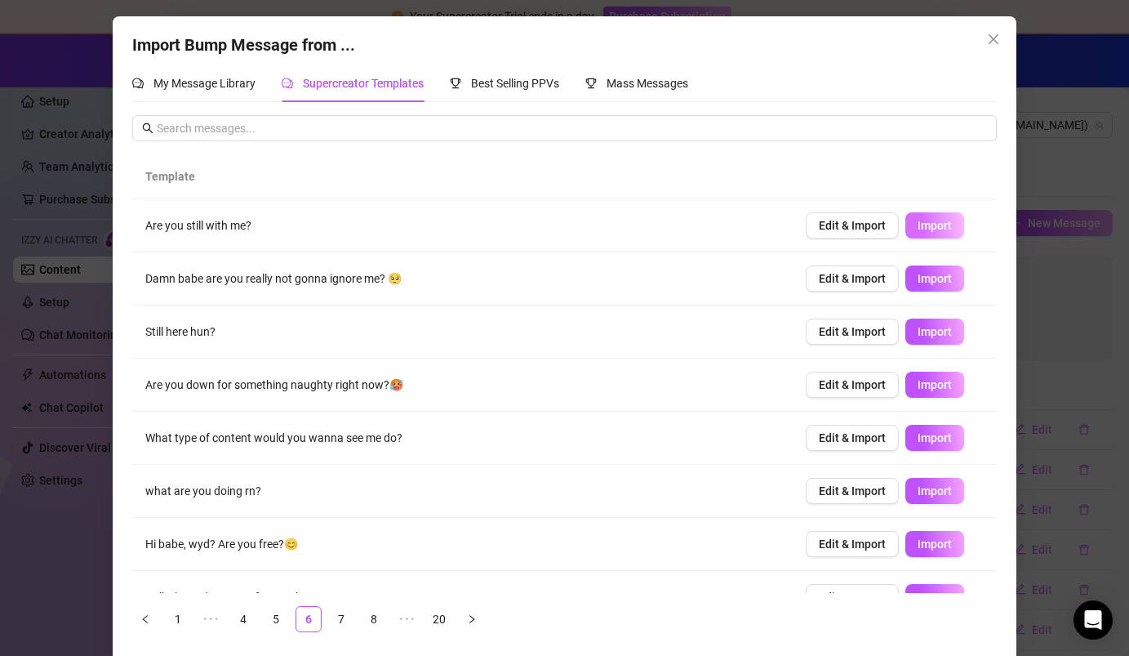
click at [708, 221] on span "Import" at bounding box center [935, 225] width 34 height 13
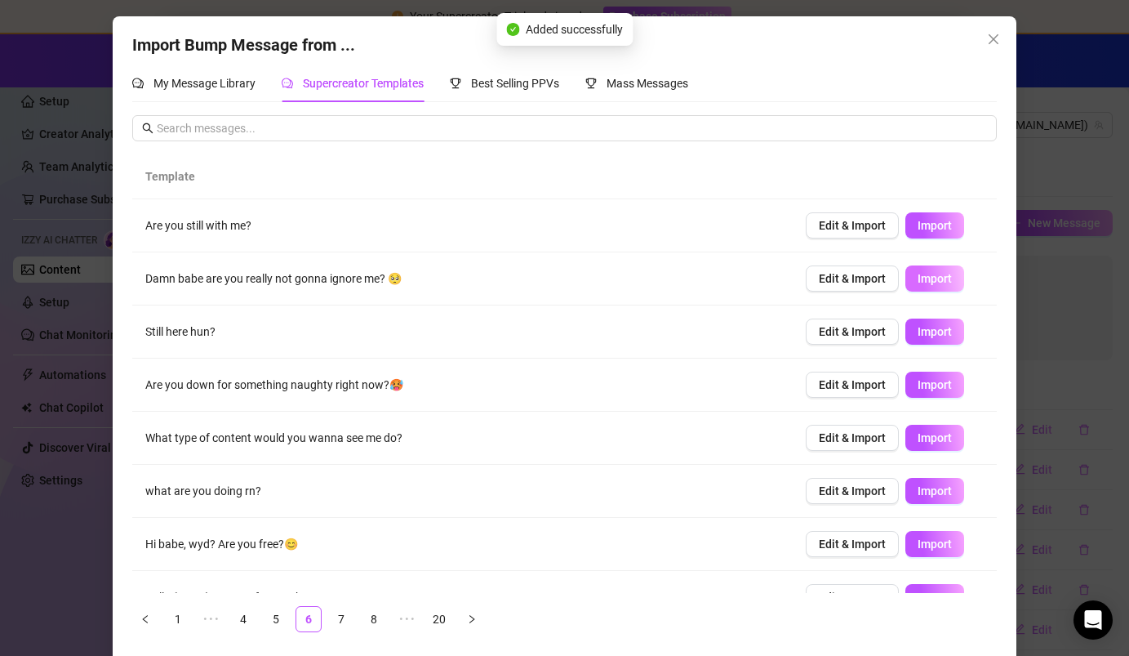
click at [708, 282] on span "Import" at bounding box center [935, 278] width 34 height 13
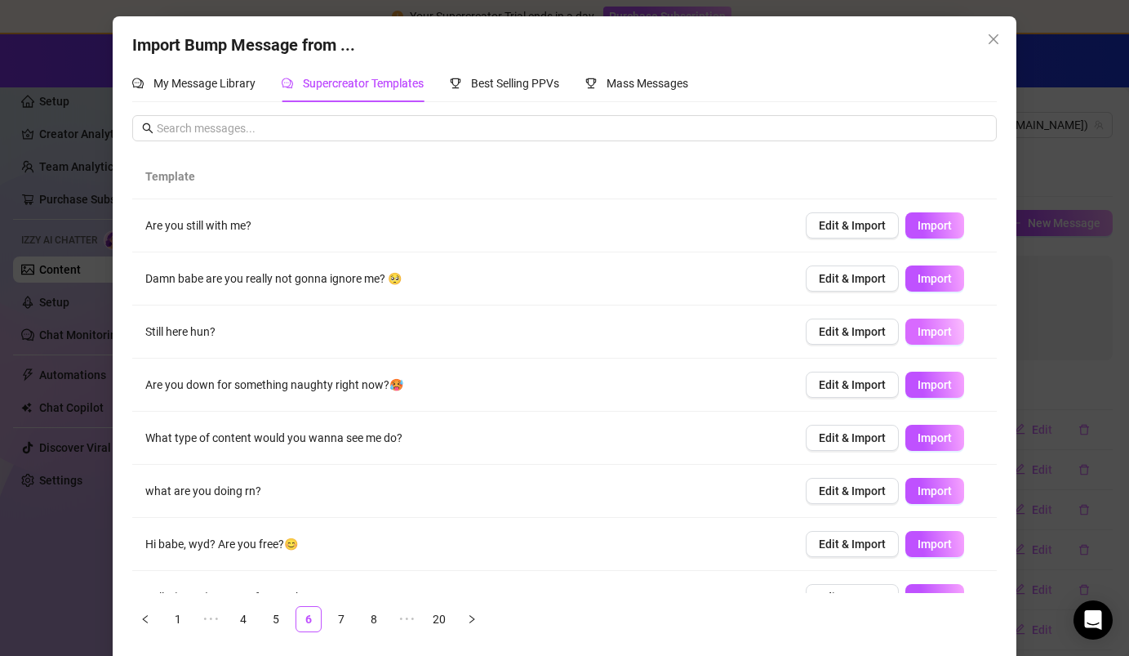
click at [708, 333] on span "Import" at bounding box center [935, 331] width 34 height 13
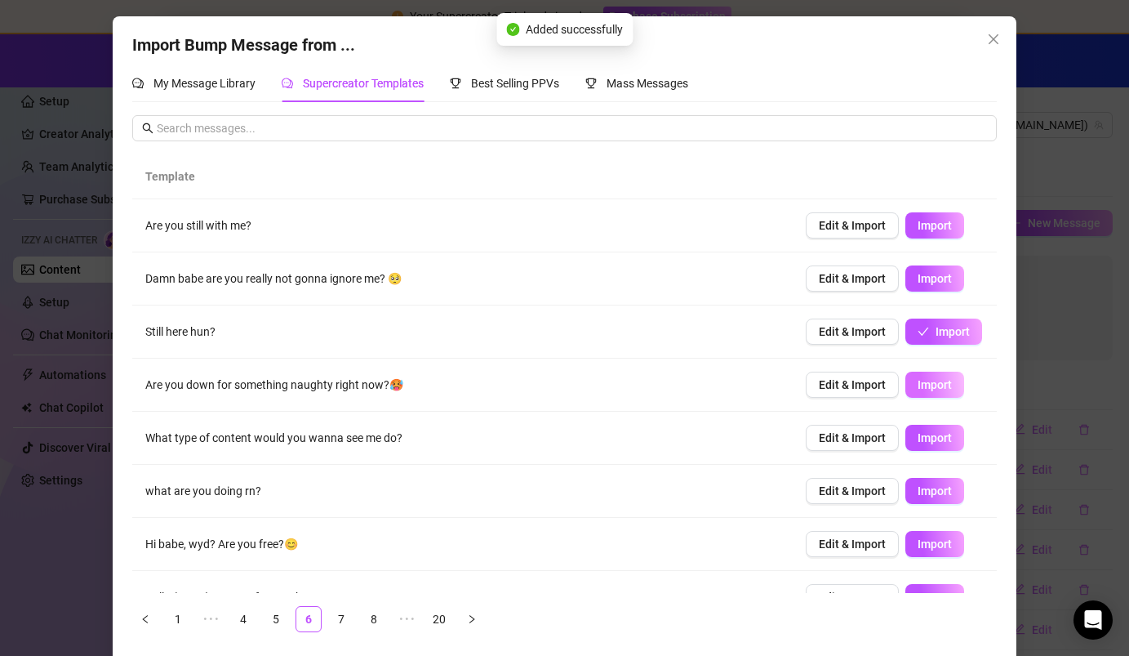
click at [708, 385] on span "Import" at bounding box center [935, 384] width 34 height 13
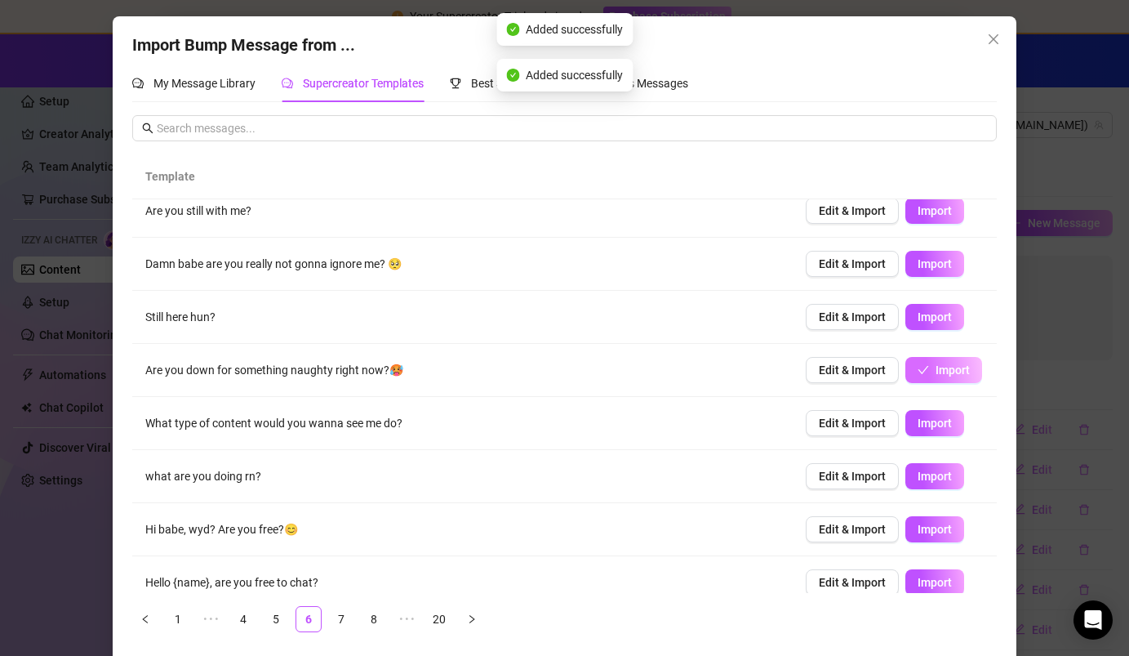
scroll to position [40, 0]
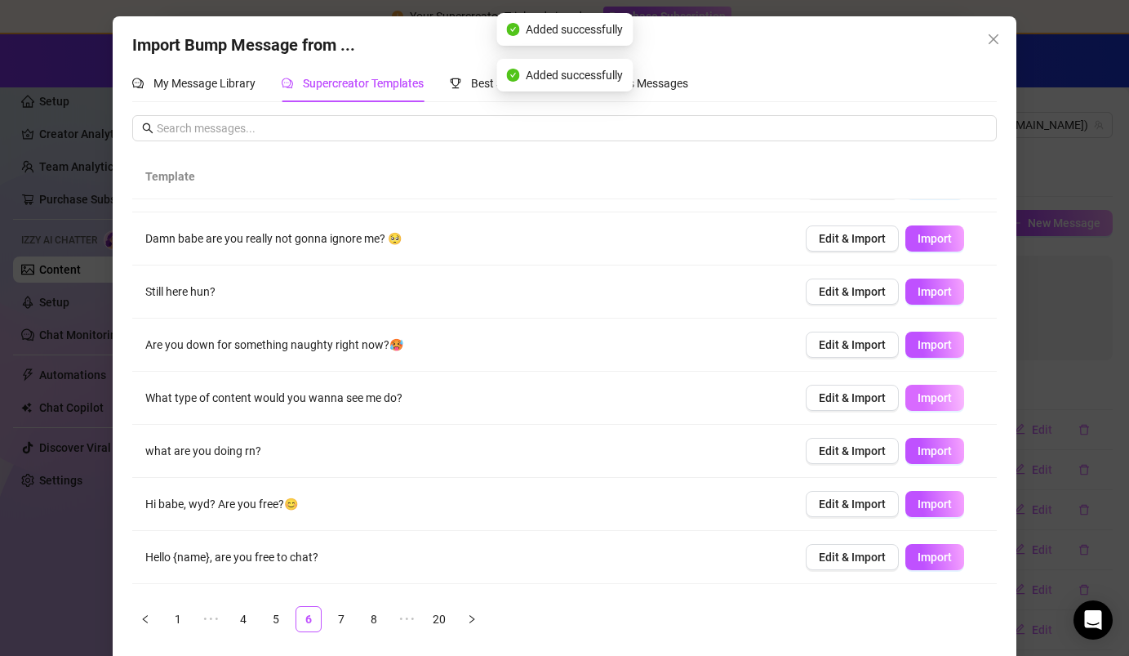
click at [708, 401] on span "Import" at bounding box center [935, 397] width 34 height 13
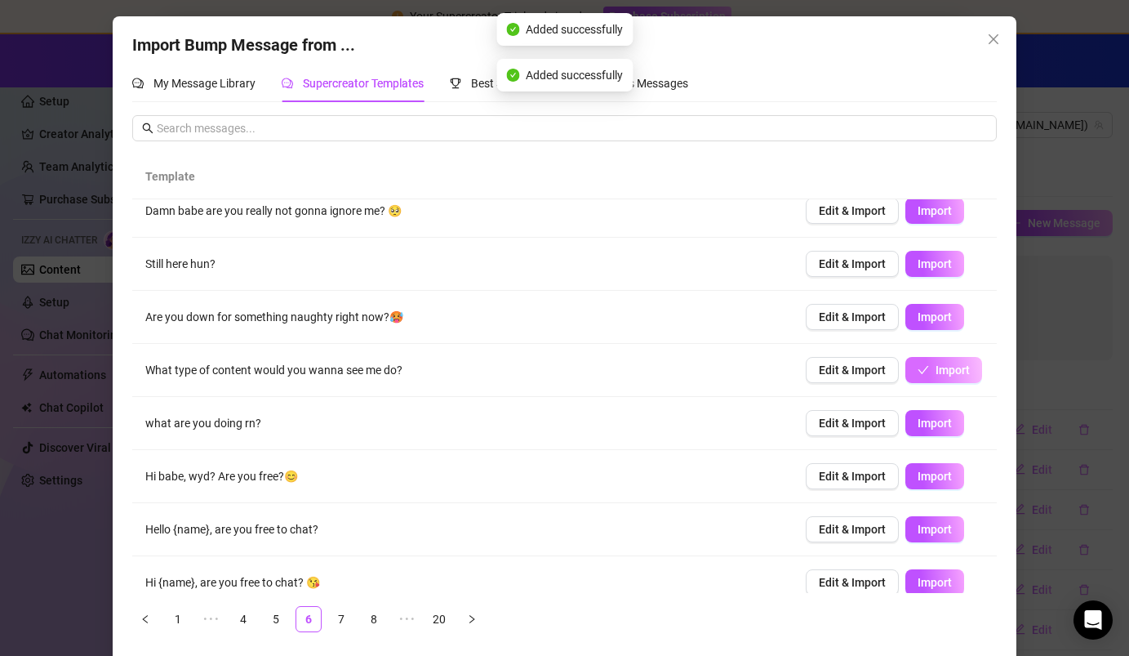
scroll to position [96, 0]
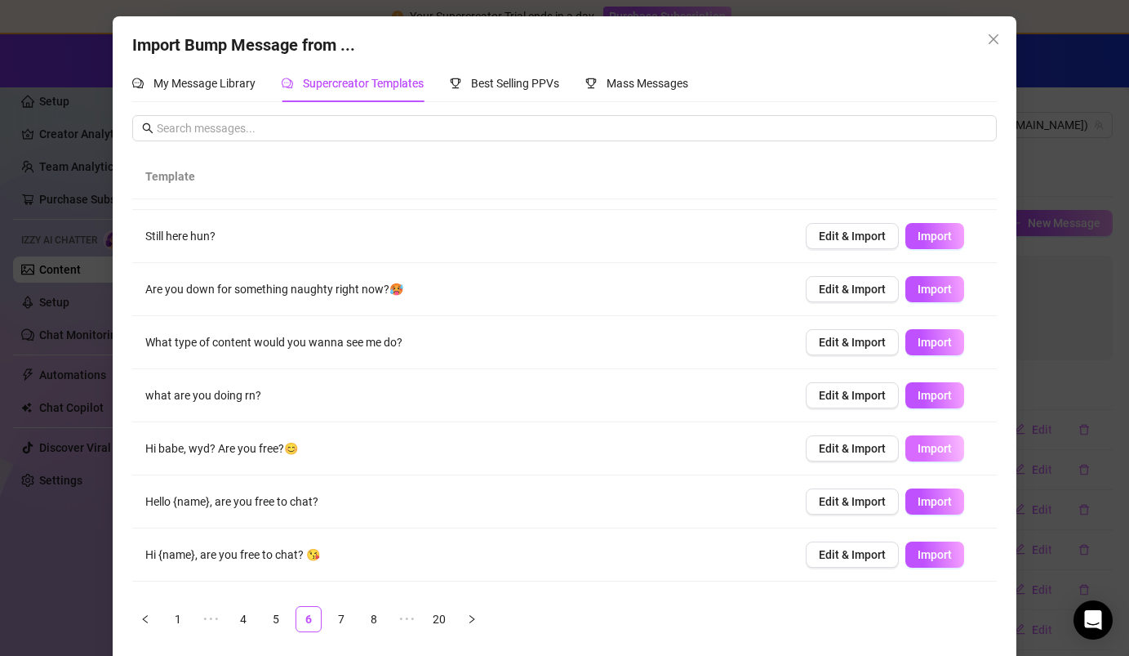
click at [708, 455] on span "Import" at bounding box center [935, 448] width 34 height 13
click at [376, 603] on link "8" at bounding box center [374, 619] width 24 height 24
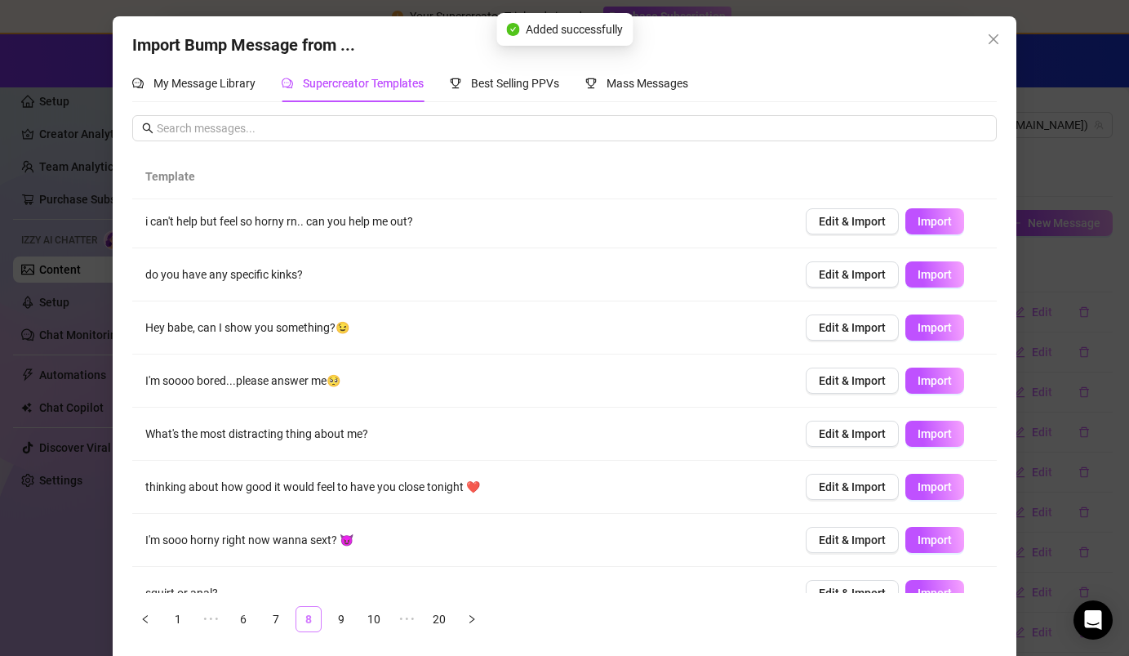
scroll to position [0, 0]
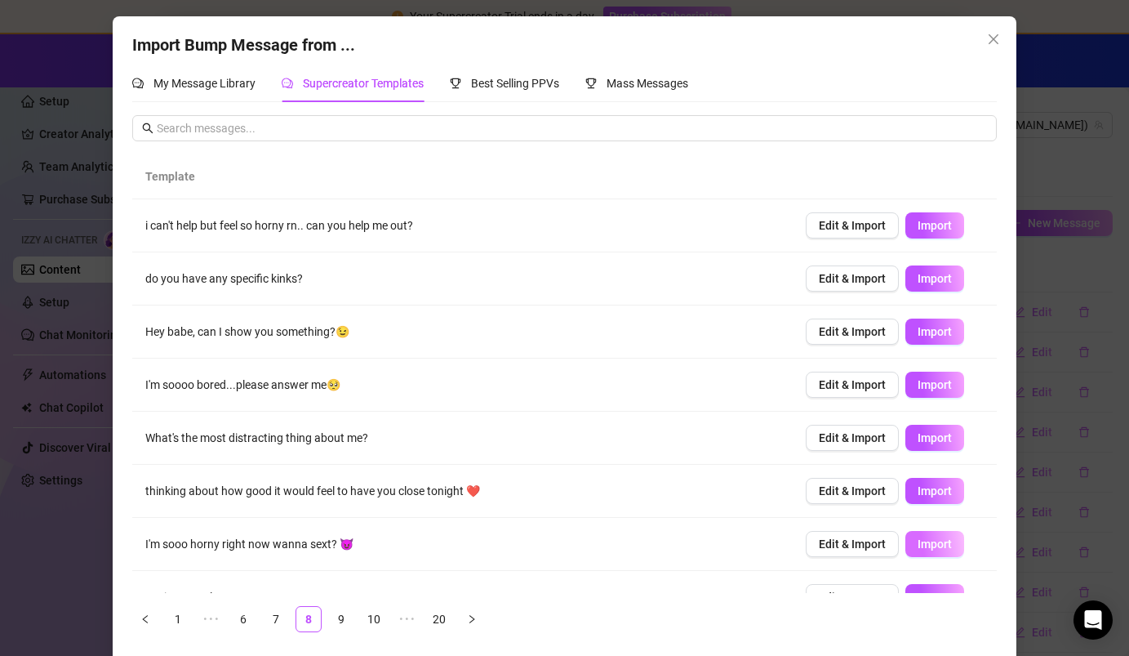
click at [708, 541] on span "Import" at bounding box center [935, 543] width 34 height 13
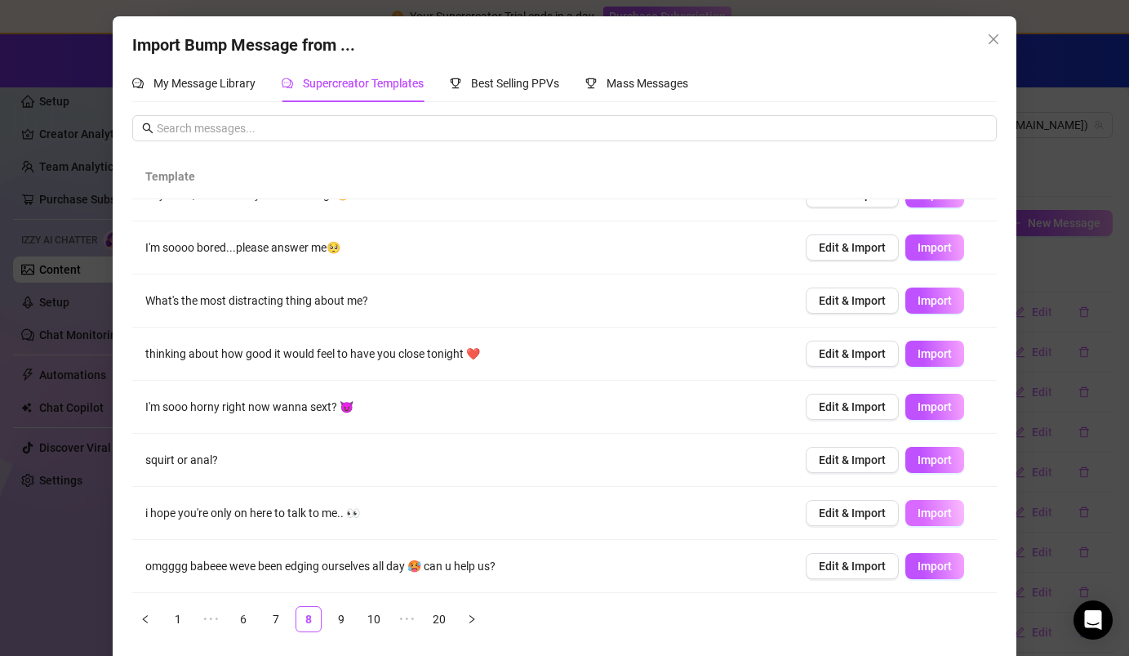
click at [708, 516] on span "Import" at bounding box center [935, 512] width 34 height 13
click at [345, 603] on link "9" at bounding box center [341, 619] width 24 height 24
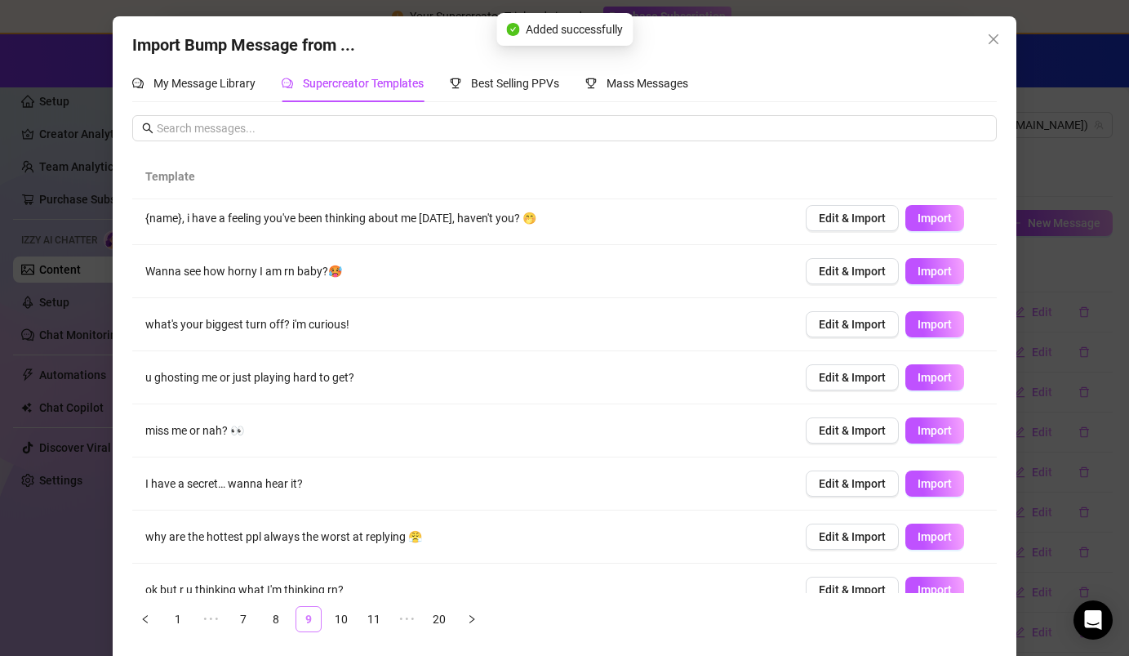
scroll to position [0, 0]
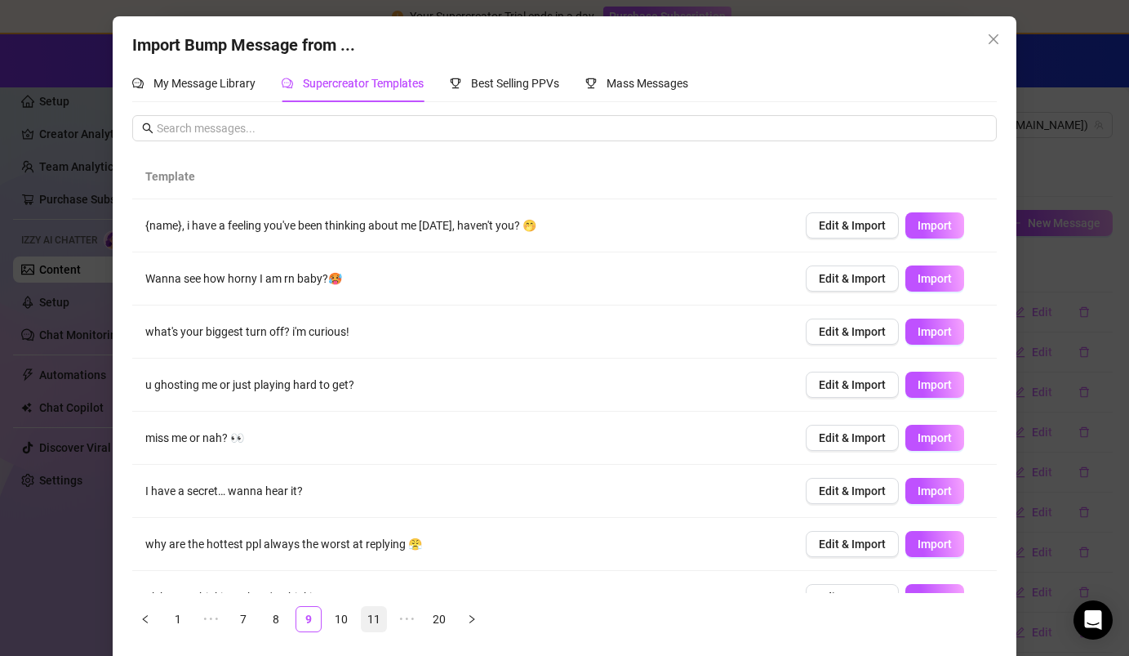
click at [379, 603] on link "11" at bounding box center [374, 619] width 24 height 24
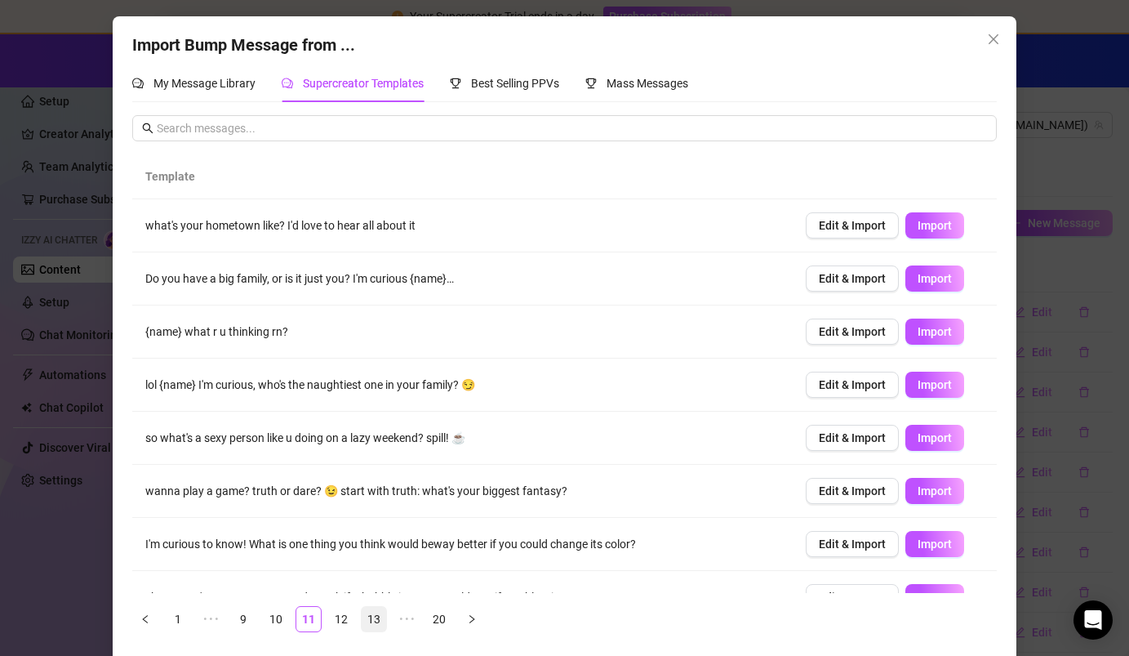
click at [378, 603] on link "13" at bounding box center [374, 619] width 24 height 24
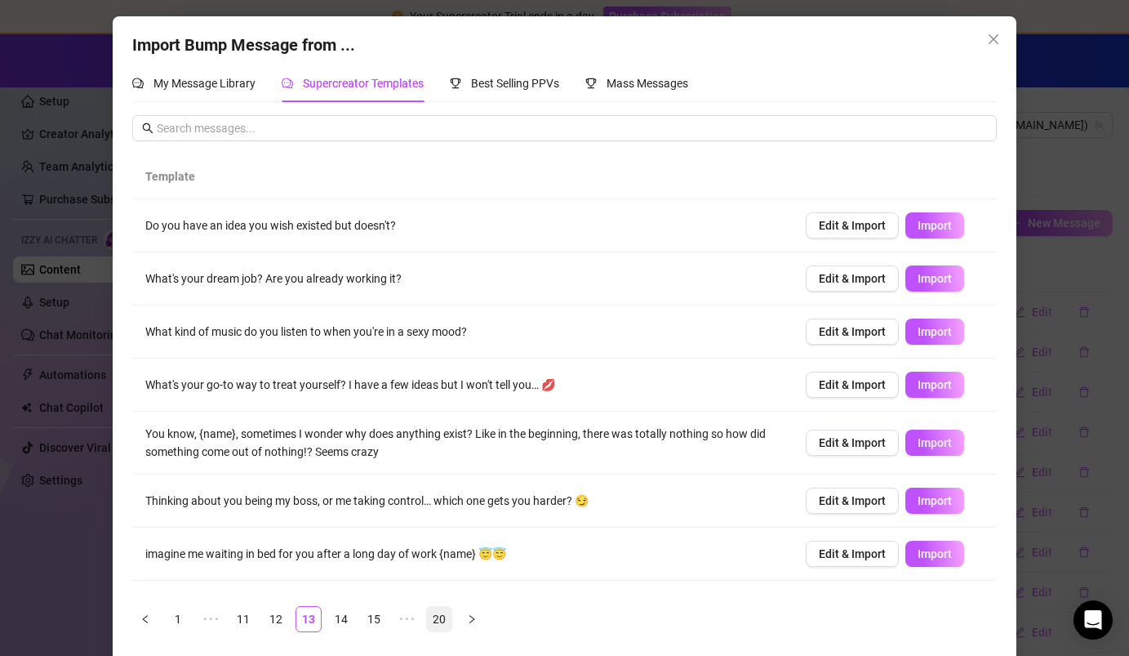
click at [431, 603] on link "20" at bounding box center [439, 619] width 24 height 24
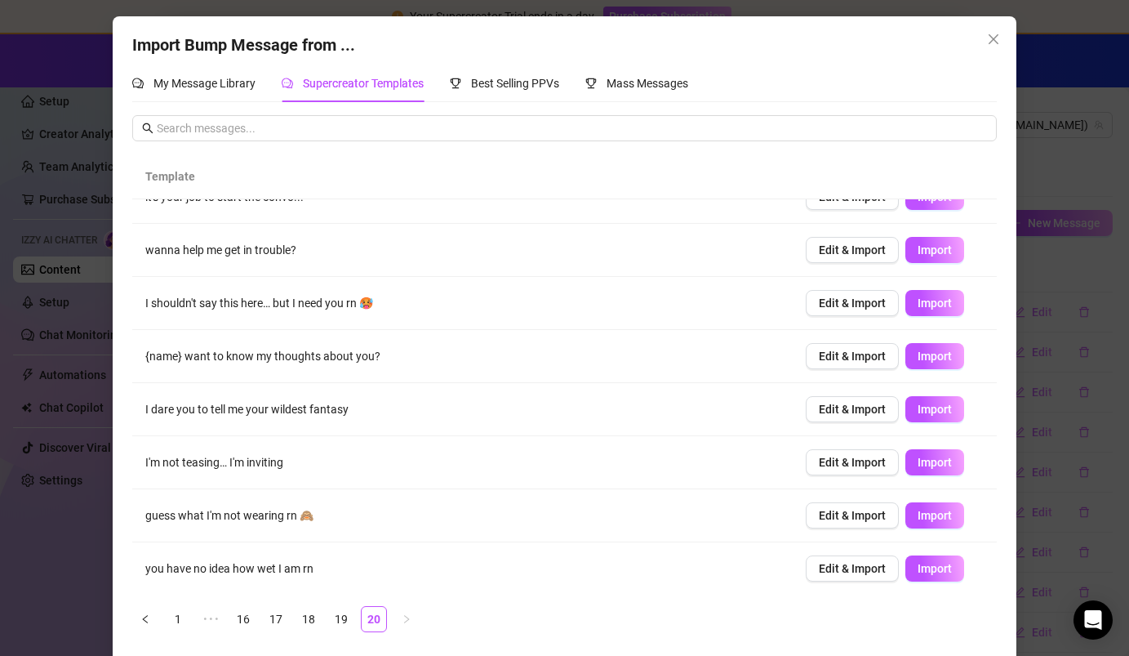
scroll to position [137, 0]
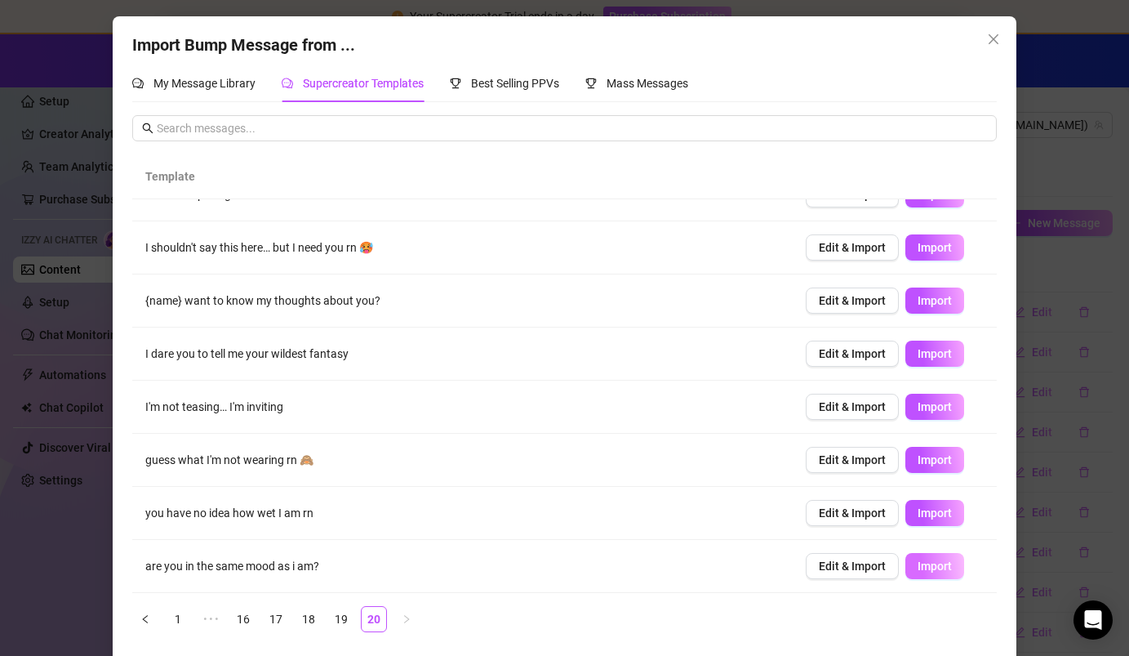
click at [708, 567] on span "Import" at bounding box center [935, 565] width 34 height 13
type textarea "are you in the same mood as i am?"
click at [708, 43] on icon "close" at bounding box center [993, 39] width 13 height 13
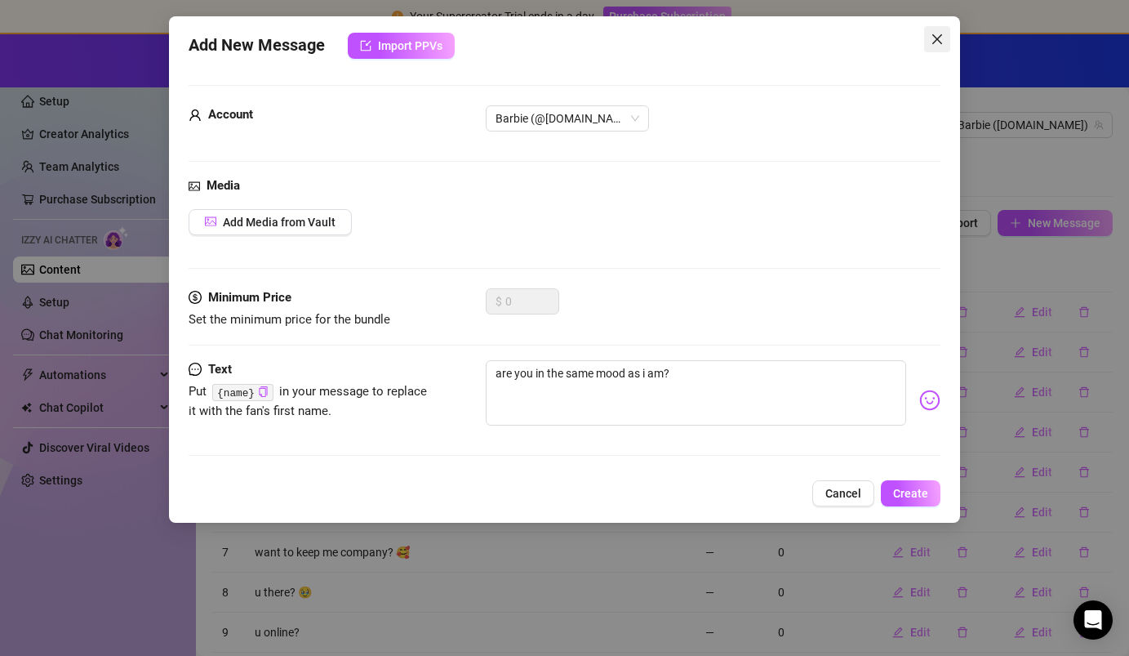
click at [708, 38] on icon "close" at bounding box center [937, 39] width 13 height 13
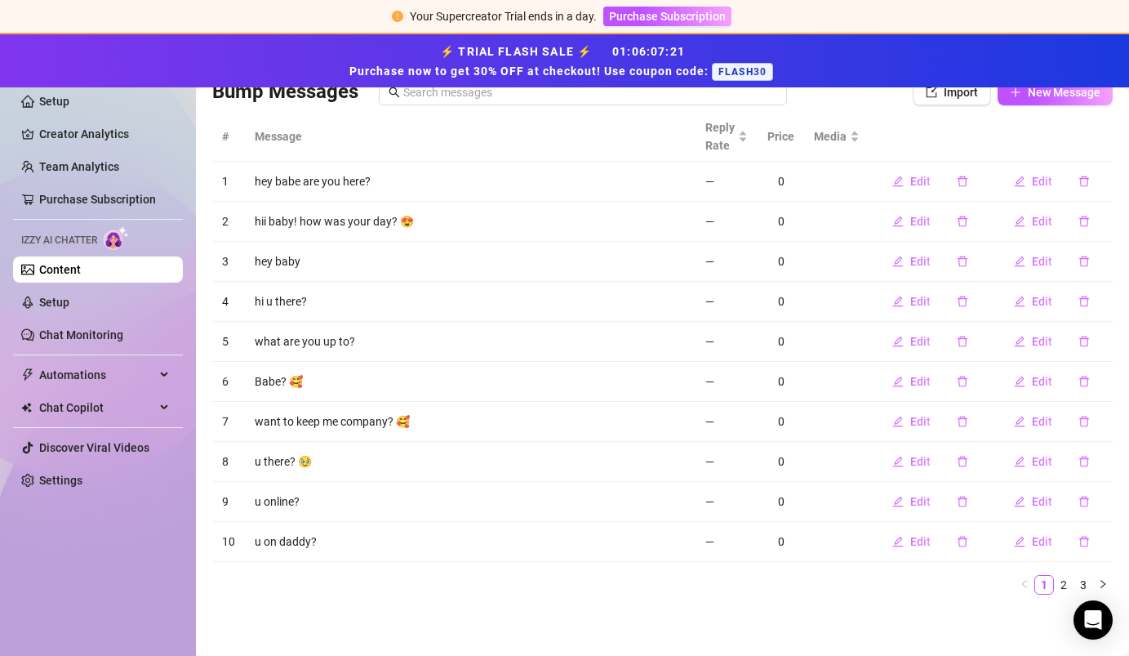
scroll to position [0, 0]
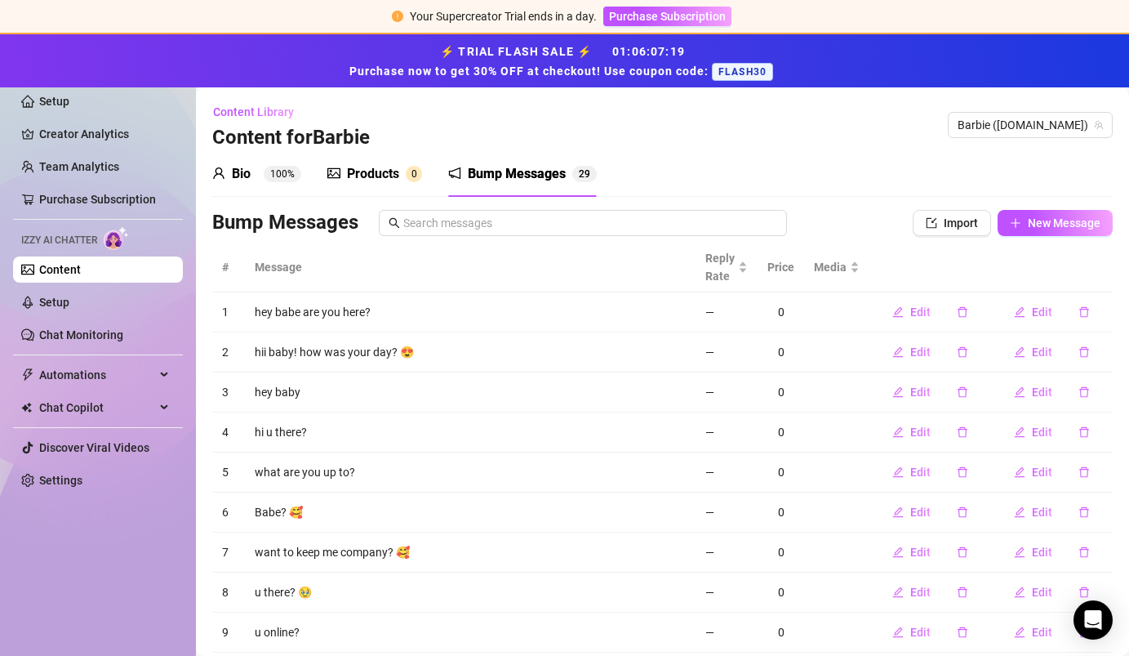
click at [385, 180] on div "Products" at bounding box center [373, 174] width 52 height 20
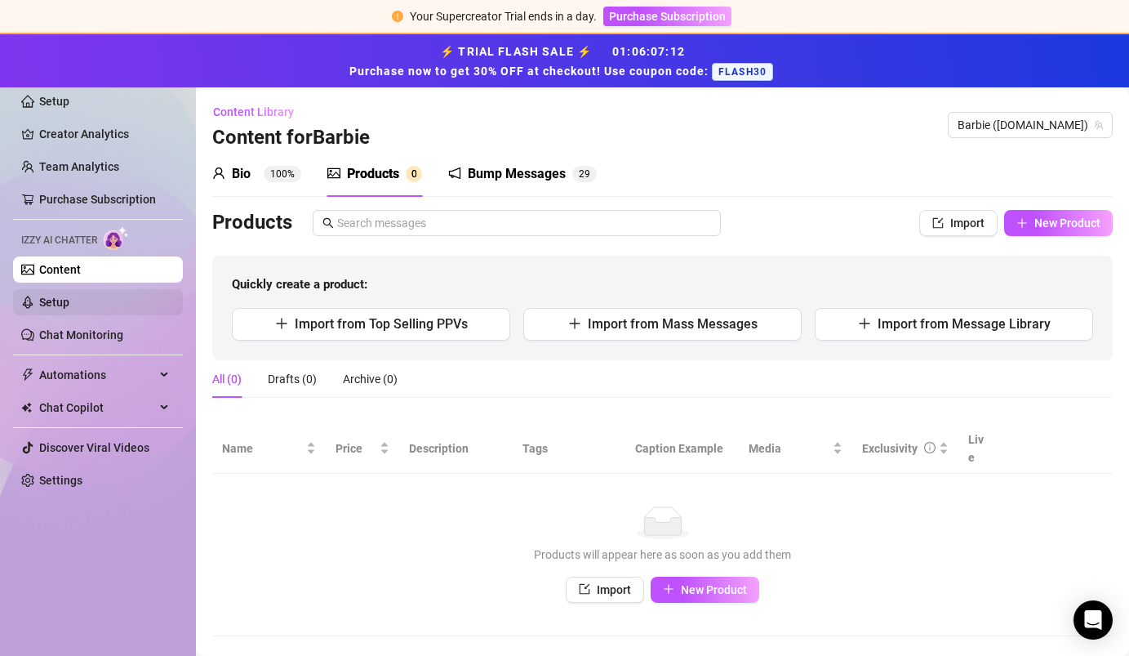
click at [69, 303] on link "Setup" at bounding box center [54, 302] width 30 height 13
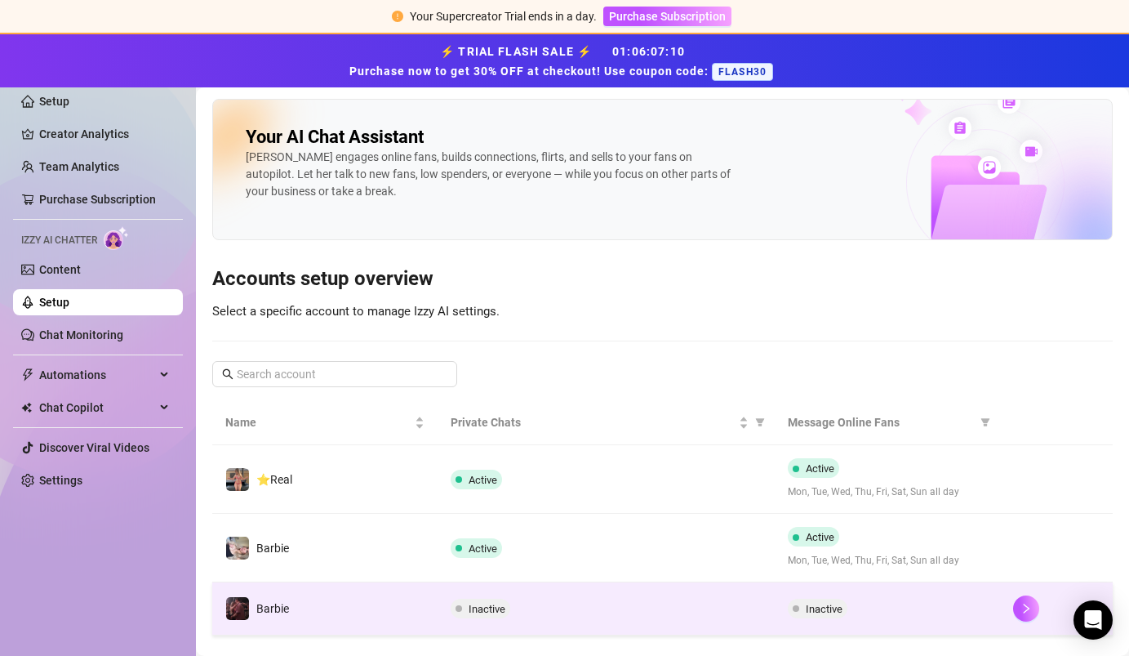
click at [359, 599] on td "Barbie" at bounding box center [324, 608] width 225 height 53
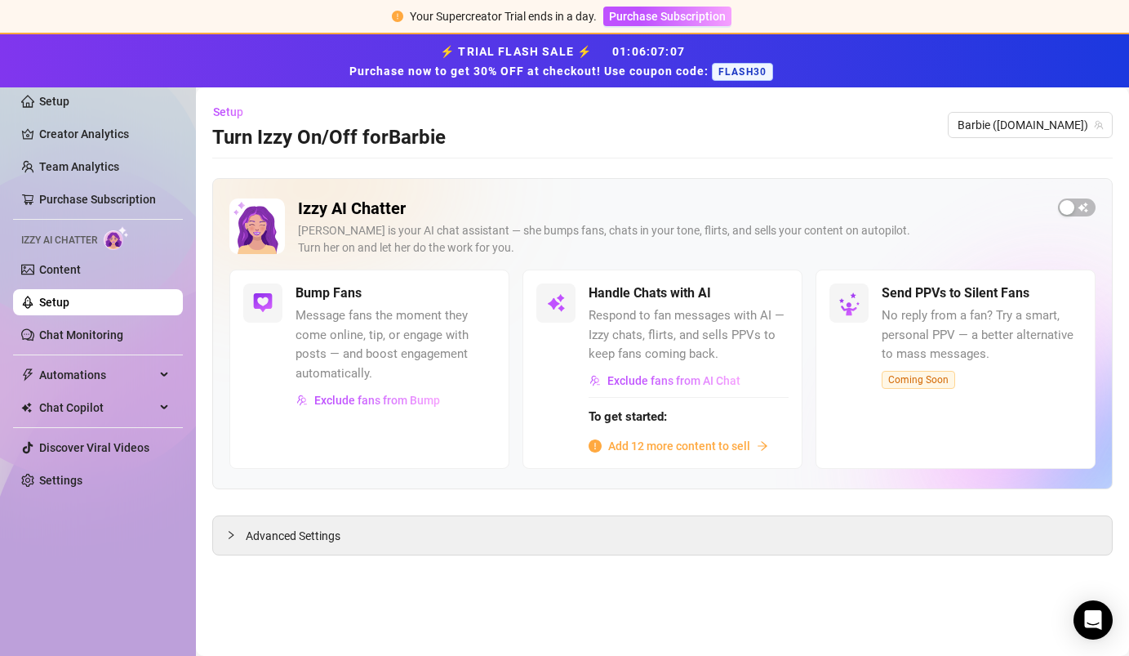
click at [617, 451] on span "Add 12 more content to sell" at bounding box center [679, 446] width 142 height 18
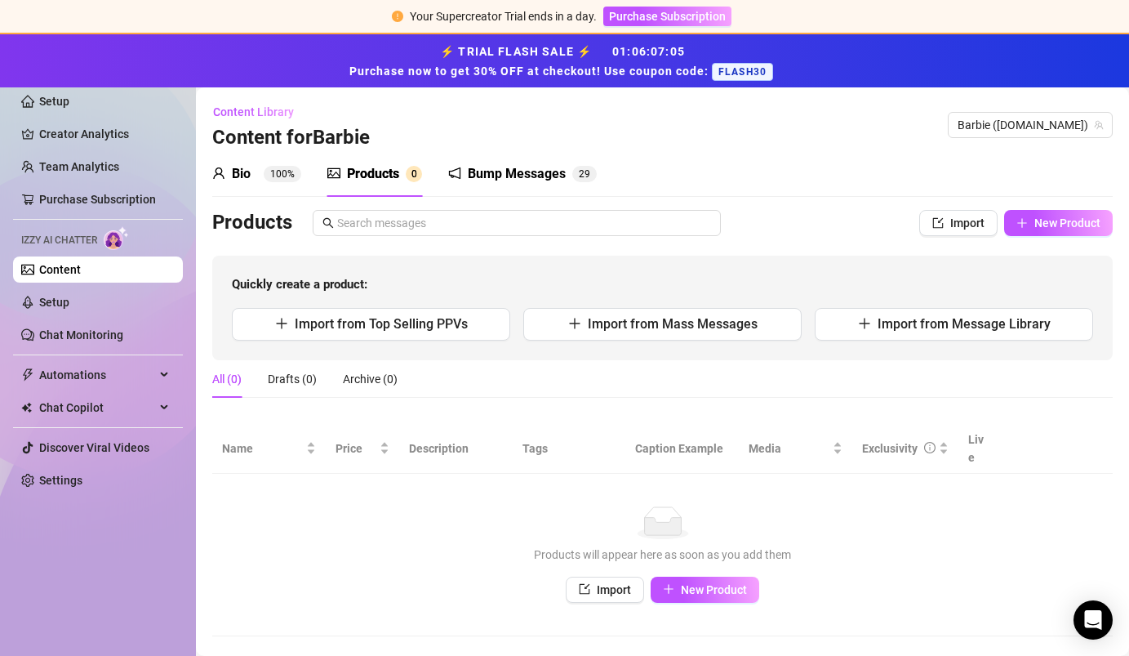
click at [265, 176] on sup "100%" at bounding box center [283, 174] width 38 height 16
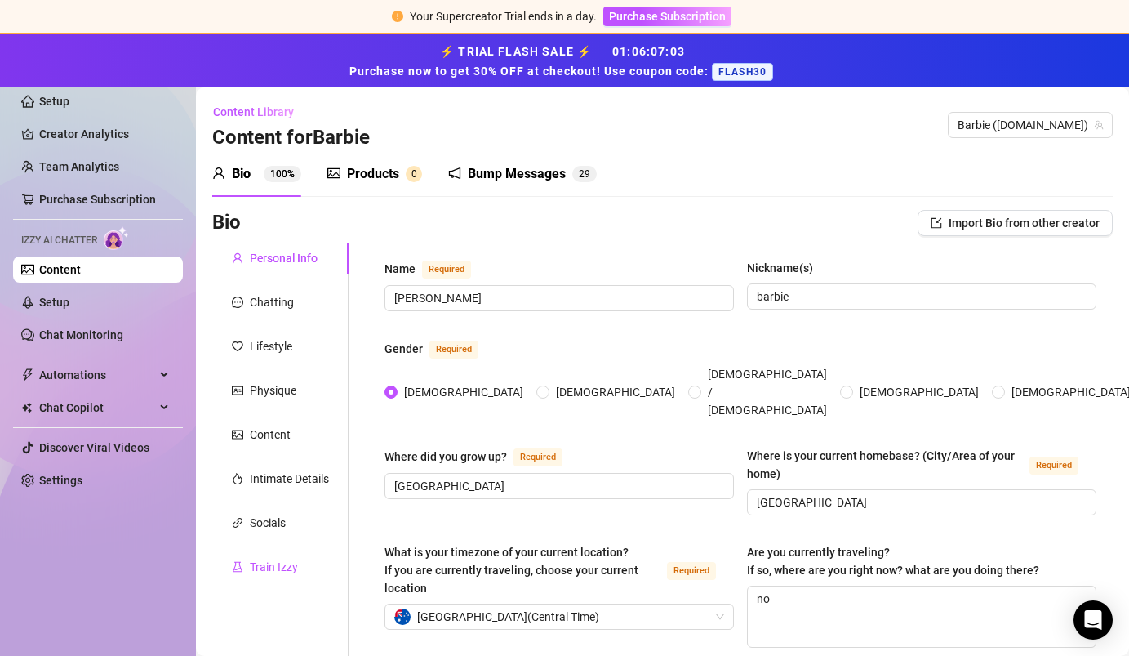
click at [292, 562] on div "Train Izzy" at bounding box center [274, 567] width 48 height 18
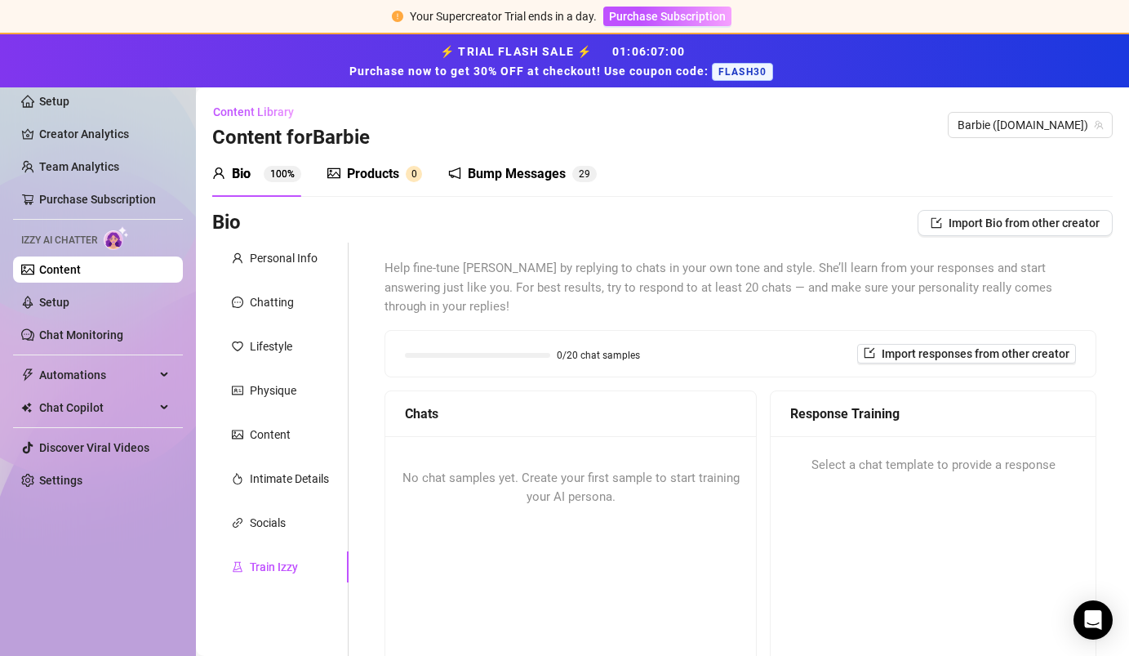
click at [543, 469] on div "No chat samples yet. Create your first sample to start training your AI persona." at bounding box center [570, 488] width 371 height 104
